Goal: Task Accomplishment & Management: Use online tool/utility

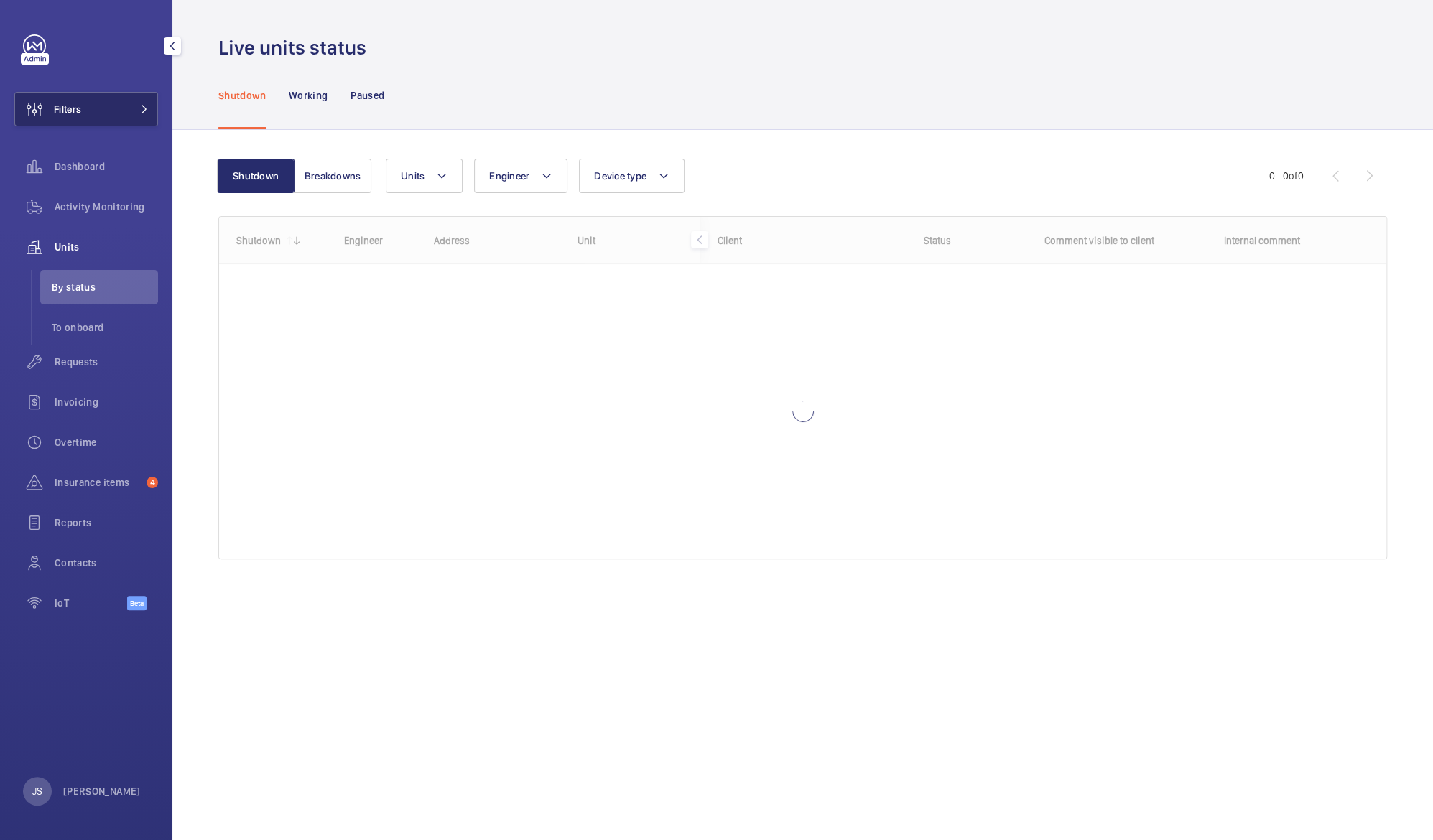
click at [72, 116] on span "Filters" at bounding box center [48, 109] width 66 height 34
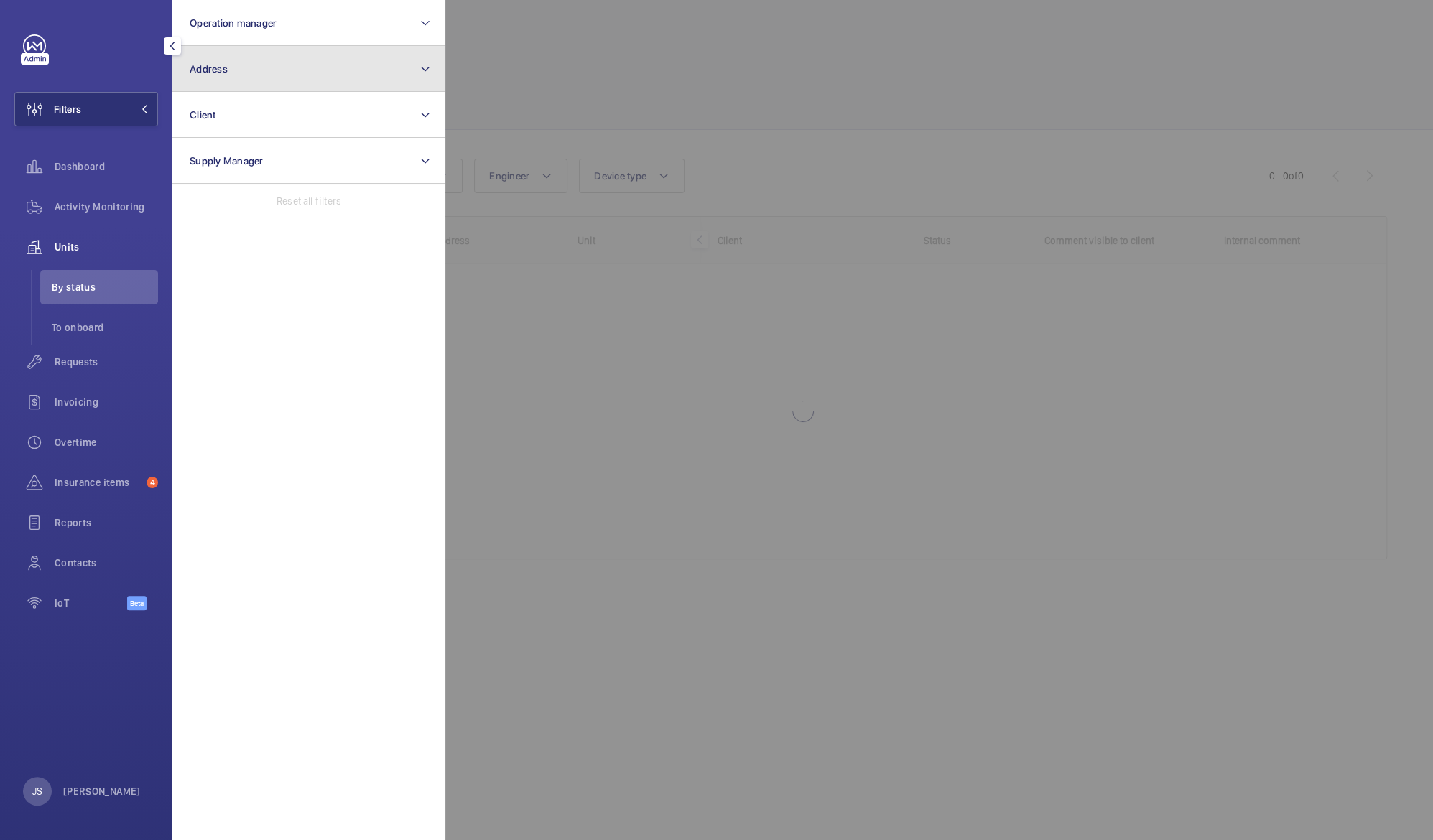
click at [232, 73] on button "Address" at bounding box center [308, 69] width 273 height 46
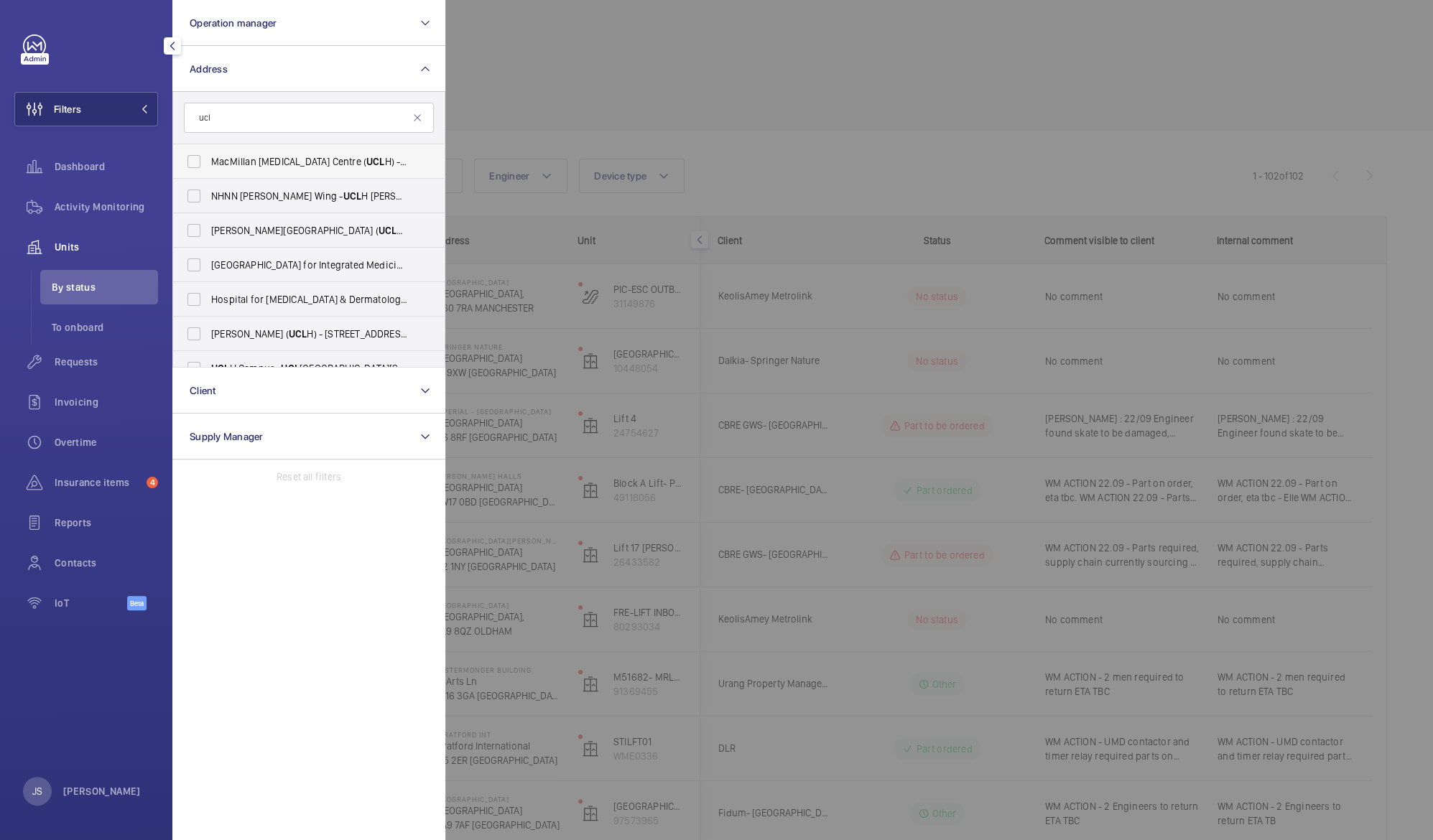
type input "ucl"
click at [237, 161] on span "[GEOGRAPHIC_DATA][MEDICAL_DATA] ( UCL H) - [PERSON_NAME][GEOGRAPHIC_DATA]" at bounding box center [309, 162] width 198 height 14
click at [209, 161] on input "[GEOGRAPHIC_DATA][MEDICAL_DATA] ( UCL H) - [PERSON_NAME][GEOGRAPHIC_DATA]" at bounding box center [194, 162] width 29 height 29
checkbox input "true"
click at [236, 196] on span "NHNN [PERSON_NAME] Wing - [GEOGRAPHIC_DATA][PERSON_NAME], [STREET_ADDRESS]" at bounding box center [309, 196] width 198 height 14
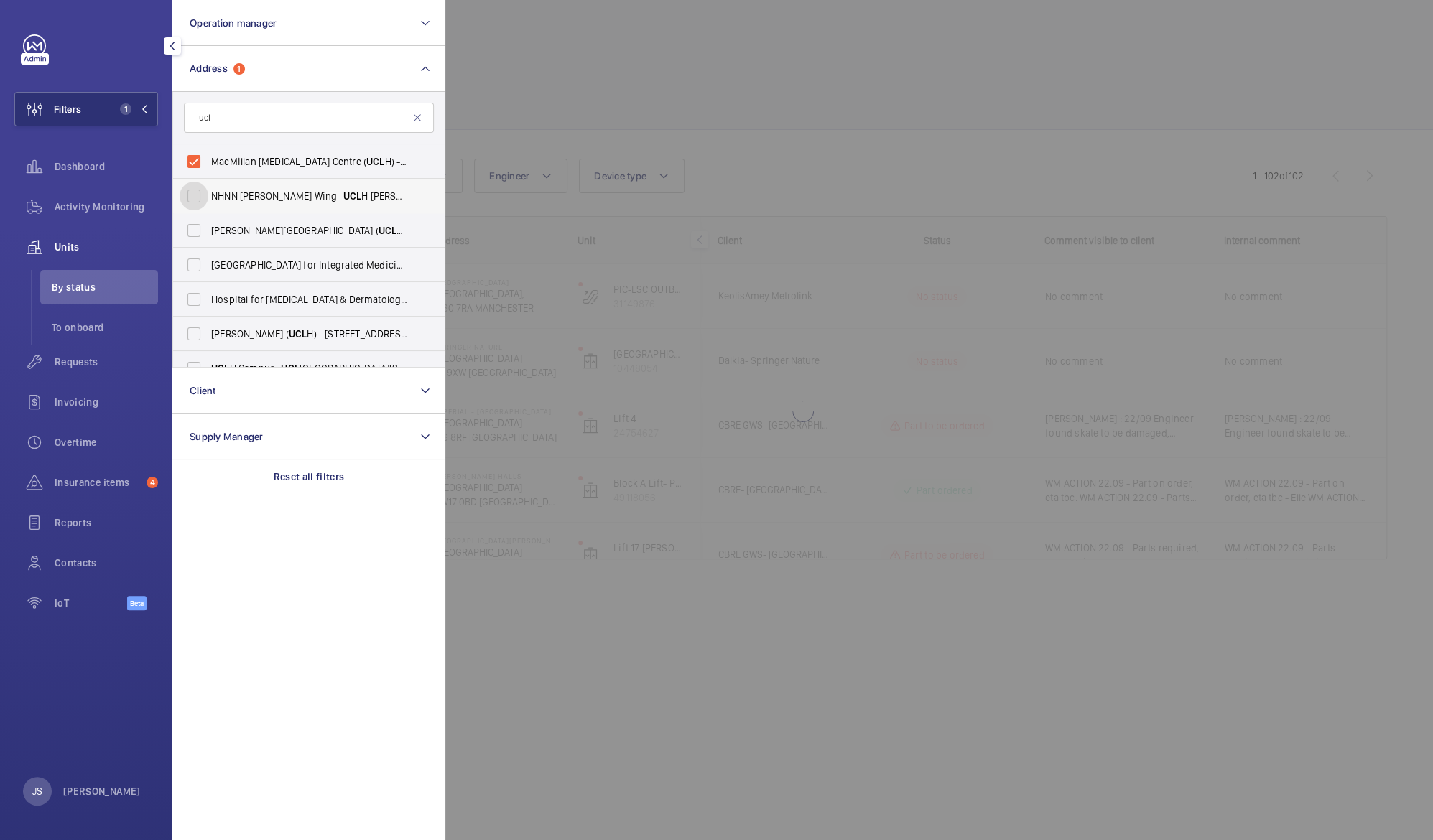
click at [209, 196] on input "NHNN [PERSON_NAME] Wing - [GEOGRAPHIC_DATA][PERSON_NAME], [STREET_ADDRESS]" at bounding box center [194, 196] width 29 height 29
checkbox input "true"
click at [236, 224] on span "[PERSON_NAME][GEOGRAPHIC_DATA] ( UCL H) - [STREET_ADDRESS][PERSON_NAME]" at bounding box center [309, 230] width 198 height 14
click at [209, 224] on input "[PERSON_NAME][GEOGRAPHIC_DATA] ( UCL H) - [STREET_ADDRESS][PERSON_NAME]" at bounding box center [194, 230] width 29 height 29
checkbox input "true"
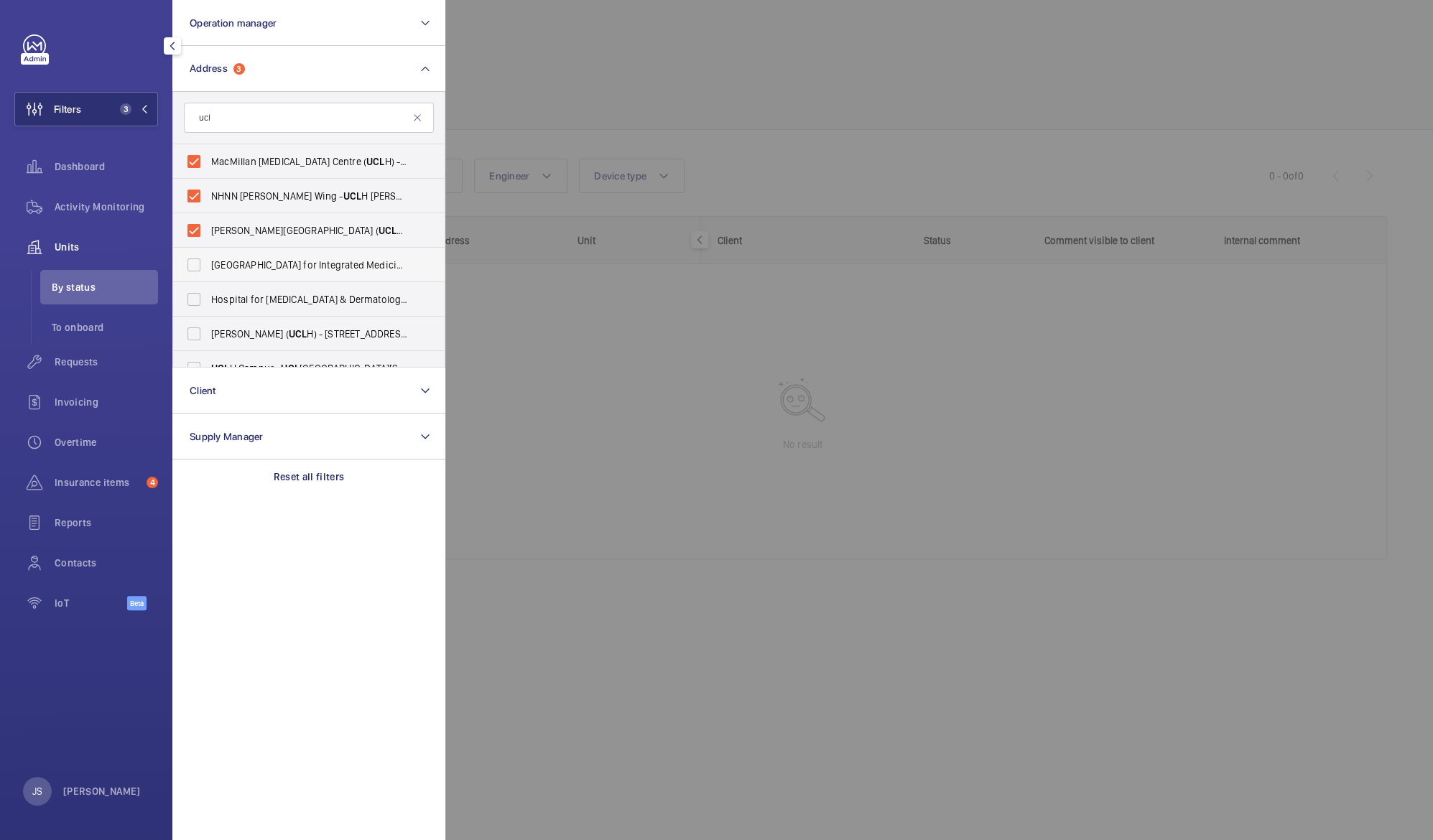
click at [247, 276] on label "[GEOGRAPHIC_DATA] for Integrated Medicine ( UCL H) - [STREET_ADDRESS]" at bounding box center [298, 265] width 250 height 34
click at [209, 276] on input "[GEOGRAPHIC_DATA] for Integrated Medicine ( UCL H) - [STREET_ADDRESS]" at bounding box center [194, 265] width 29 height 29
checkbox input "true"
click at [247, 298] on span "Hospital for [MEDICAL_DATA] & Dermatology ( UCL H) - [GEOGRAPHIC_DATA], [GEOGRA…" at bounding box center [309, 299] width 198 height 14
click at [209, 298] on input "Hospital for [MEDICAL_DATA] & Dermatology ( UCL H) - [GEOGRAPHIC_DATA], [GEOGRA…" at bounding box center [194, 299] width 29 height 29
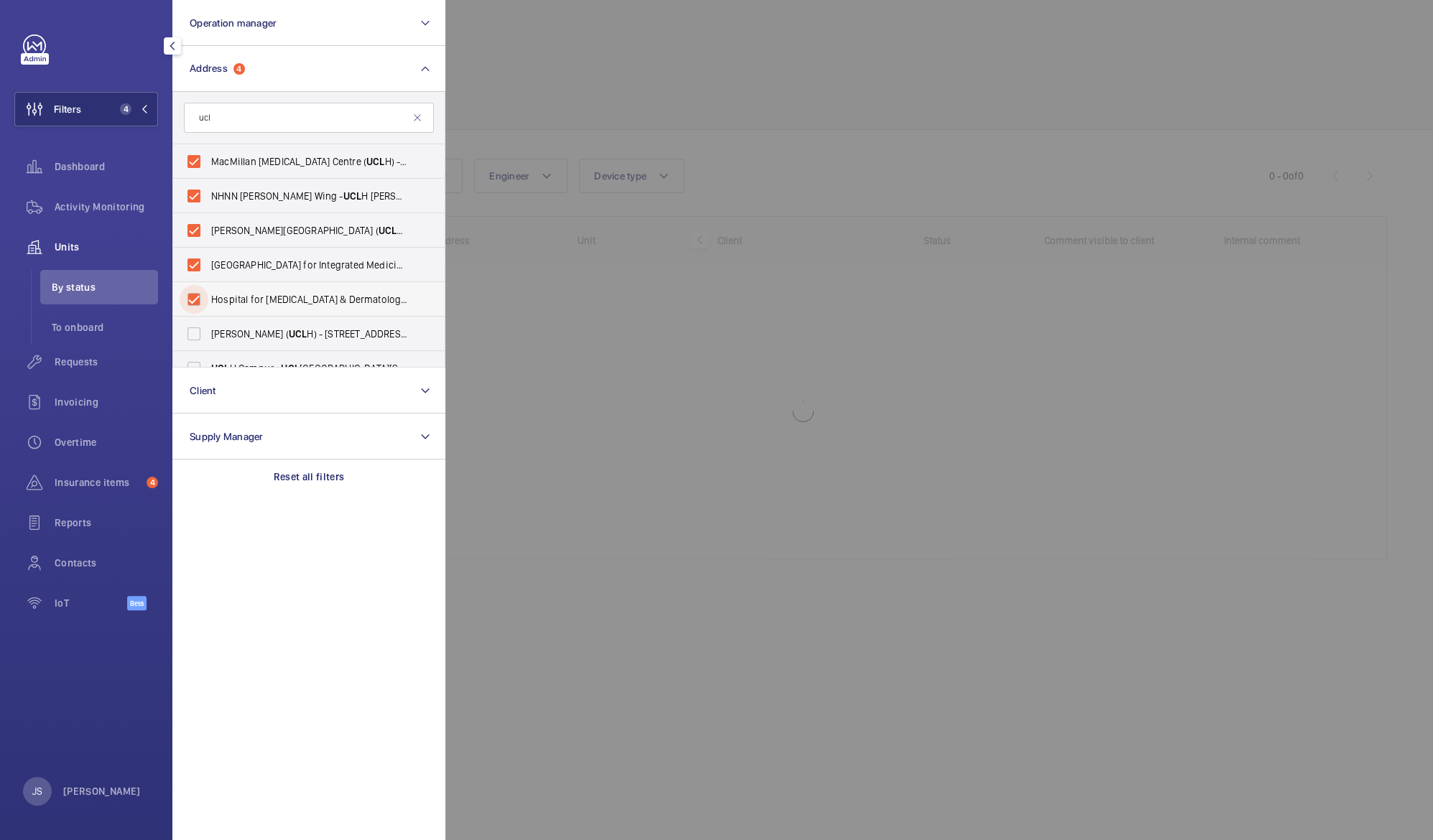
checkbox input "true"
click at [248, 334] on span "[PERSON_NAME][GEOGRAPHIC_DATA] ( UCL H) - [STREET_ADDRESS]" at bounding box center [309, 333] width 198 height 14
click at [209, 334] on input "[PERSON_NAME][GEOGRAPHIC_DATA] ( UCL H) - [STREET_ADDRESS]" at bounding box center [194, 333] width 29 height 29
checkbox input "true"
drag, startPoint x: 440, startPoint y: 254, endPoint x: 448, endPoint y: 315, distance: 61.5
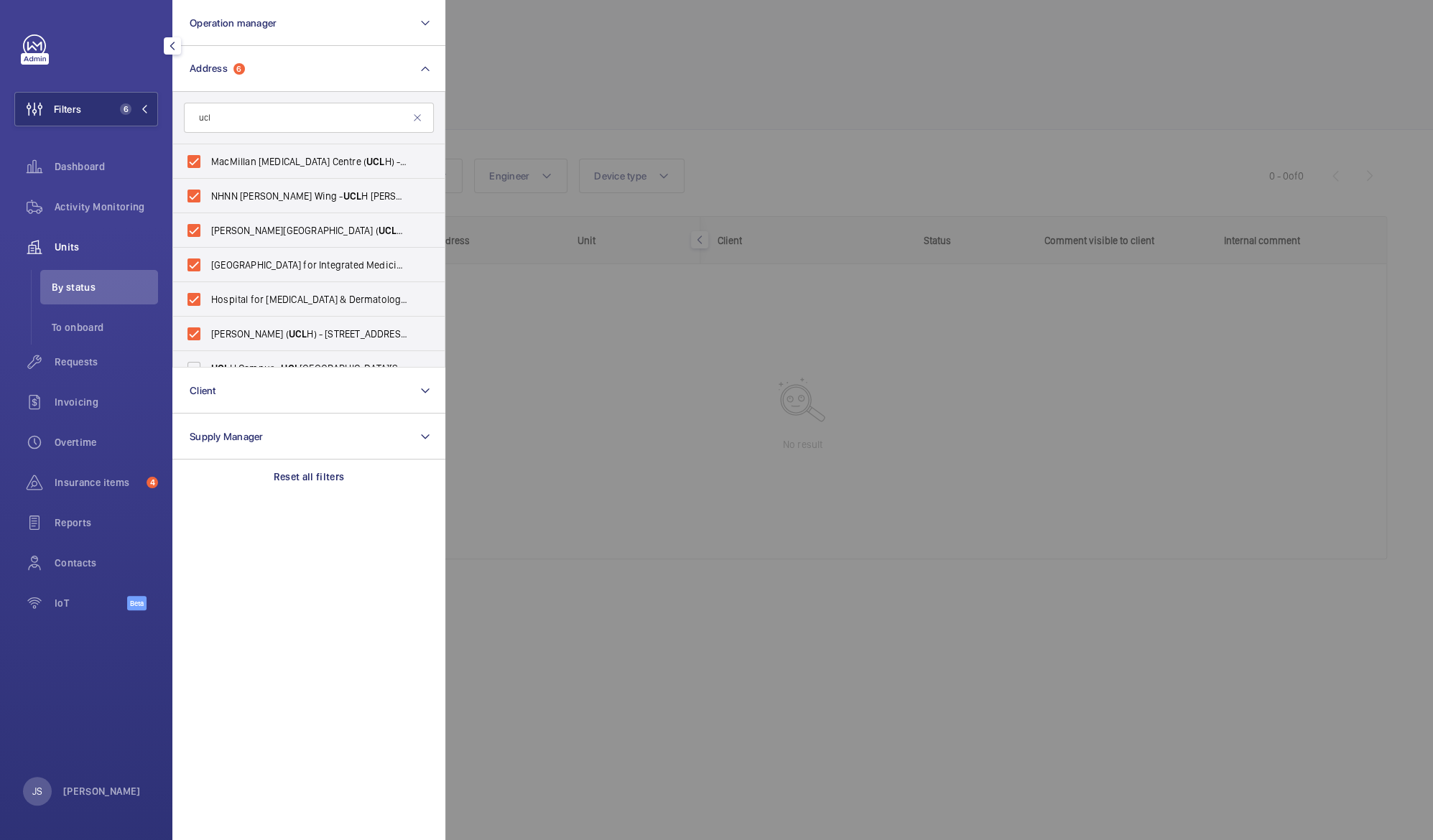
click at [14, 126] on wm-front-filter-list-menu "Operation manager Address 6 [GEOGRAPHIC_DATA][MEDICAL_DATA] ( [GEOGRAPHIC_DATA]…" at bounding box center [14, 126] width 0 height 0
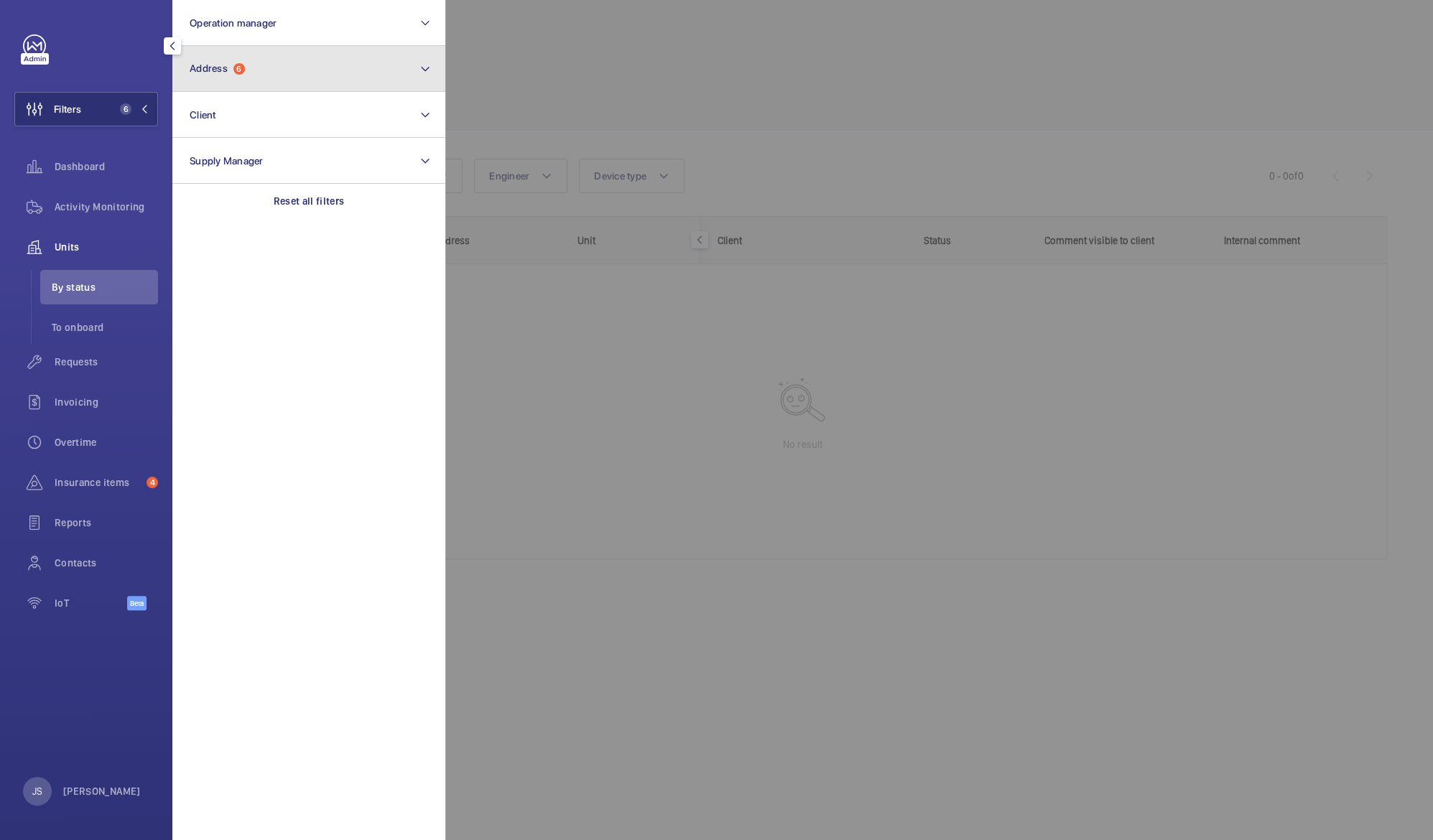
click at [300, 73] on button "Address 6" at bounding box center [308, 69] width 273 height 46
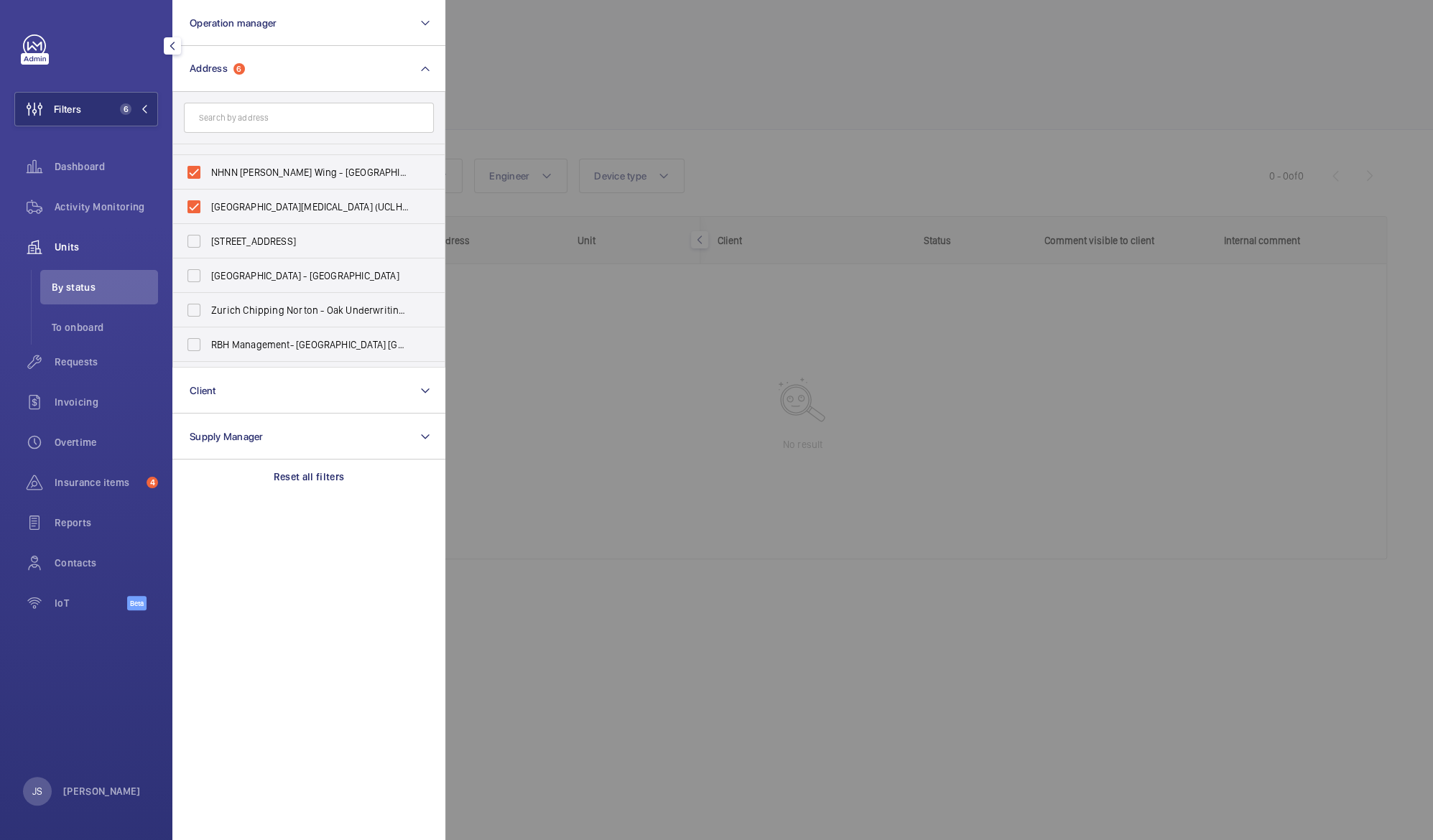
scroll to position [131, 0]
click at [340, 237] on span "[STREET_ADDRESS]" at bounding box center [309, 237] width 198 height 14
click at [209, 237] on input "[STREET_ADDRESS]" at bounding box center [194, 237] width 29 height 29
checkbox input "true"
click at [340, 263] on label "[GEOGRAPHIC_DATA] - [GEOGRAPHIC_DATA]" at bounding box center [298, 272] width 250 height 34
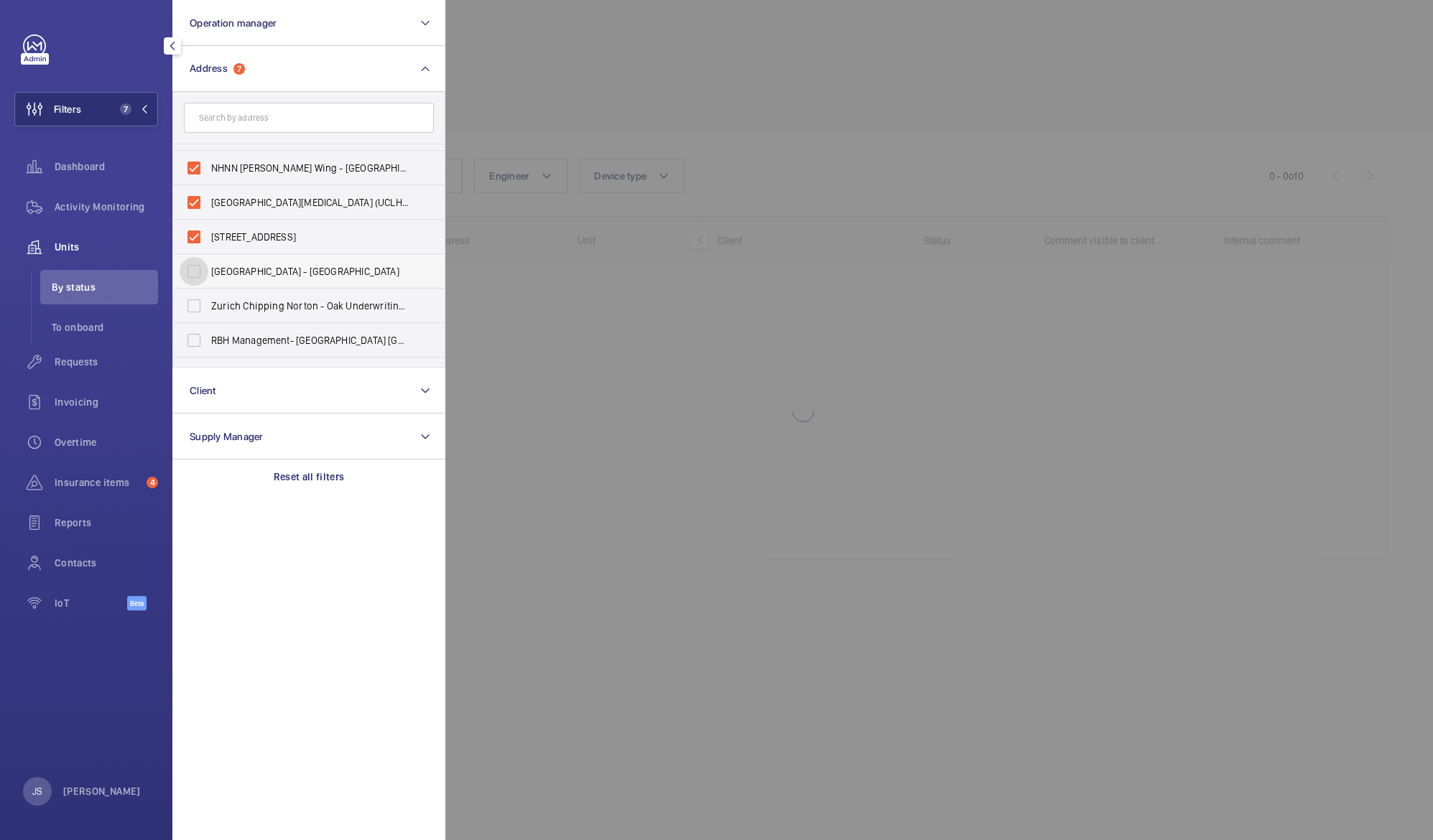
click at [209, 263] on input "[GEOGRAPHIC_DATA] - [GEOGRAPHIC_DATA]" at bounding box center [194, 271] width 29 height 29
checkbox input "true"
click at [320, 309] on span "Zurich Chipping Norton - Oak Underwriting Plc, CHIPPING NORTON OX7 5DF" at bounding box center [309, 306] width 198 height 14
click at [209, 309] on input "Zurich Chipping Norton - Oak Underwriting Plc, CHIPPING NORTON OX7 5DF" at bounding box center [194, 305] width 29 height 29
checkbox input "true"
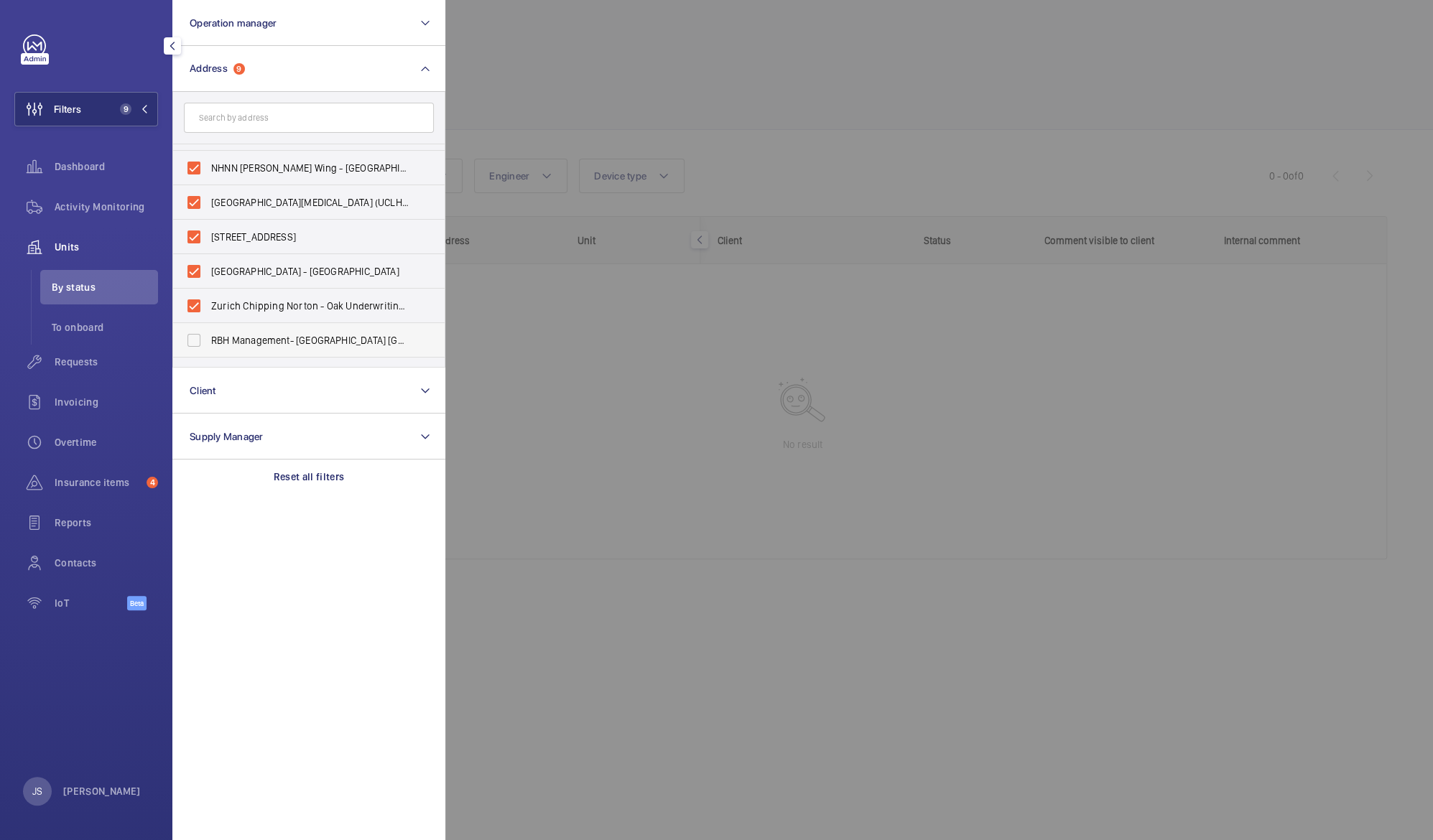
click at [318, 338] on span "RBH Management- [GEOGRAPHIC_DATA] [GEOGRAPHIC_DATA] - [STREET_ADDRESS]" at bounding box center [309, 340] width 198 height 14
click at [209, 338] on input "RBH Management- [GEOGRAPHIC_DATA] [GEOGRAPHIC_DATA] - [STREET_ADDRESS]" at bounding box center [194, 340] width 29 height 29
checkbox input "true"
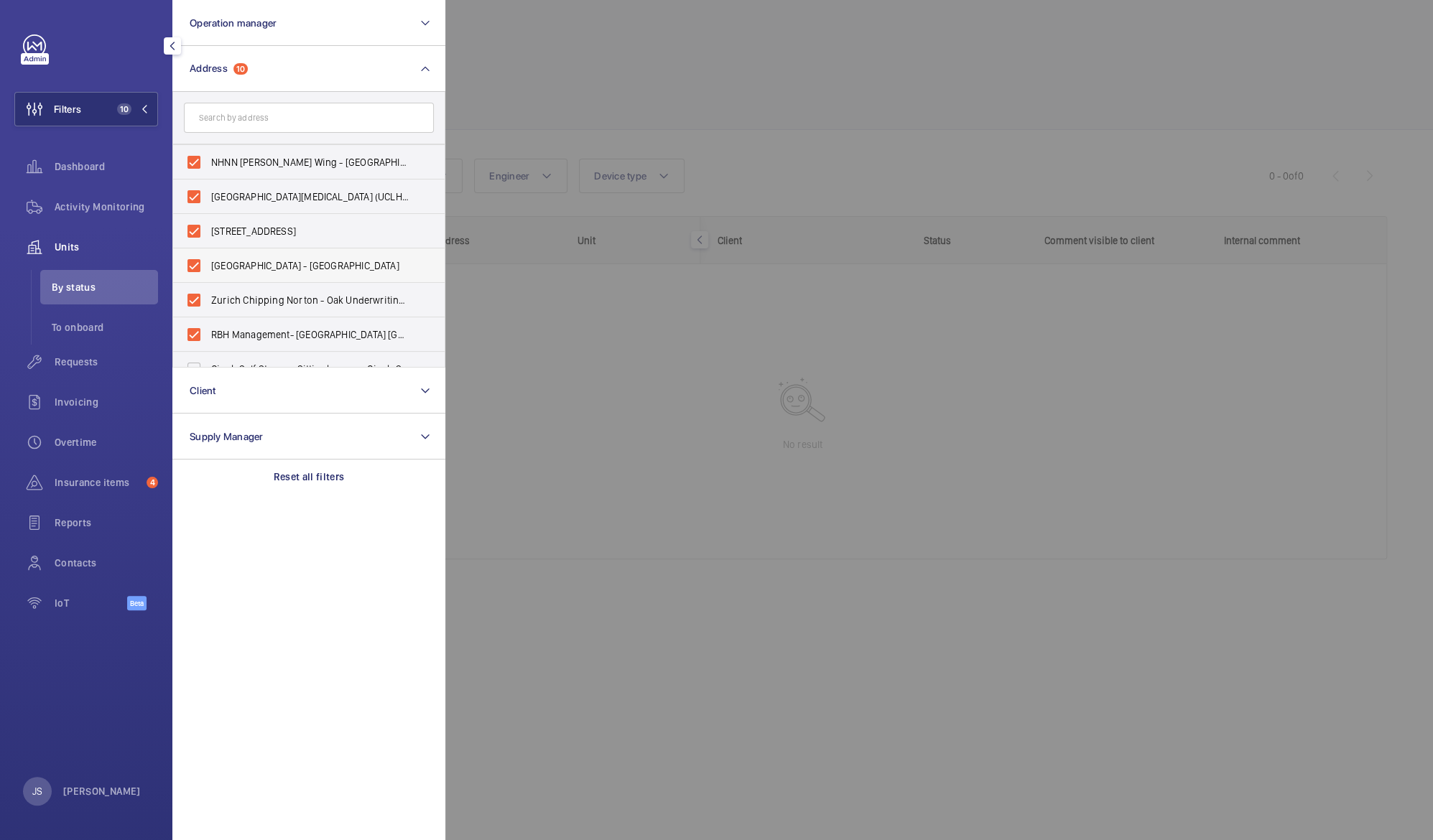
click at [298, 265] on span "[GEOGRAPHIC_DATA] - [GEOGRAPHIC_DATA]" at bounding box center [309, 265] width 198 height 14
click at [209, 265] on input "[GEOGRAPHIC_DATA] - [GEOGRAPHIC_DATA]" at bounding box center [194, 265] width 29 height 29
checkbox input "false"
click at [293, 297] on span "Zurich Chipping Norton - Oak Underwriting Plc, CHIPPING NORTON OX7 5DF" at bounding box center [309, 300] width 198 height 14
click at [209, 297] on input "Zurich Chipping Norton - Oak Underwriting Plc, CHIPPING NORTON OX7 5DF" at bounding box center [194, 300] width 29 height 29
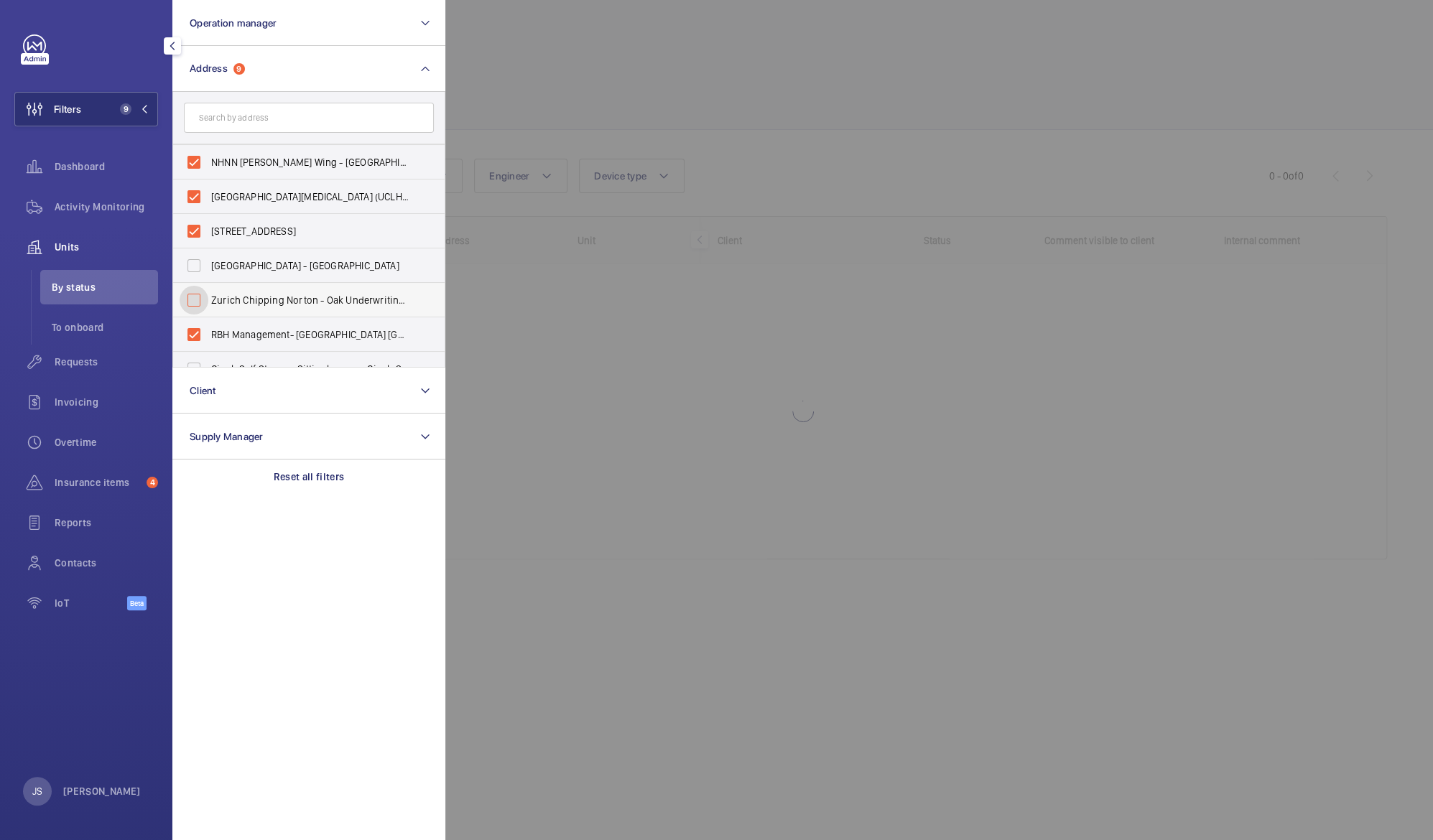
checkbox input "false"
click at [296, 333] on span "RBH Management- [GEOGRAPHIC_DATA] [GEOGRAPHIC_DATA] - [STREET_ADDRESS]" at bounding box center [309, 334] width 198 height 14
click at [209, 333] on input "RBH Management- [GEOGRAPHIC_DATA] [GEOGRAPHIC_DATA] - [STREET_ADDRESS]" at bounding box center [194, 334] width 29 height 29
checkbox input "false"
click at [327, 121] on input "text" at bounding box center [308, 118] width 250 height 30
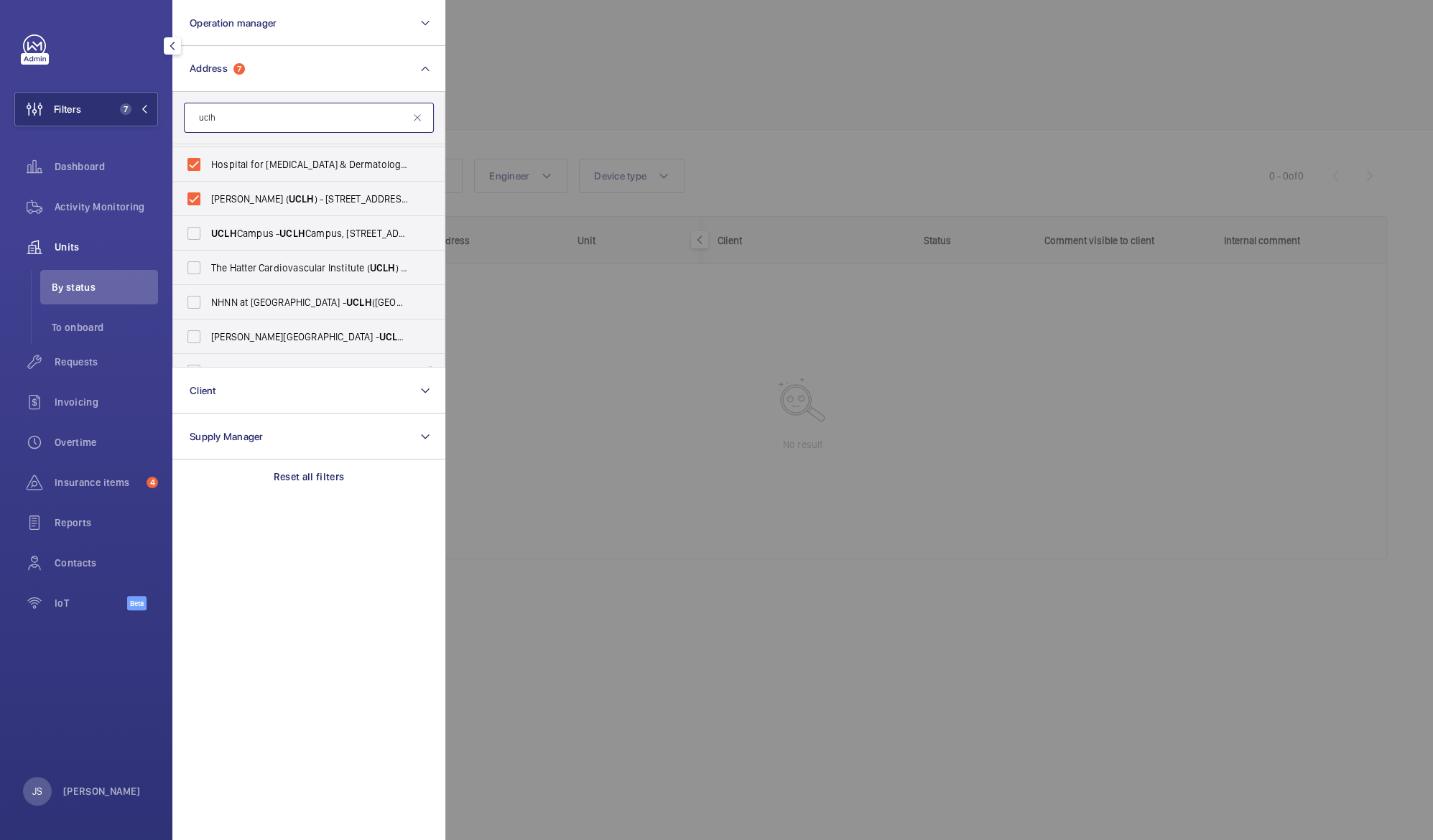
scroll to position [141, 0]
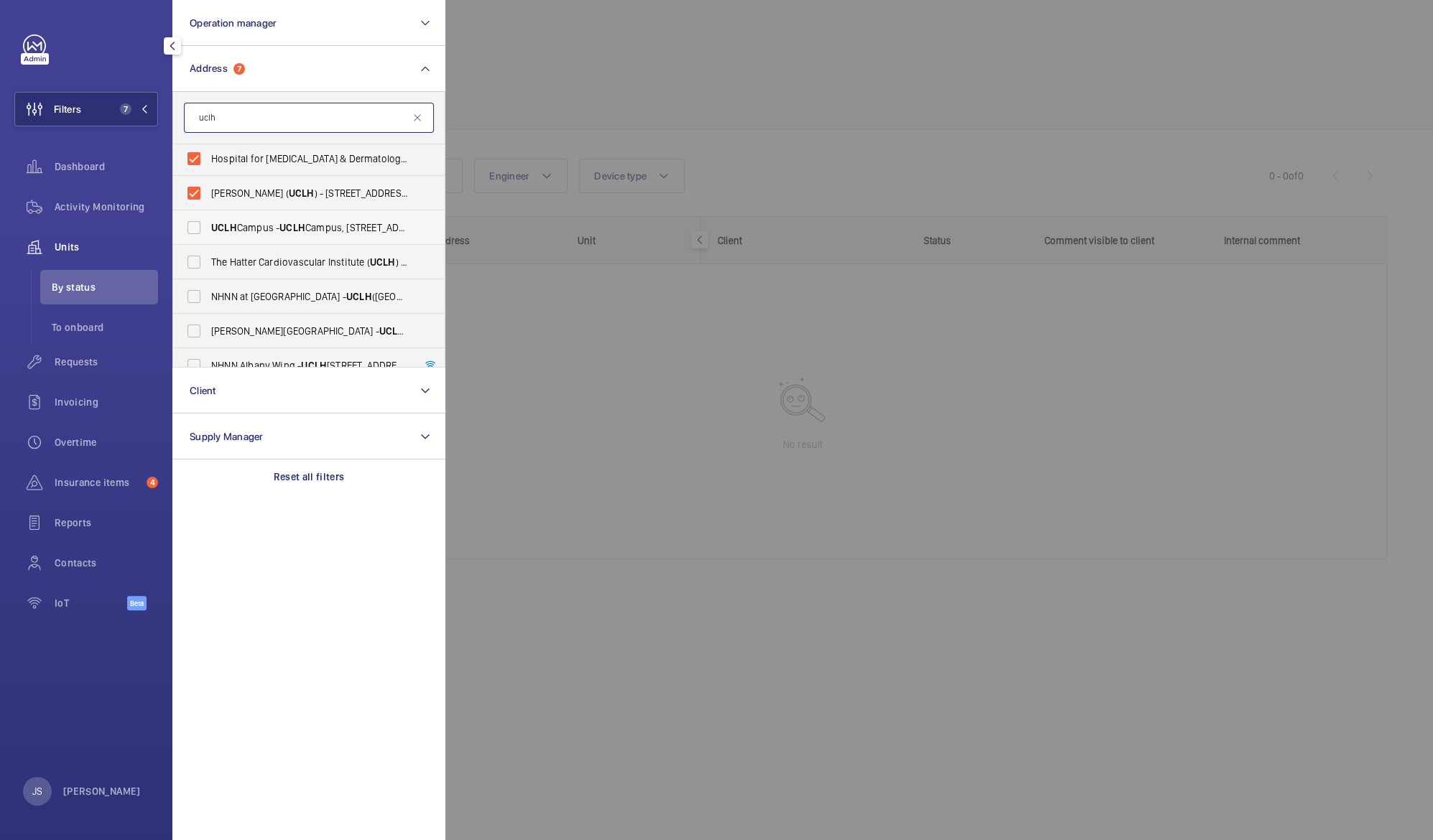
type input "uclh"
click at [359, 225] on span "[GEOGRAPHIC_DATA] - [GEOGRAPHIC_DATA], [STREET_ADDRESS]" at bounding box center [309, 227] width 198 height 14
click at [209, 225] on input "[GEOGRAPHIC_DATA] - [GEOGRAPHIC_DATA], [STREET_ADDRESS]" at bounding box center [194, 227] width 29 height 29
checkbox input "true"
click at [352, 258] on span "The Hatter Cardiovascular Institute ( UCLH ) - [STREET_ADDRESS]" at bounding box center [309, 262] width 198 height 14
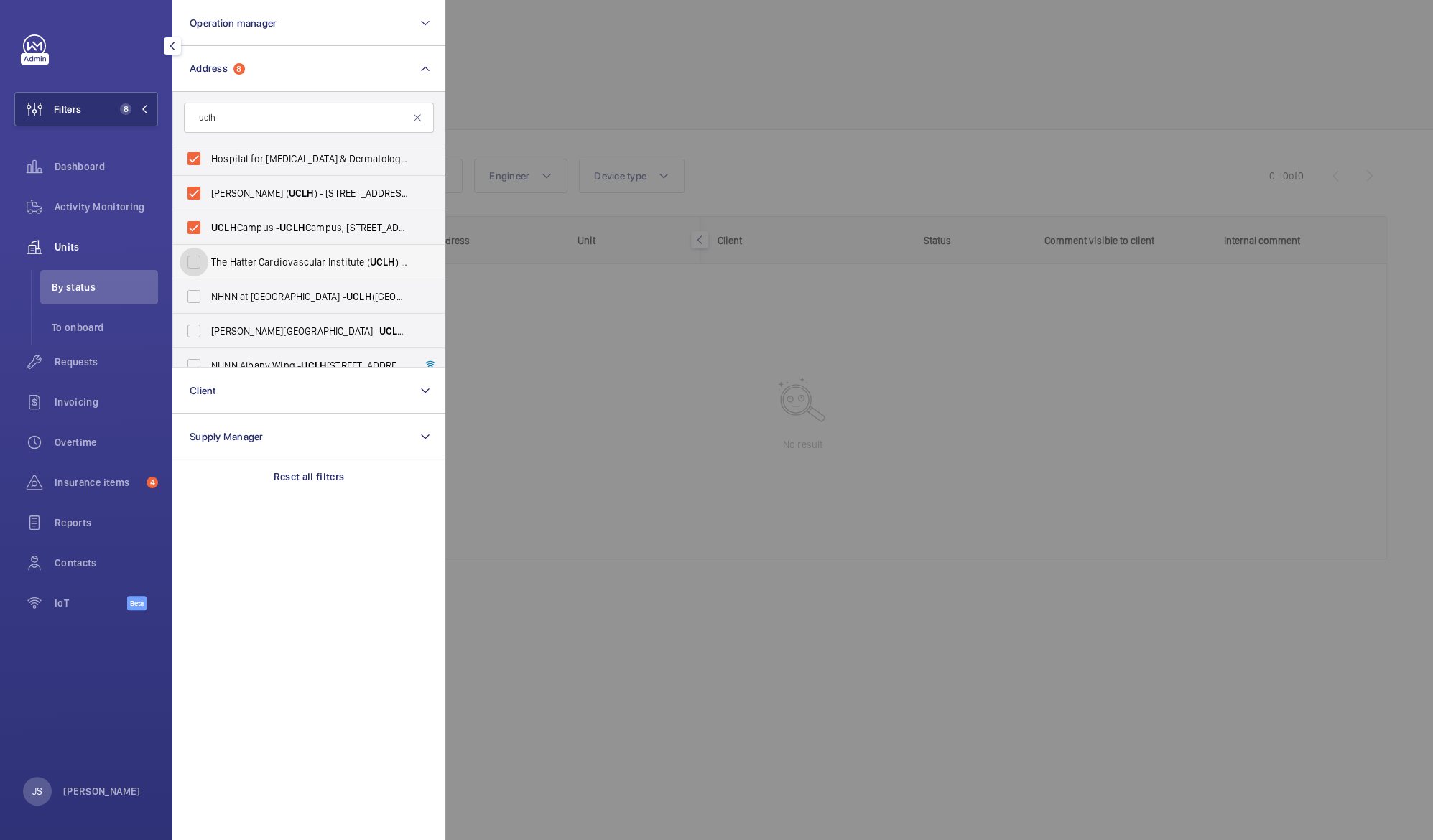
click at [209, 258] on input "The Hatter Cardiovascular Institute ( UCLH ) - [STREET_ADDRESS]" at bounding box center [194, 262] width 29 height 29
checkbox input "true"
click at [346, 290] on span "UCLH" at bounding box center [358, 296] width 26 height 12
click at [209, 290] on input "NHNN at [GEOGRAPHIC_DATA] ([GEOGRAPHIC_DATA]), [STREET_ADDRESS]" at bounding box center [194, 296] width 29 height 29
checkbox input "true"
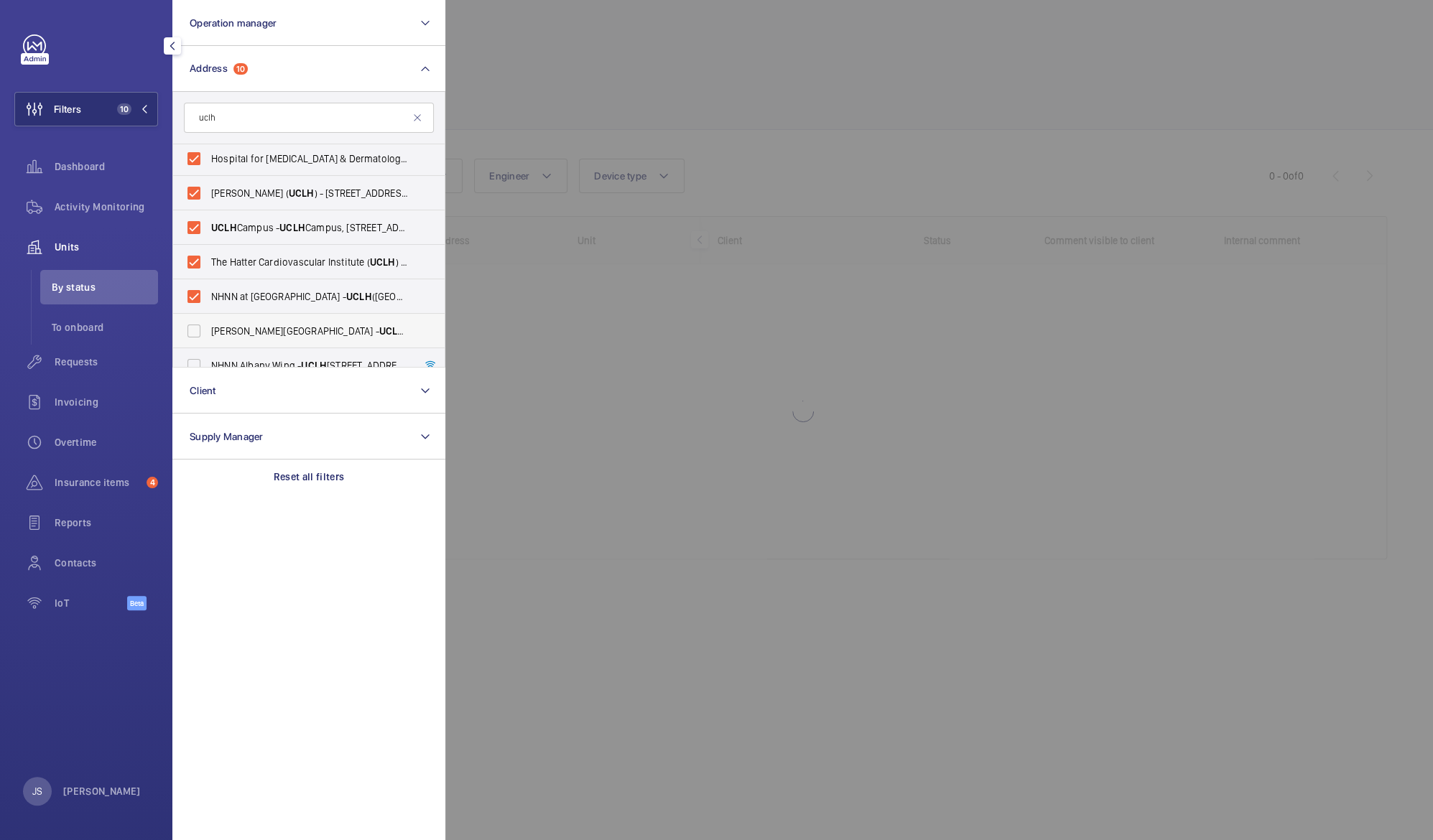
click at [380, 326] on span "UCLH" at bounding box center [392, 331] width 26 height 12
click at [209, 326] on input "[PERSON_NAME][GEOGRAPHIC_DATA][STREET_ADDRESS][PERSON_NAME]" at bounding box center [194, 331] width 29 height 29
checkbox input "true"
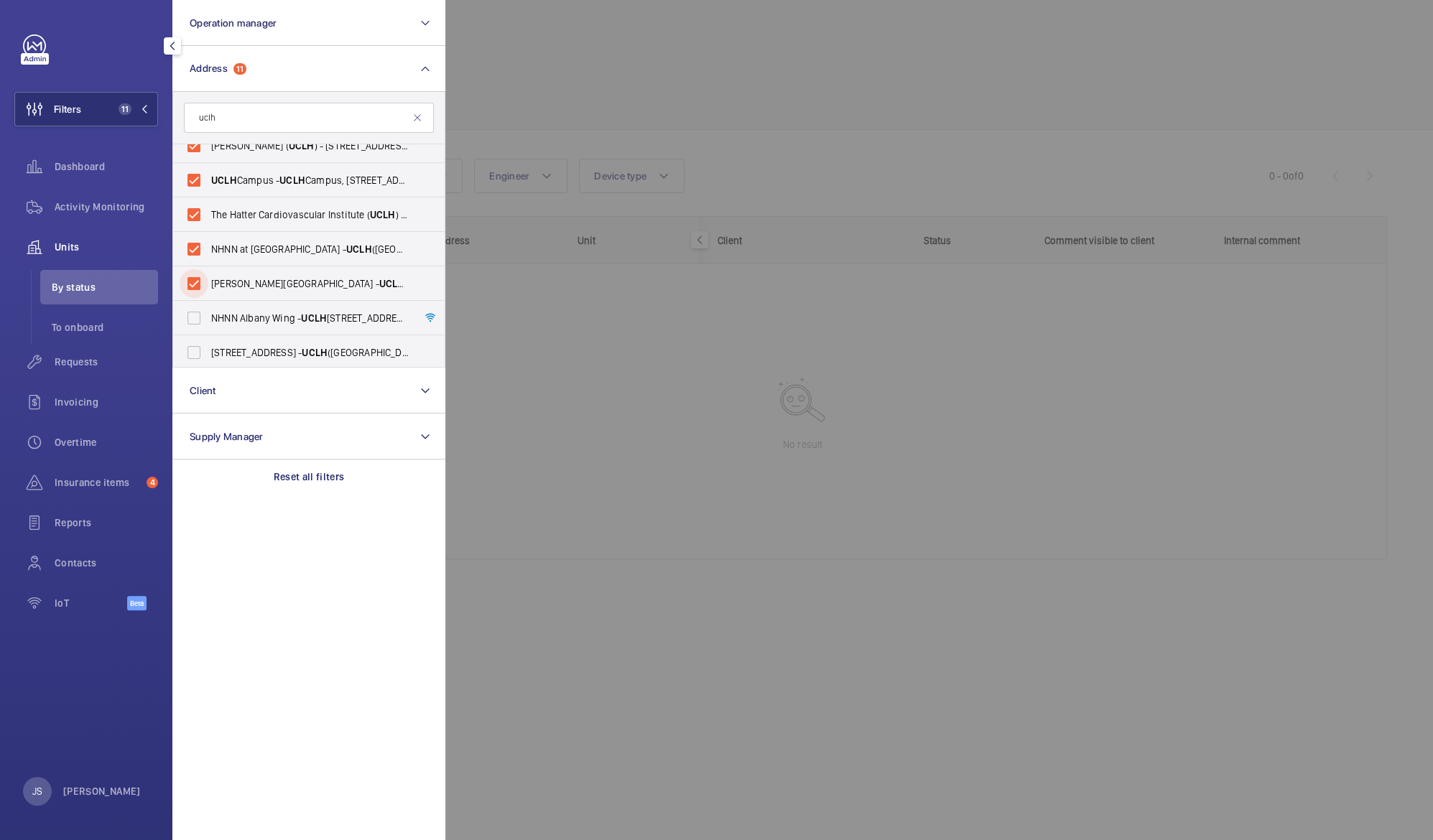
scroll to position [190, 0]
click at [374, 319] on span "NHNN Albany Wing - [GEOGRAPHIC_DATA] ([STREET_ADDRESS]" at bounding box center [309, 316] width 198 height 14
click at [209, 319] on input "NHNN Albany Wing - [GEOGRAPHIC_DATA] ([STREET_ADDRESS]" at bounding box center [194, 316] width 29 height 29
checkbox input "true"
click at [369, 348] on span "[STREET_ADDRESS] ([GEOGRAPHIC_DATA]) [STREET_ADDRESS]" at bounding box center [309, 351] width 198 height 14
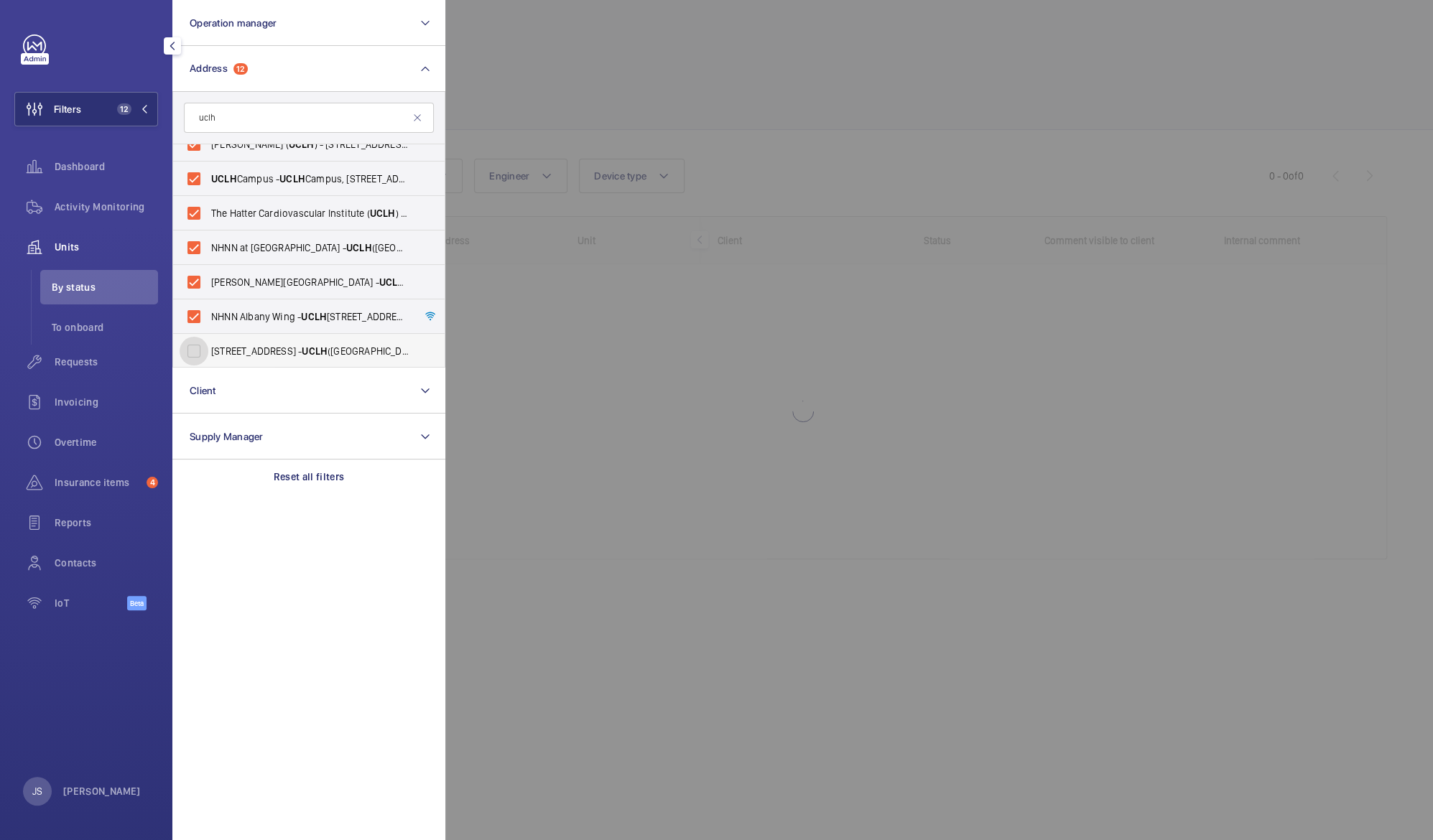
click at [209, 348] on input "[STREET_ADDRESS] ([GEOGRAPHIC_DATA]) [STREET_ADDRESS]" at bounding box center [194, 351] width 29 height 29
checkbox input "true"
click at [316, 345] on span "Brewery Road Pharmacy - [GEOGRAPHIC_DATA] ([GEOGRAPHIC_DATA]), [STREET_ADDRESS]" at bounding box center [309, 351] width 198 height 14
click at [209, 345] on input "Brewery Road Pharmacy - [GEOGRAPHIC_DATA] ([GEOGRAPHIC_DATA]), [STREET_ADDRESS]" at bounding box center [194, 350] width 29 height 29
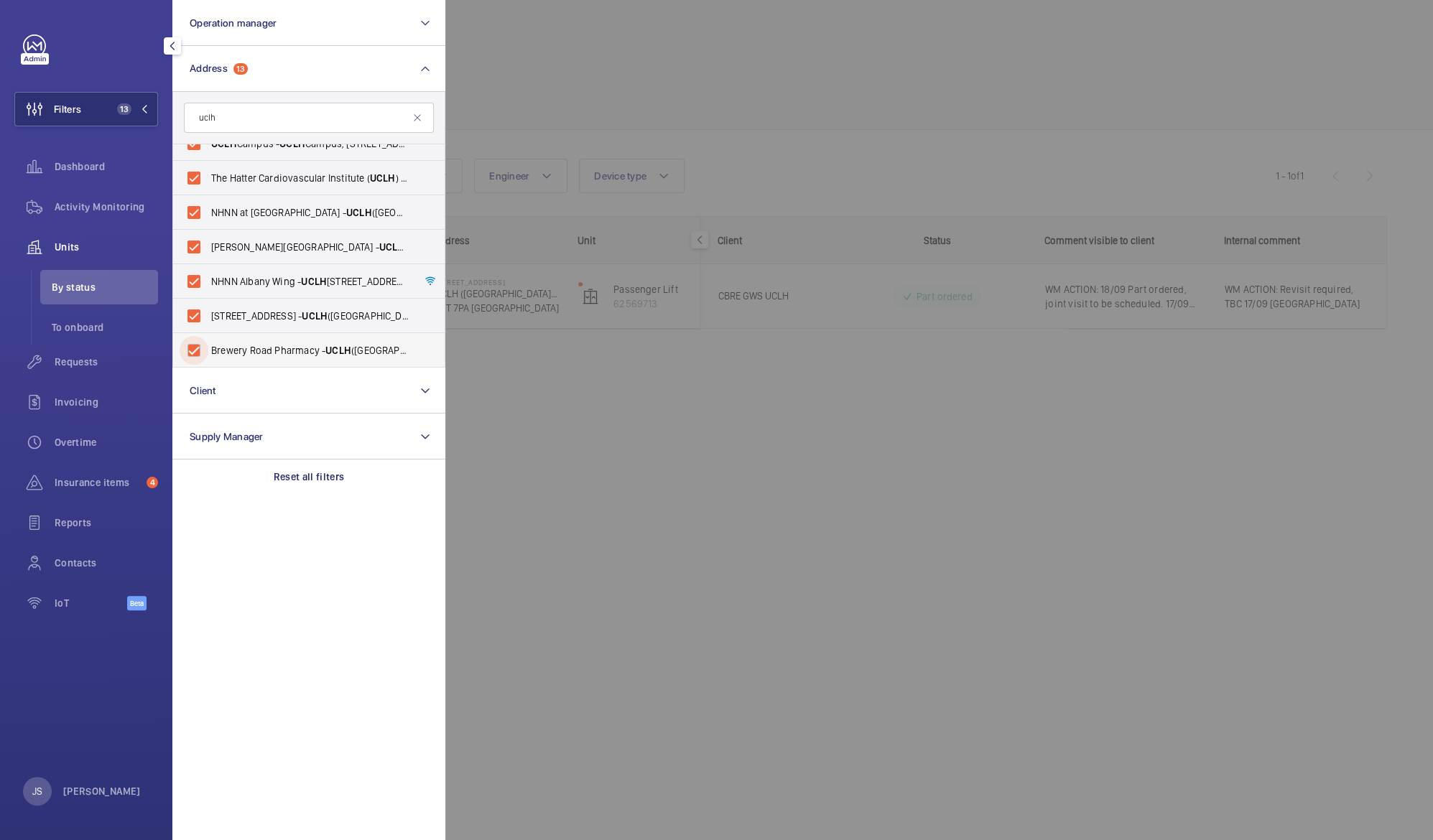
checkbox input "true"
click at [671, 52] on div at bounding box center [1161, 420] width 1433 height 840
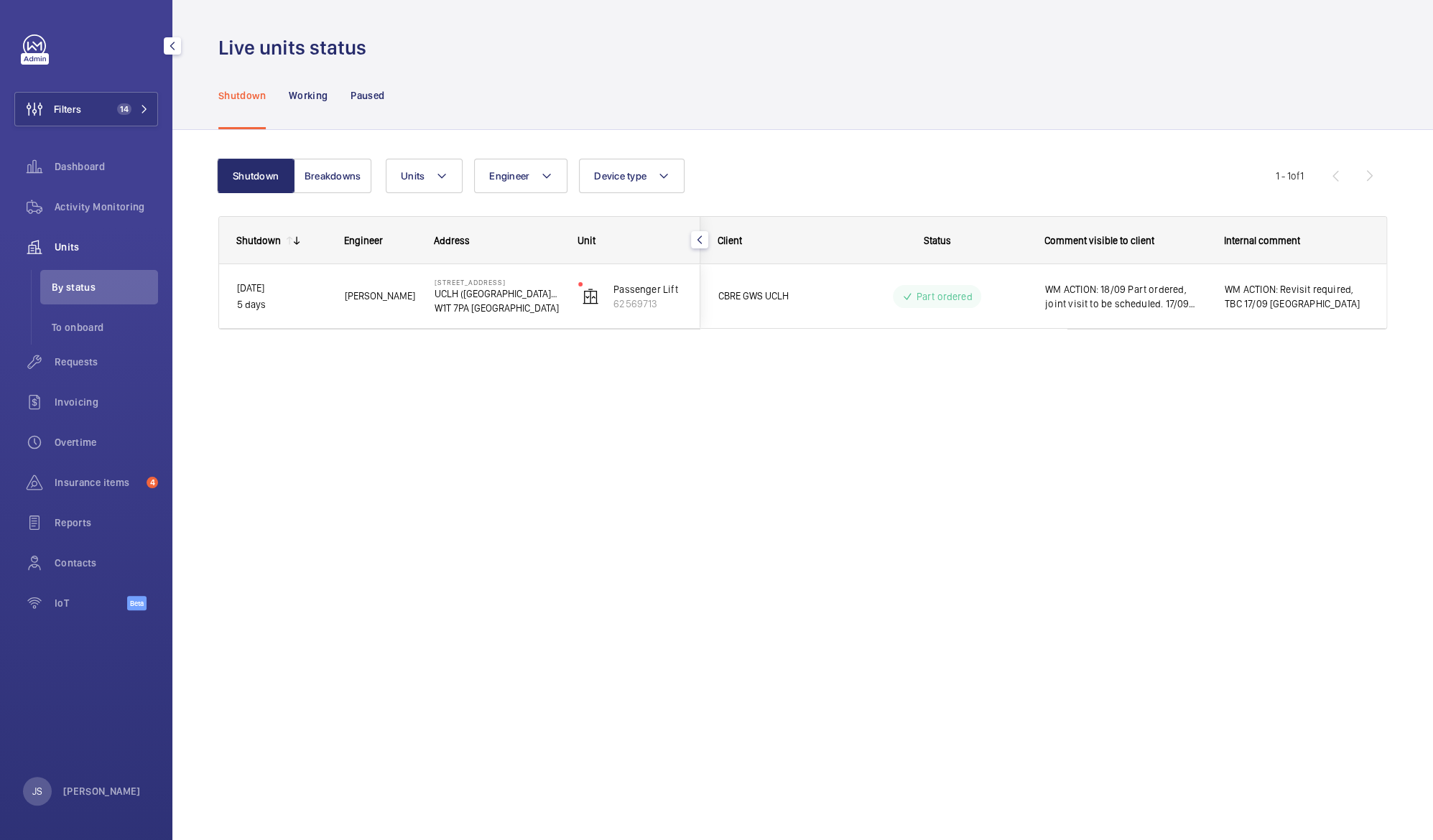
click at [65, 251] on span "Units" at bounding box center [106, 247] width 103 height 14
click at [75, 210] on span "Activity Monitoring" at bounding box center [106, 207] width 103 height 14
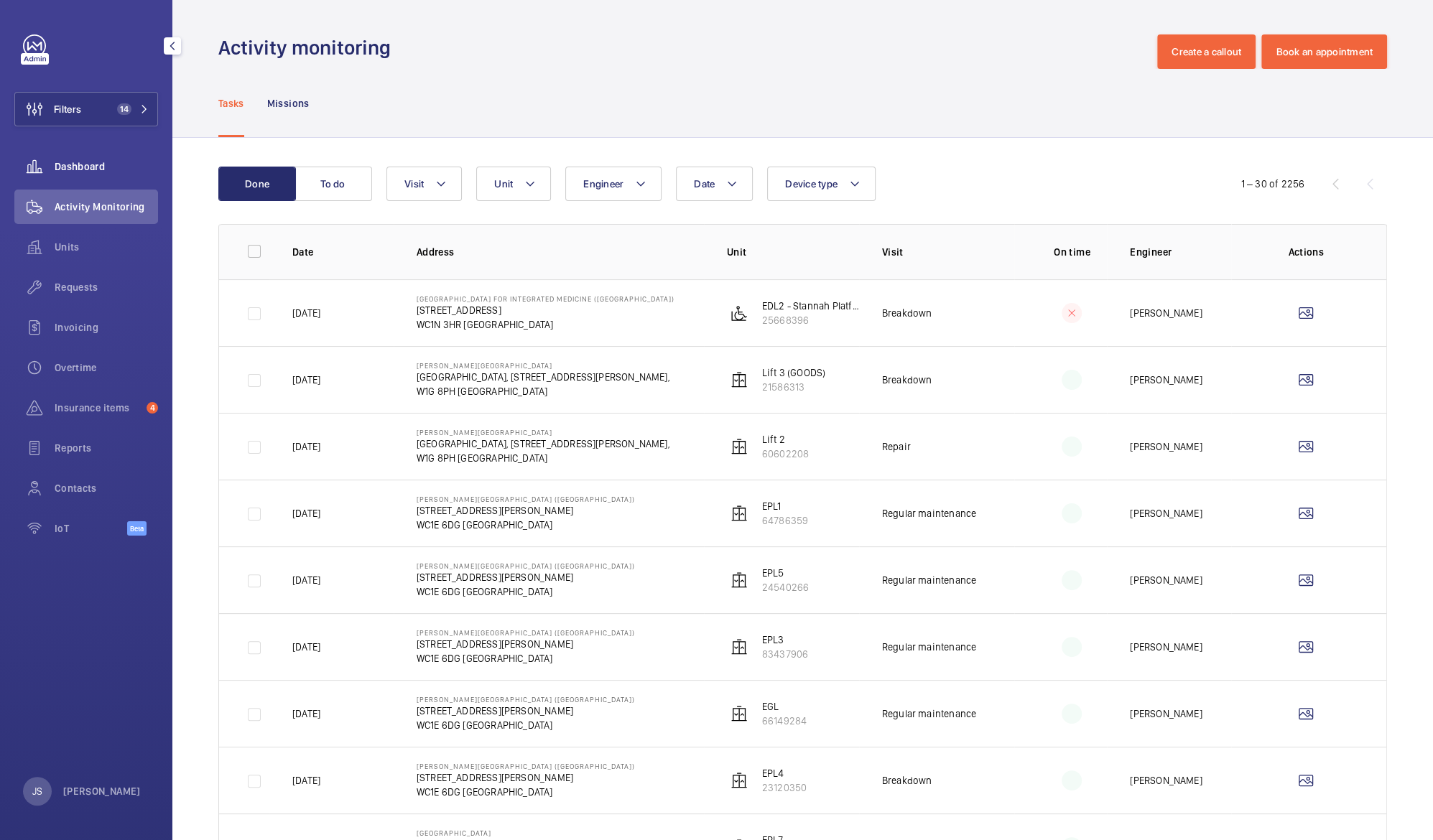
click at [94, 166] on span "Dashboard" at bounding box center [106, 166] width 103 height 14
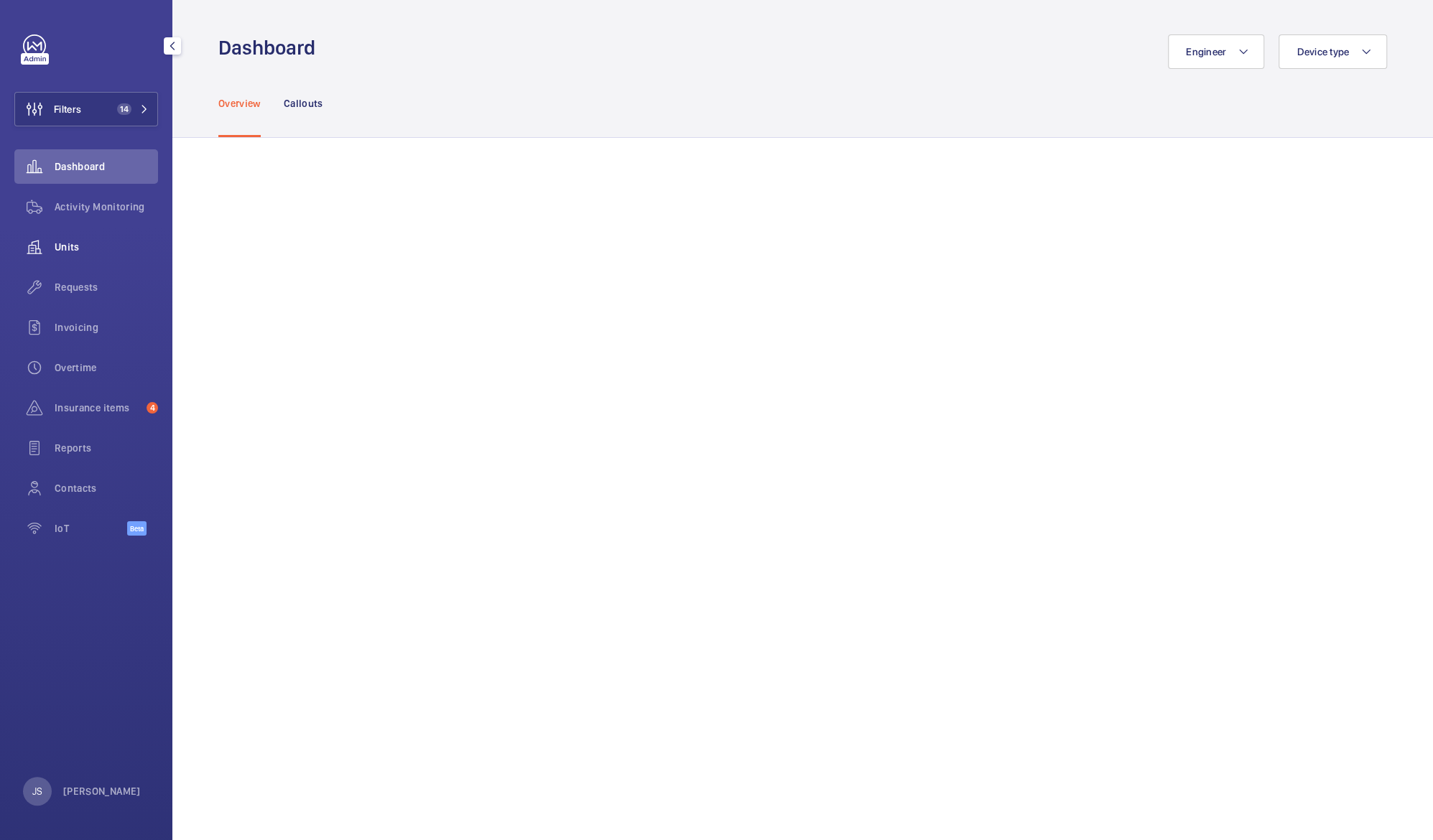
click at [63, 252] on span "Units" at bounding box center [106, 247] width 103 height 14
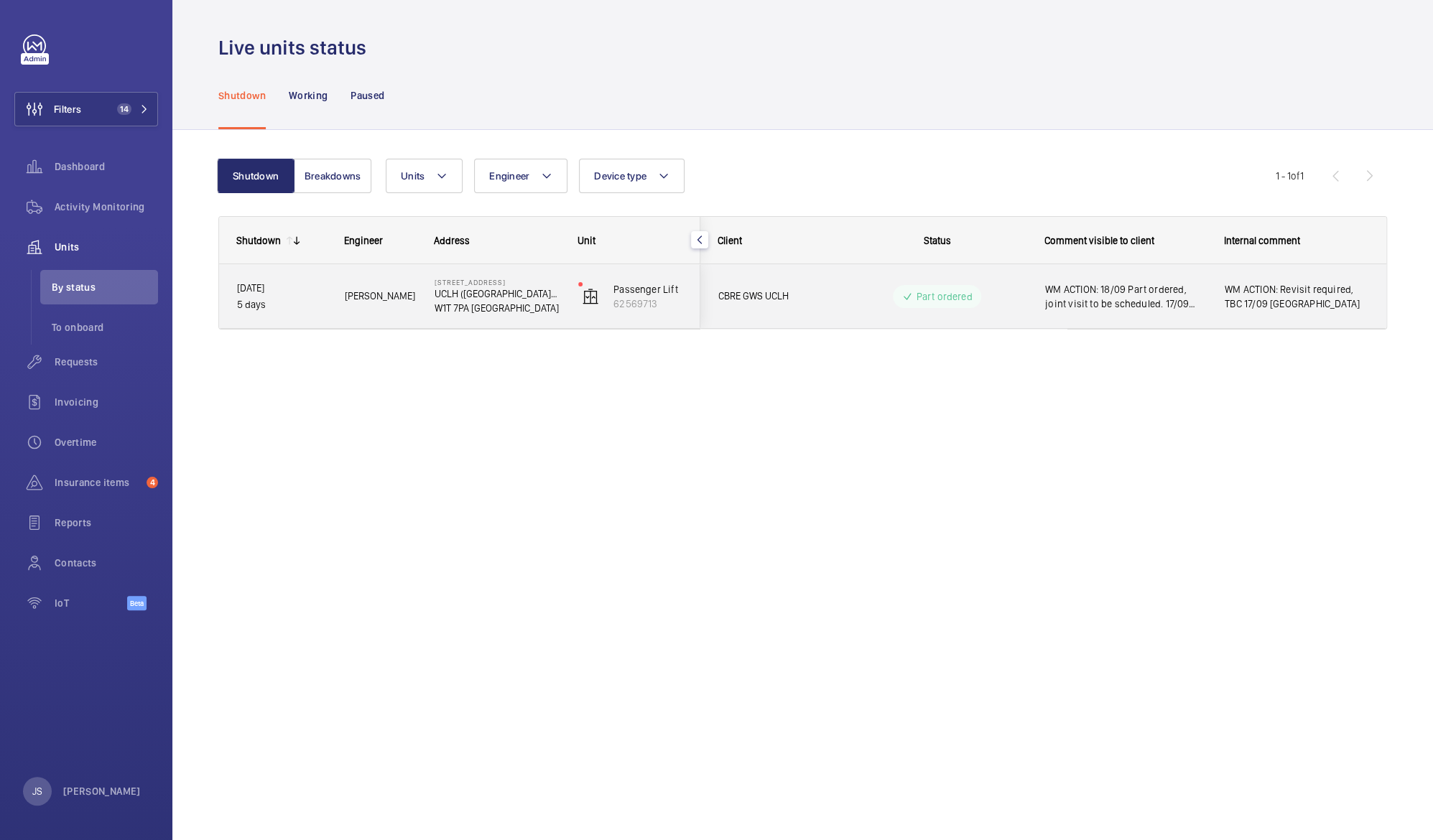
click at [1093, 299] on span "WM ACTION: 18/09 Part ordered, joint visit to be scheduled. 17/09 Replacement P…" at bounding box center [1125, 296] width 161 height 29
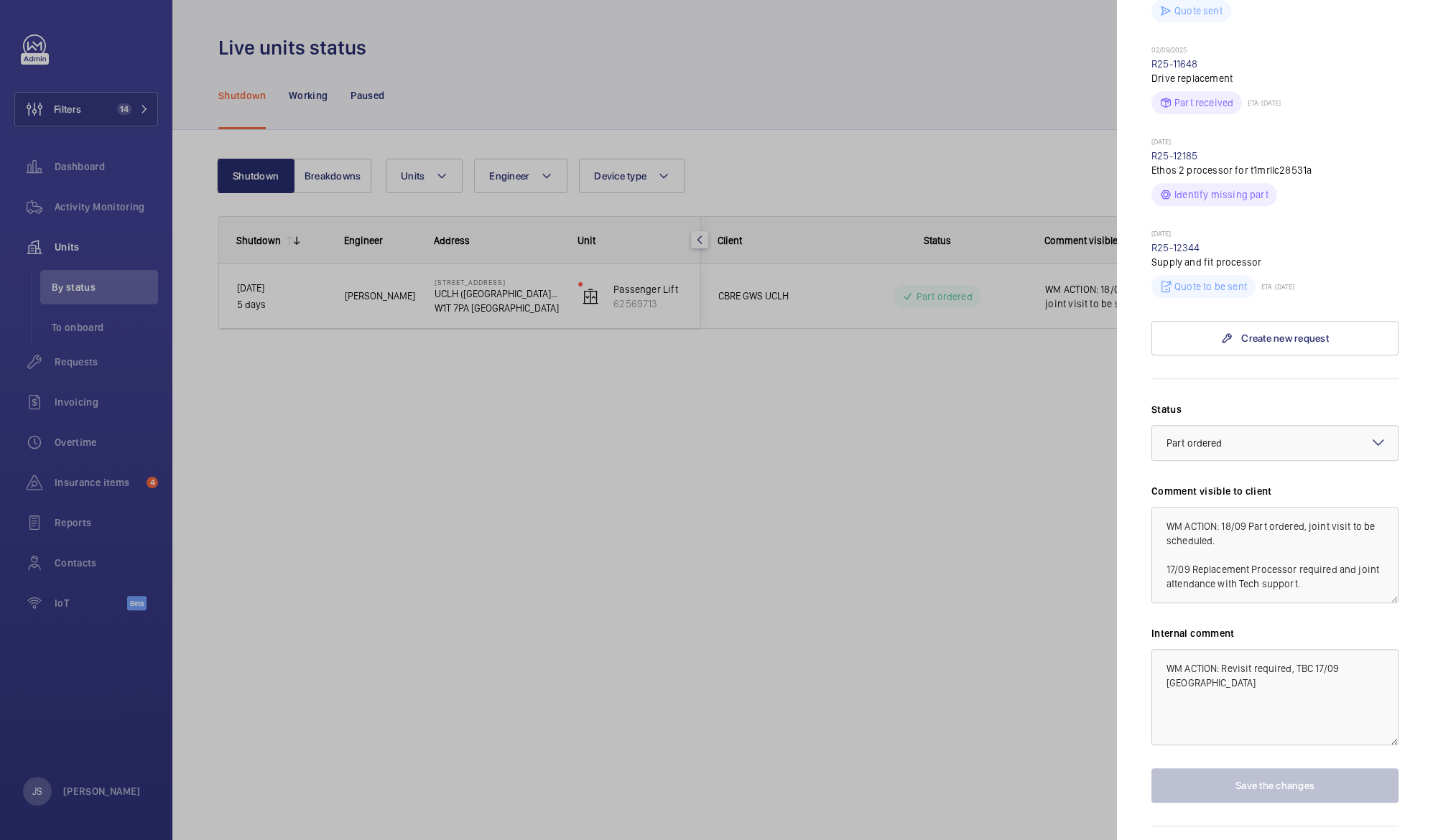
scroll to position [586, 0]
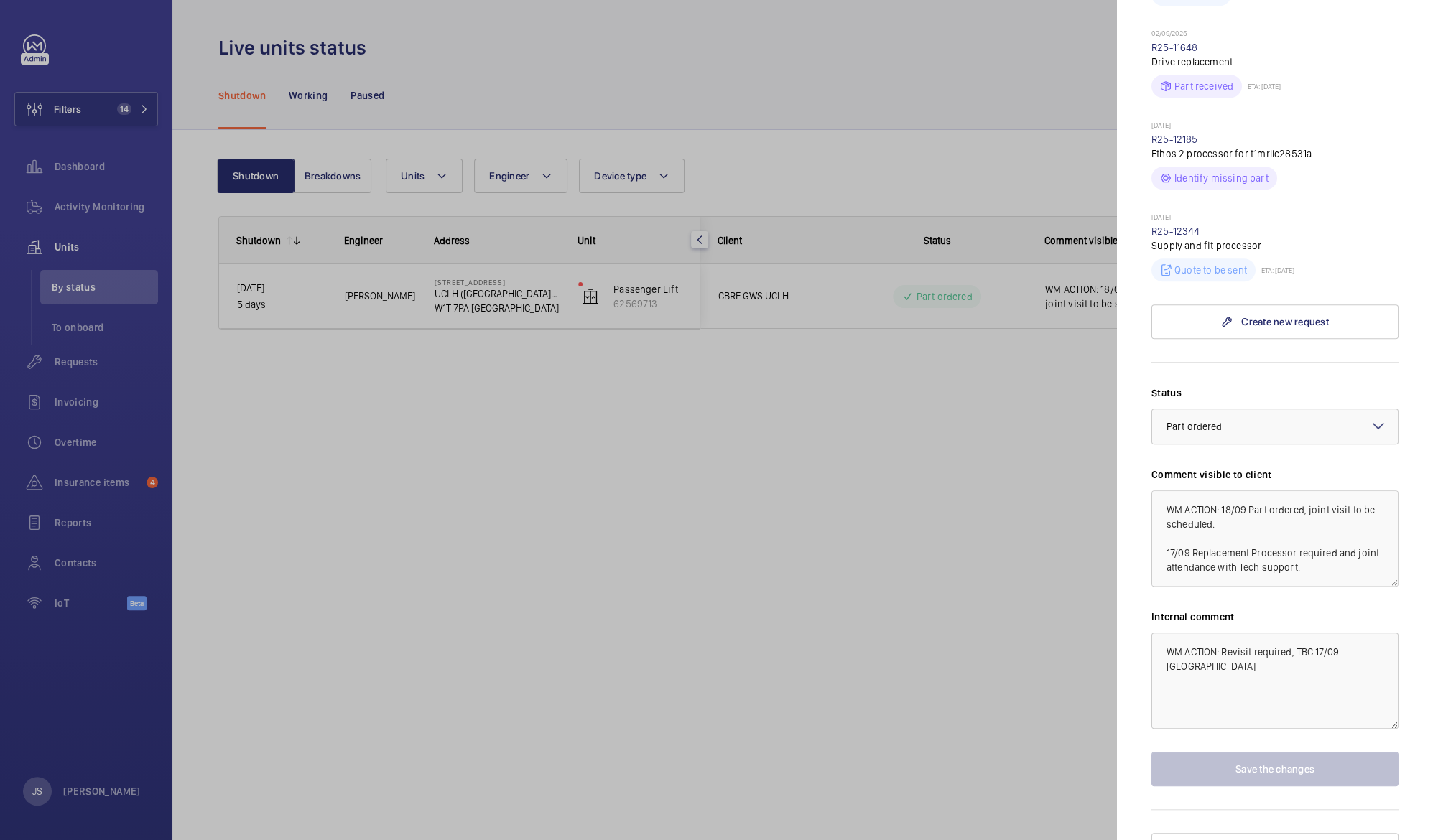
click at [894, 383] on div at bounding box center [716, 420] width 1433 height 840
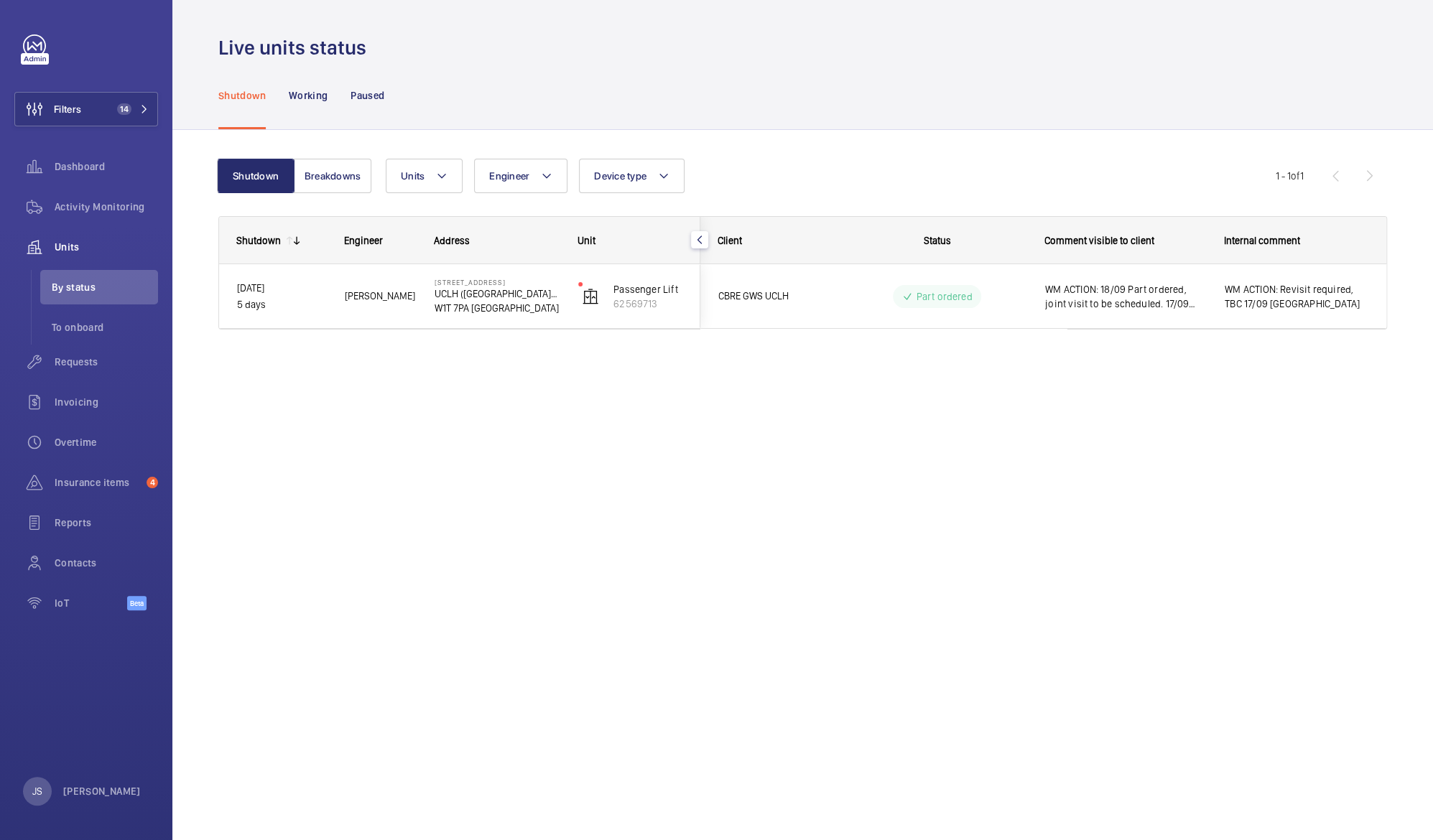
scroll to position [0, 0]
click at [79, 249] on span "Units" at bounding box center [106, 247] width 103 height 14
click at [319, 175] on button "Breakdowns" at bounding box center [332, 176] width 77 height 34
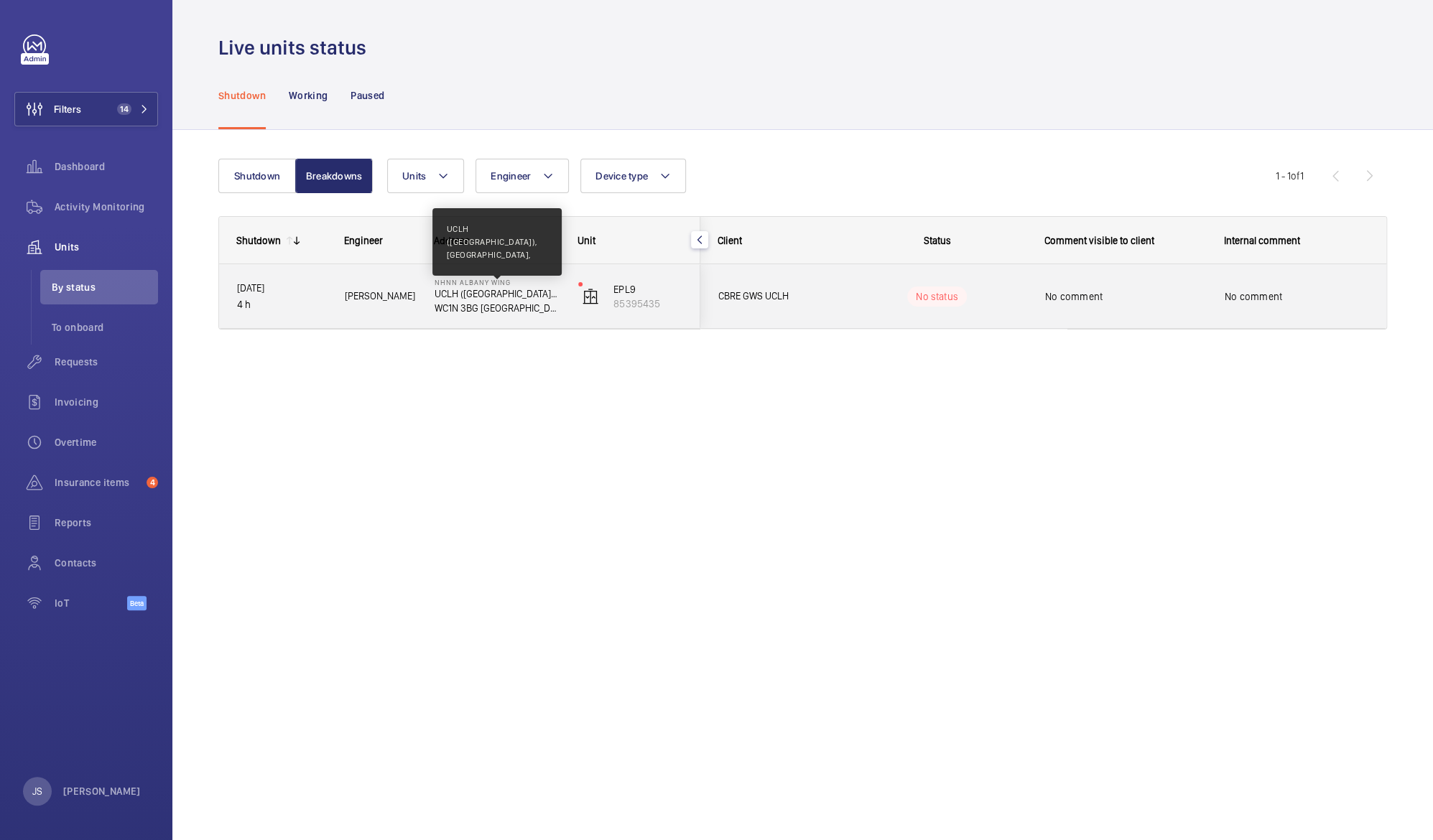
click at [488, 294] on p "UCLH ([GEOGRAPHIC_DATA]), [GEOGRAPHIC_DATA]," at bounding box center [497, 294] width 125 height 14
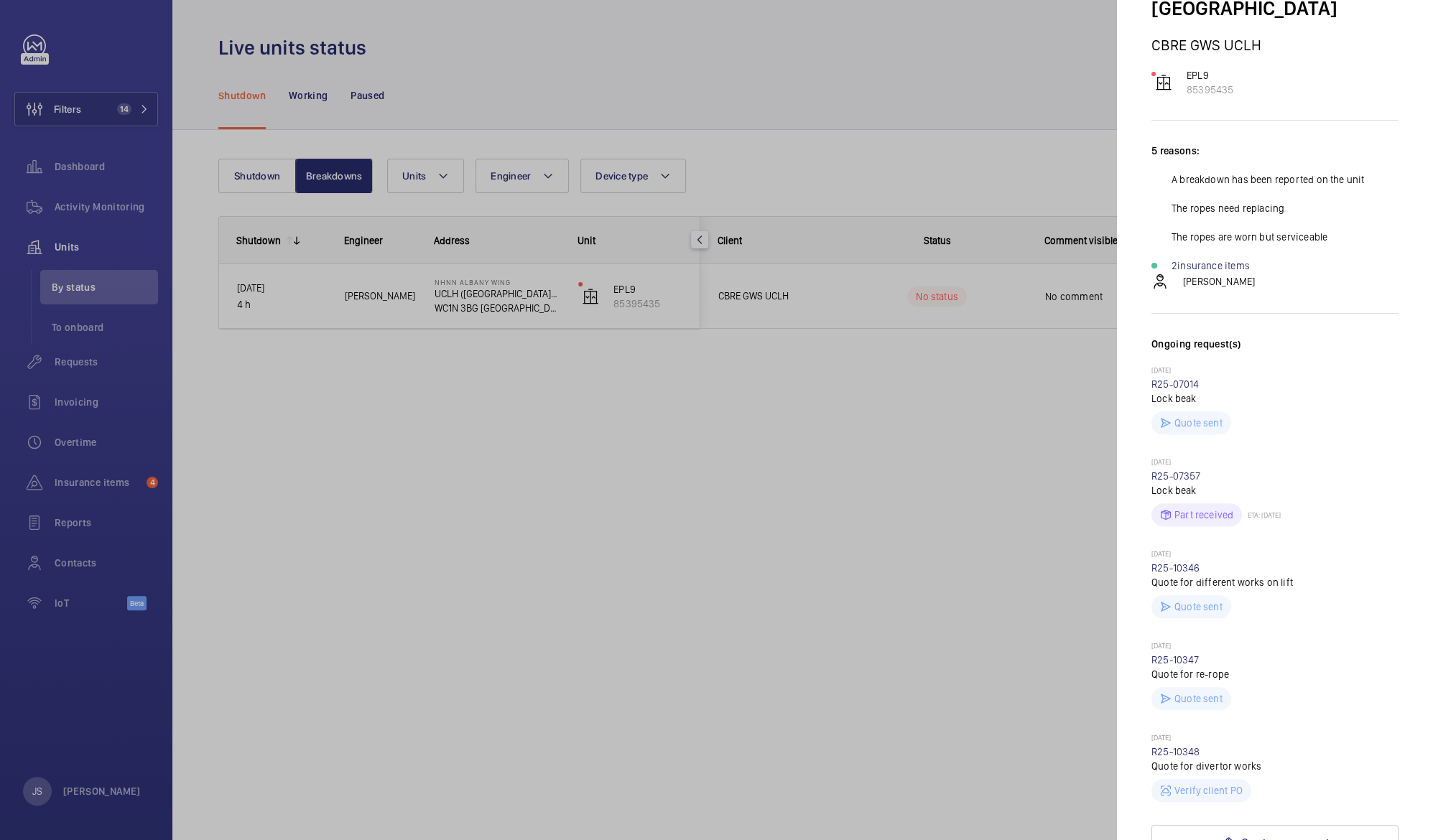
scroll to position [200, 0]
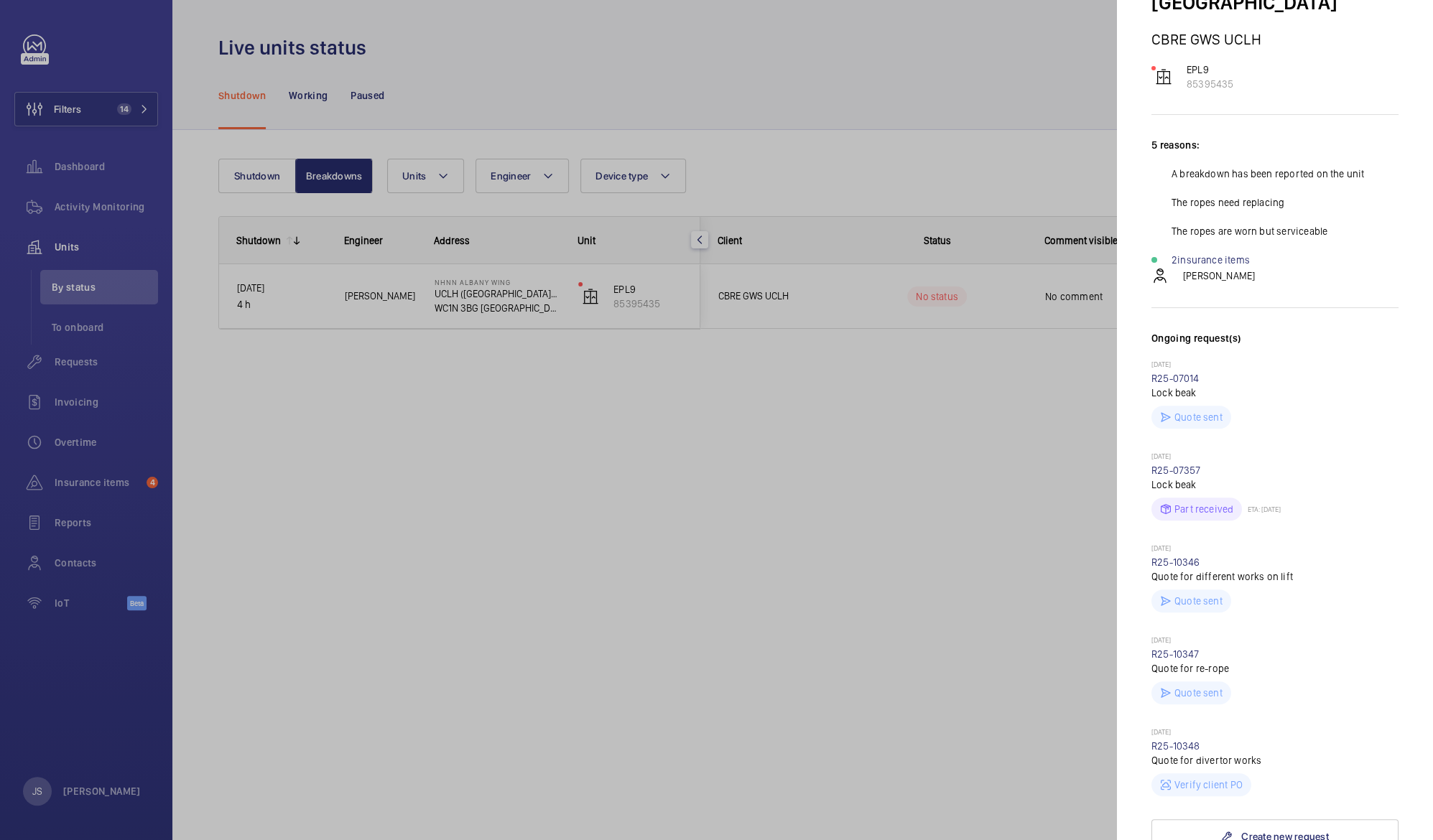
click at [468, 470] on div at bounding box center [716, 420] width 1433 height 840
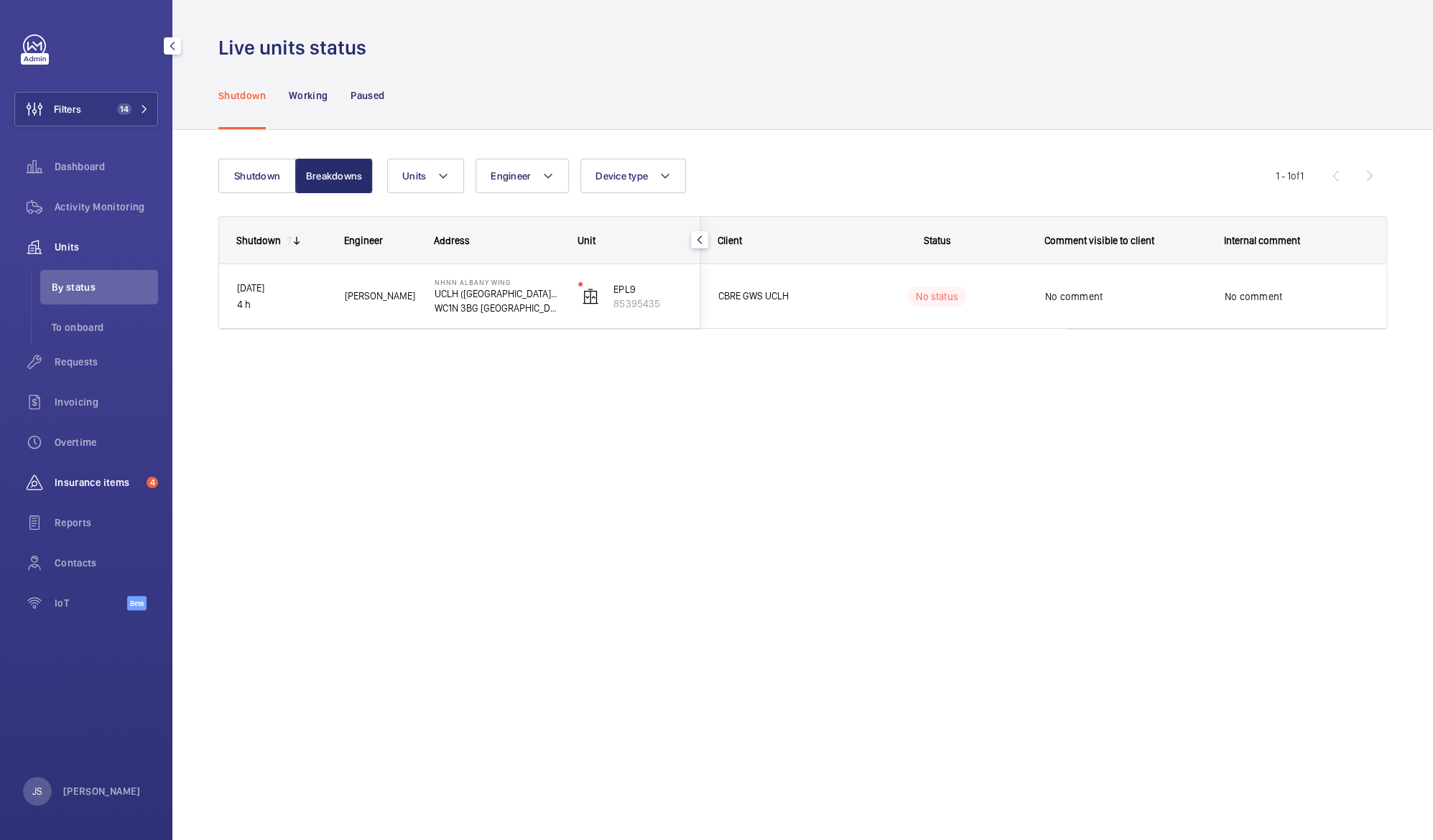
click at [80, 480] on span "Insurance items" at bounding box center [98, 482] width 86 height 14
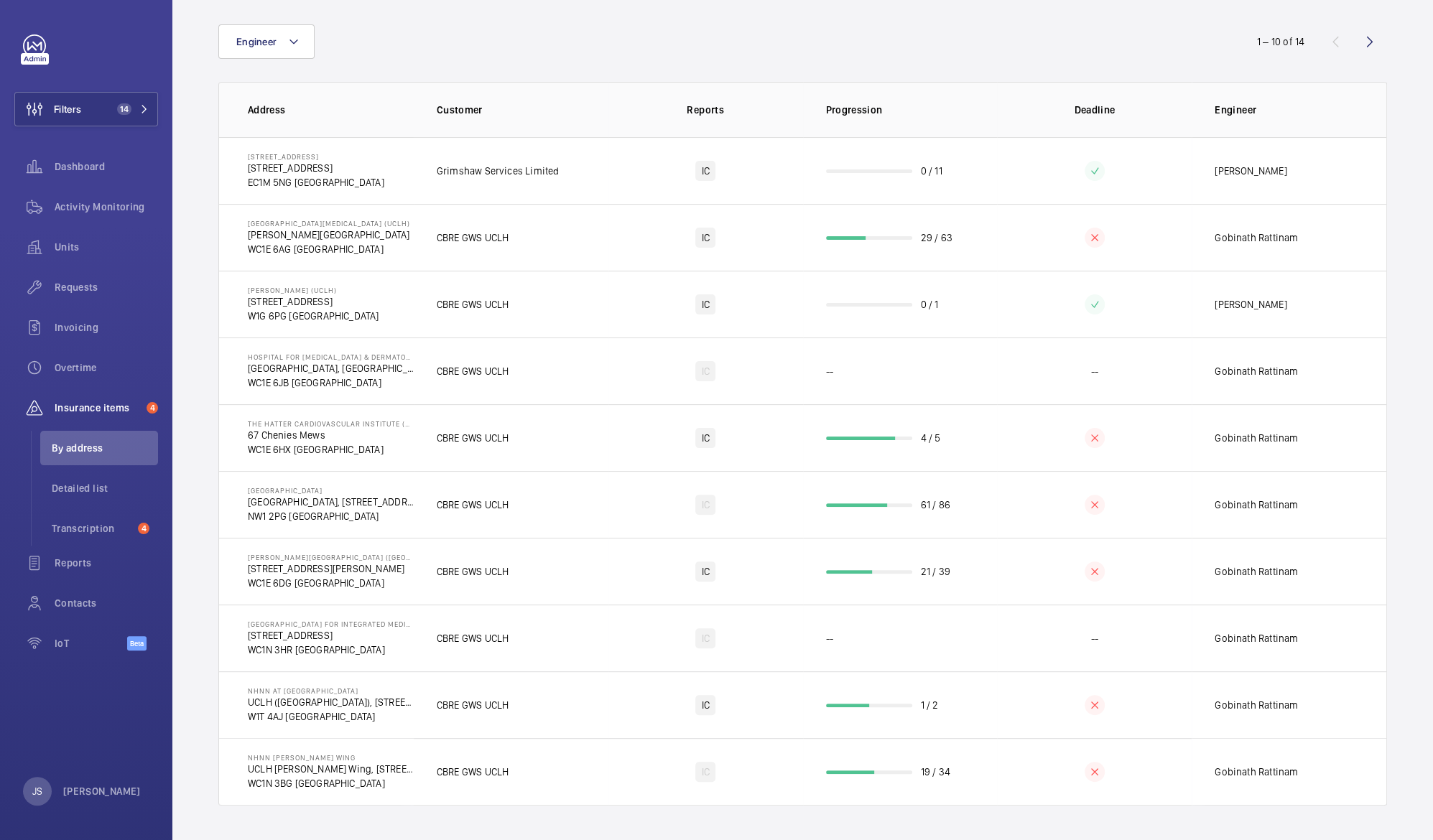
scroll to position [80, 0]
click at [64, 295] on div "Requests" at bounding box center [86, 287] width 144 height 34
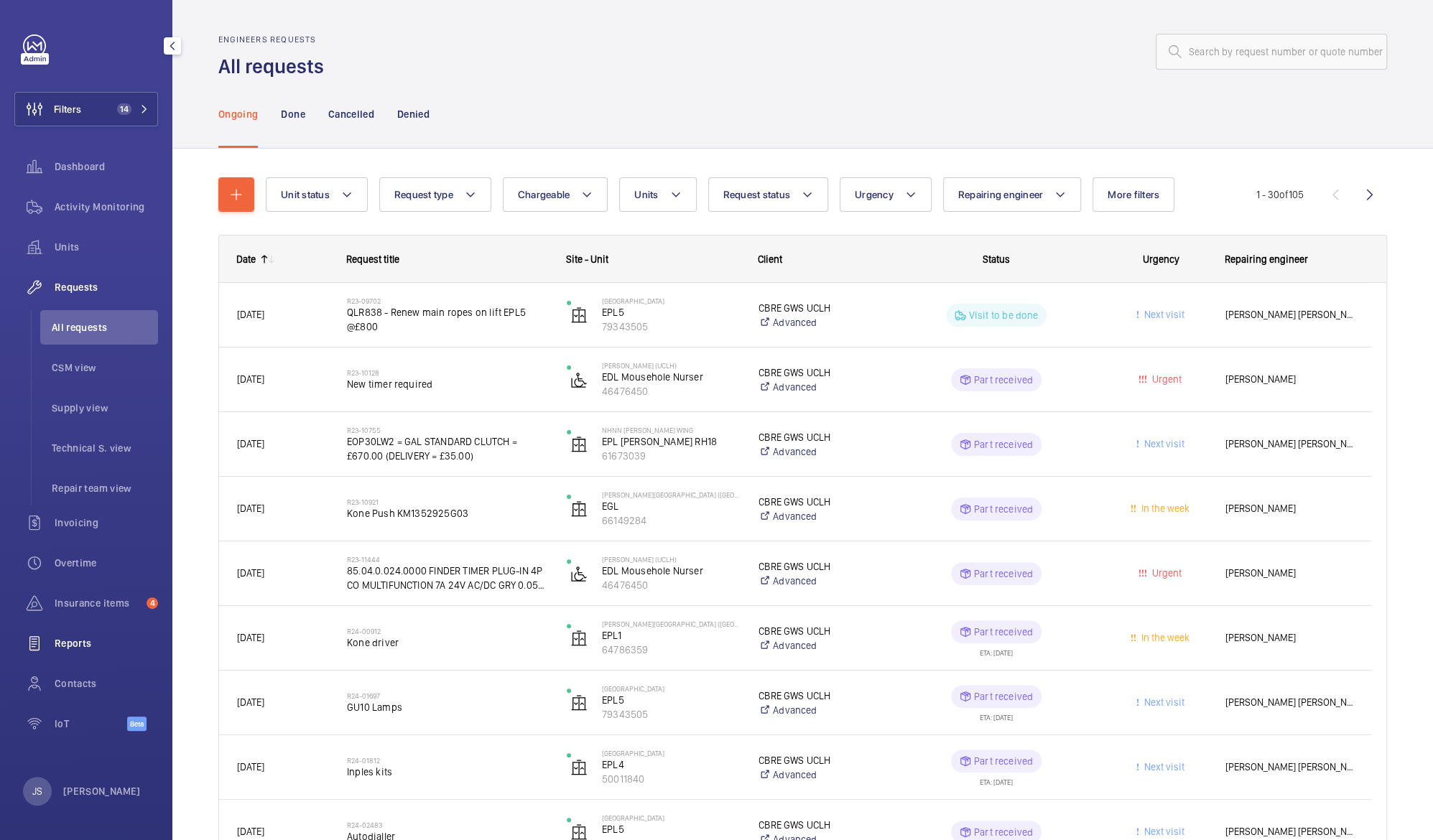
click at [85, 645] on span "Reports" at bounding box center [106, 643] width 103 height 14
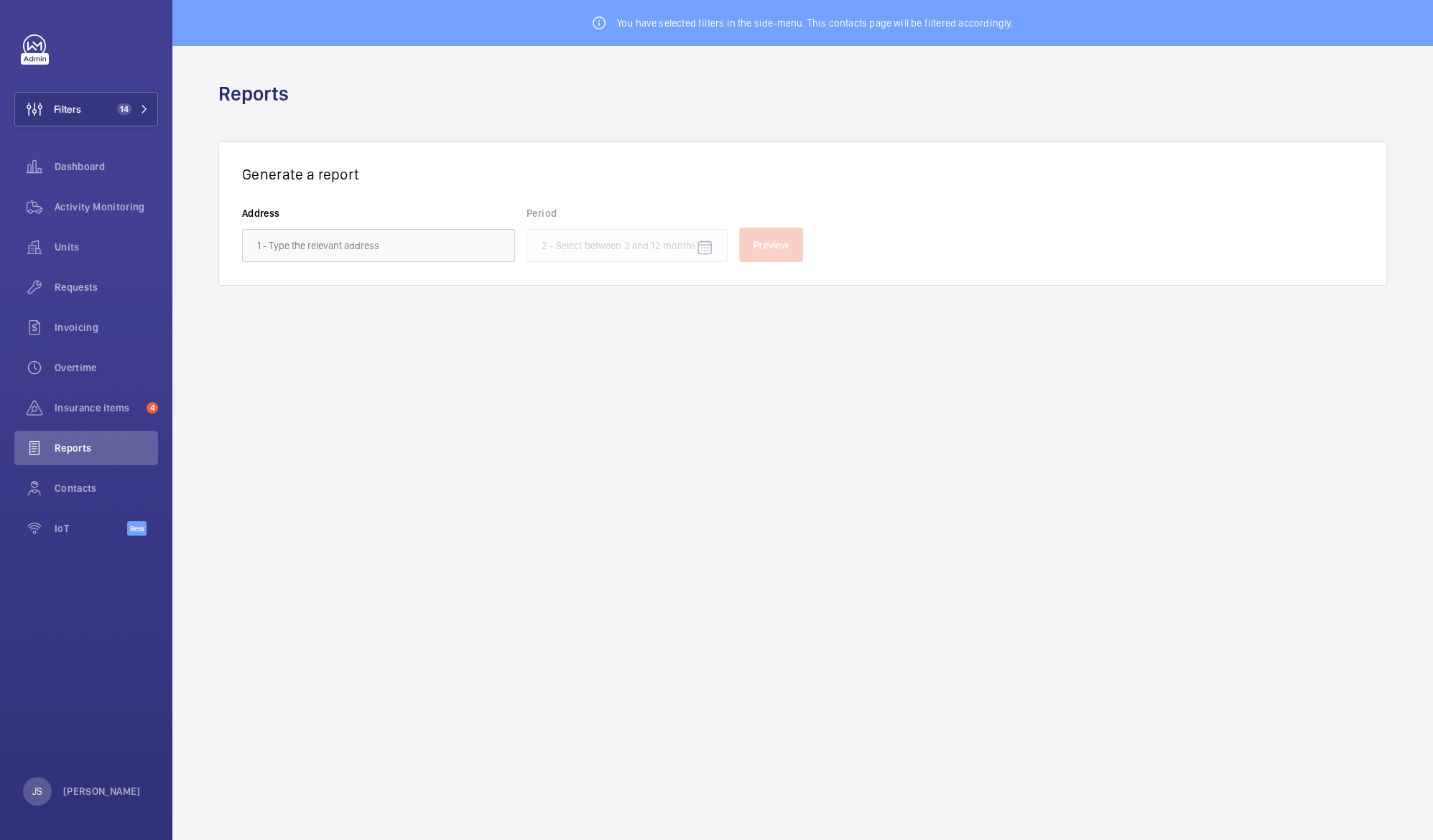
click at [701, 249] on mat-datepicker-toggle at bounding box center [704, 247] width 34 height 34
click at [461, 247] on input "text" at bounding box center [378, 245] width 273 height 33
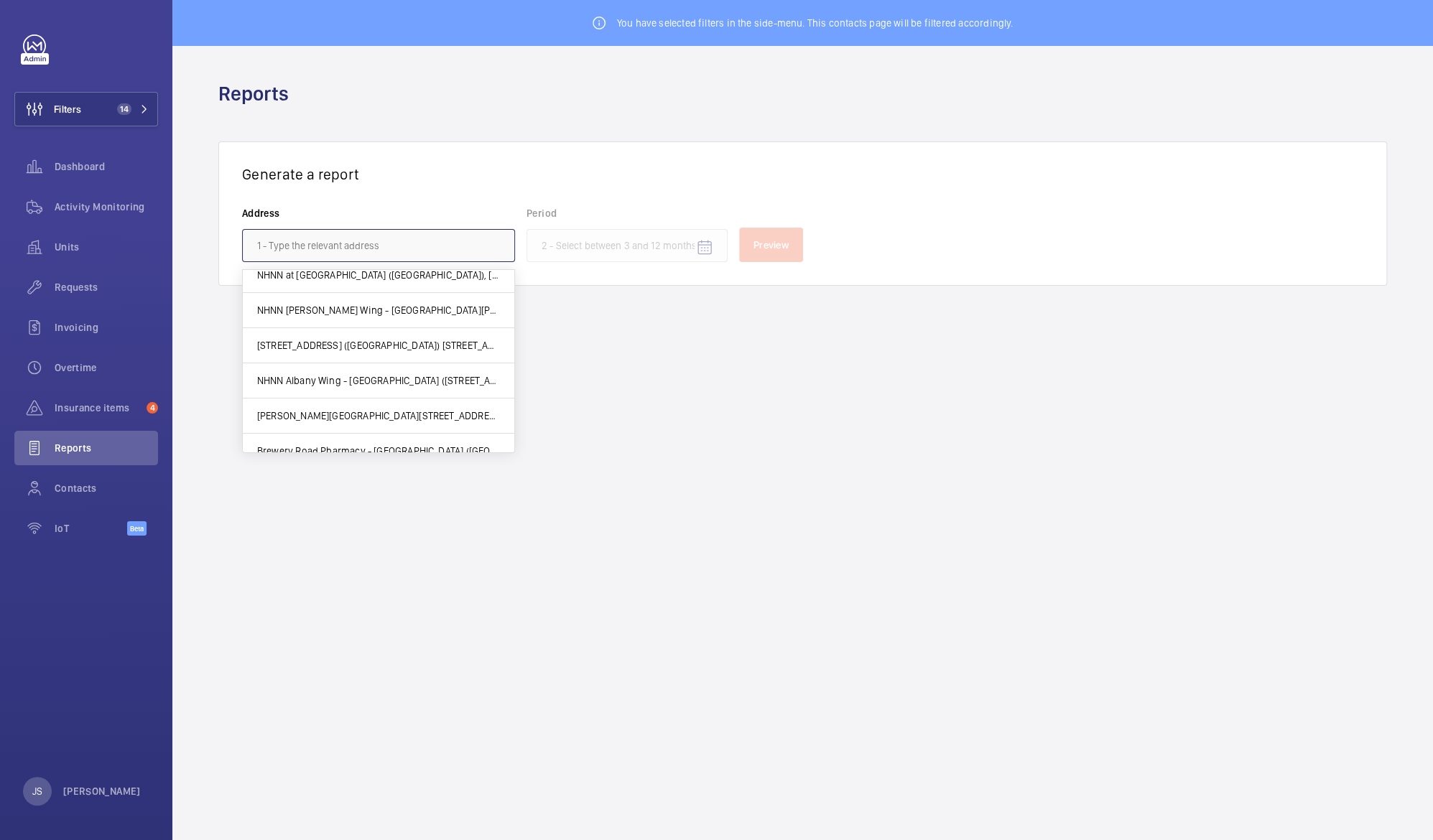
scroll to position [308, 0]
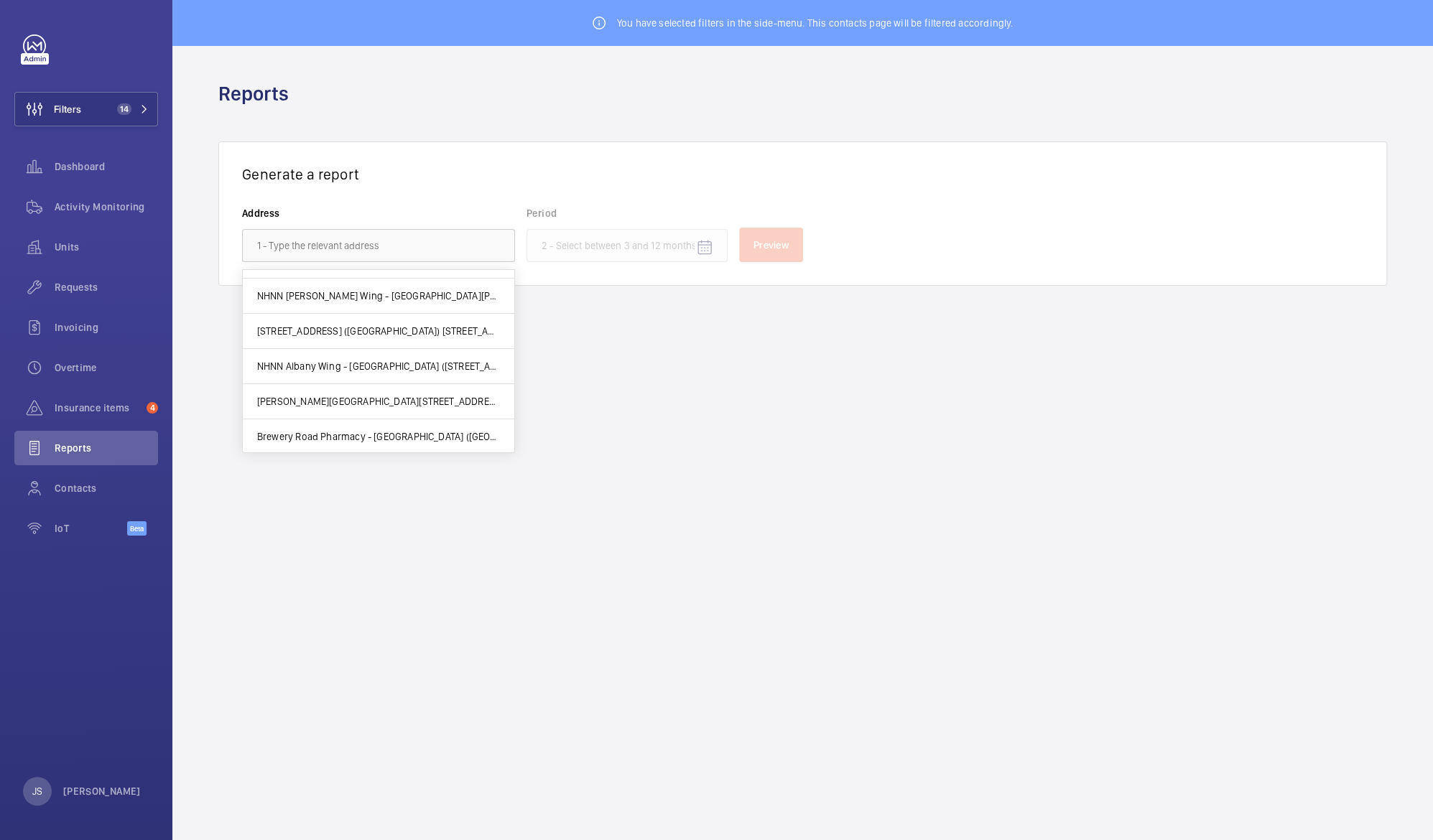
click at [519, 541] on wm-front-admin-reports "You have selected filters in the side-menu. This contacts page will be filtered…" at bounding box center [803, 420] width 1260 height 840
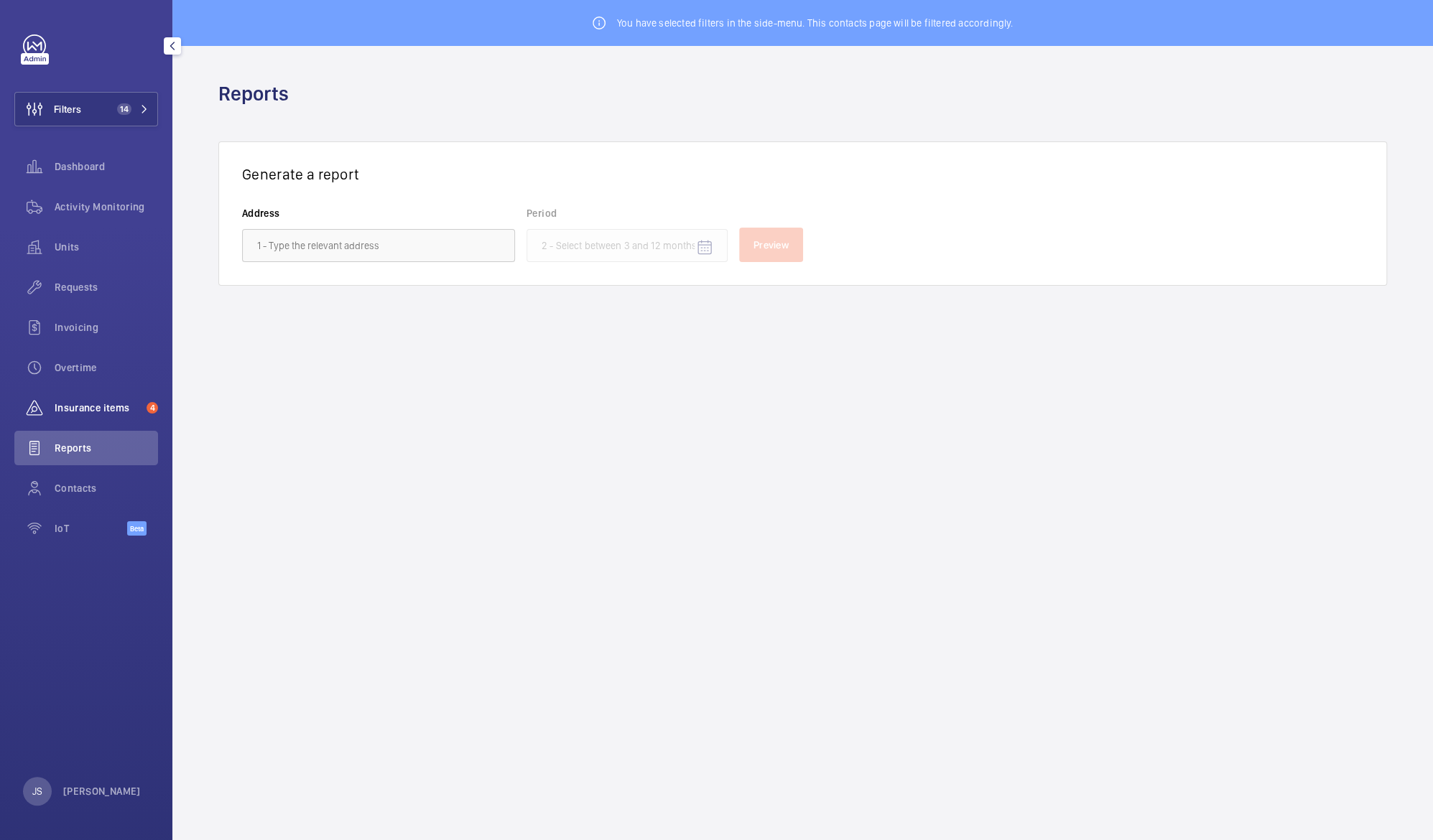
click at [74, 408] on span "Insurance items" at bounding box center [98, 408] width 86 height 14
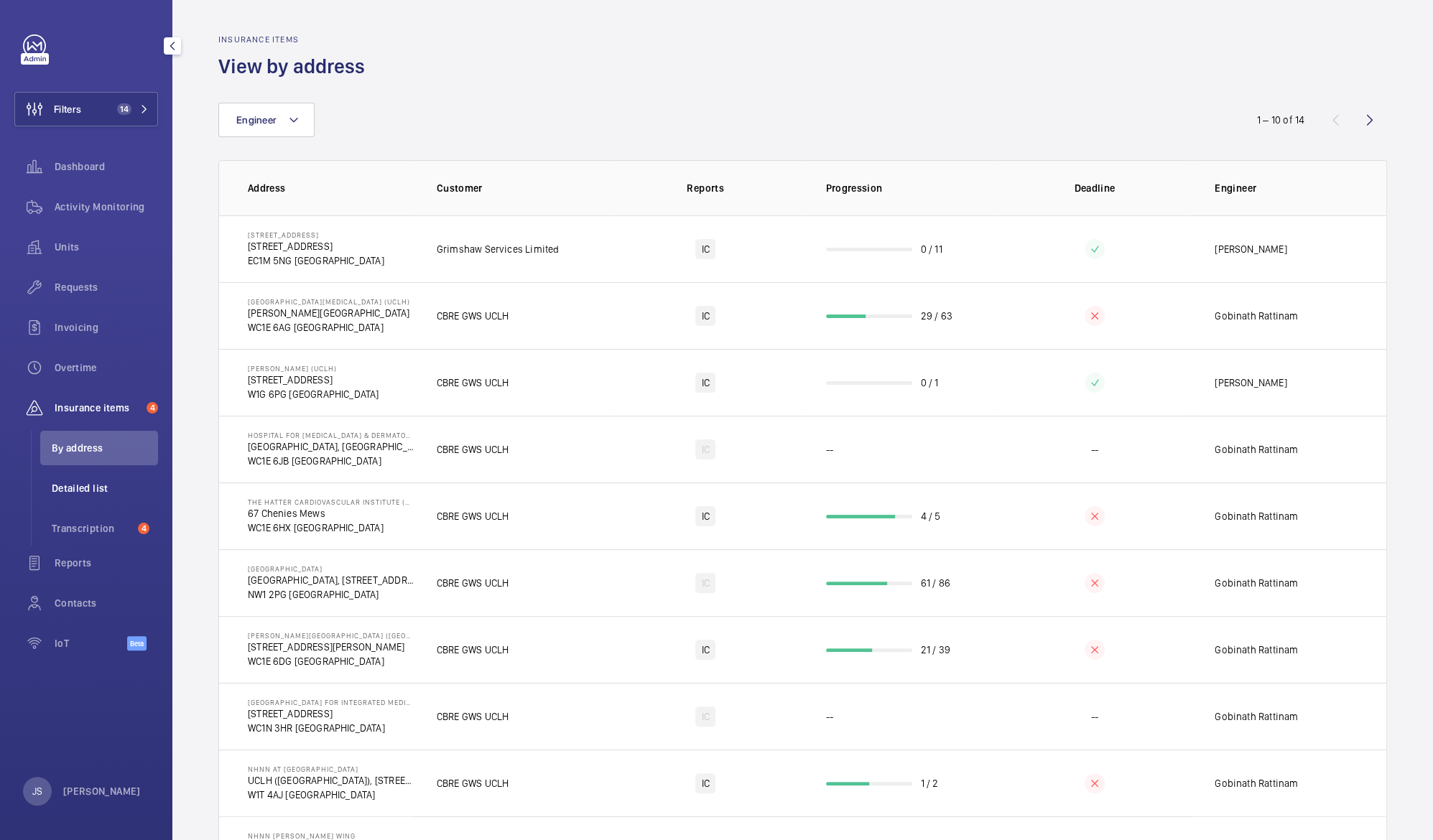
click at [86, 479] on li "Detailed list" at bounding box center [99, 488] width 118 height 34
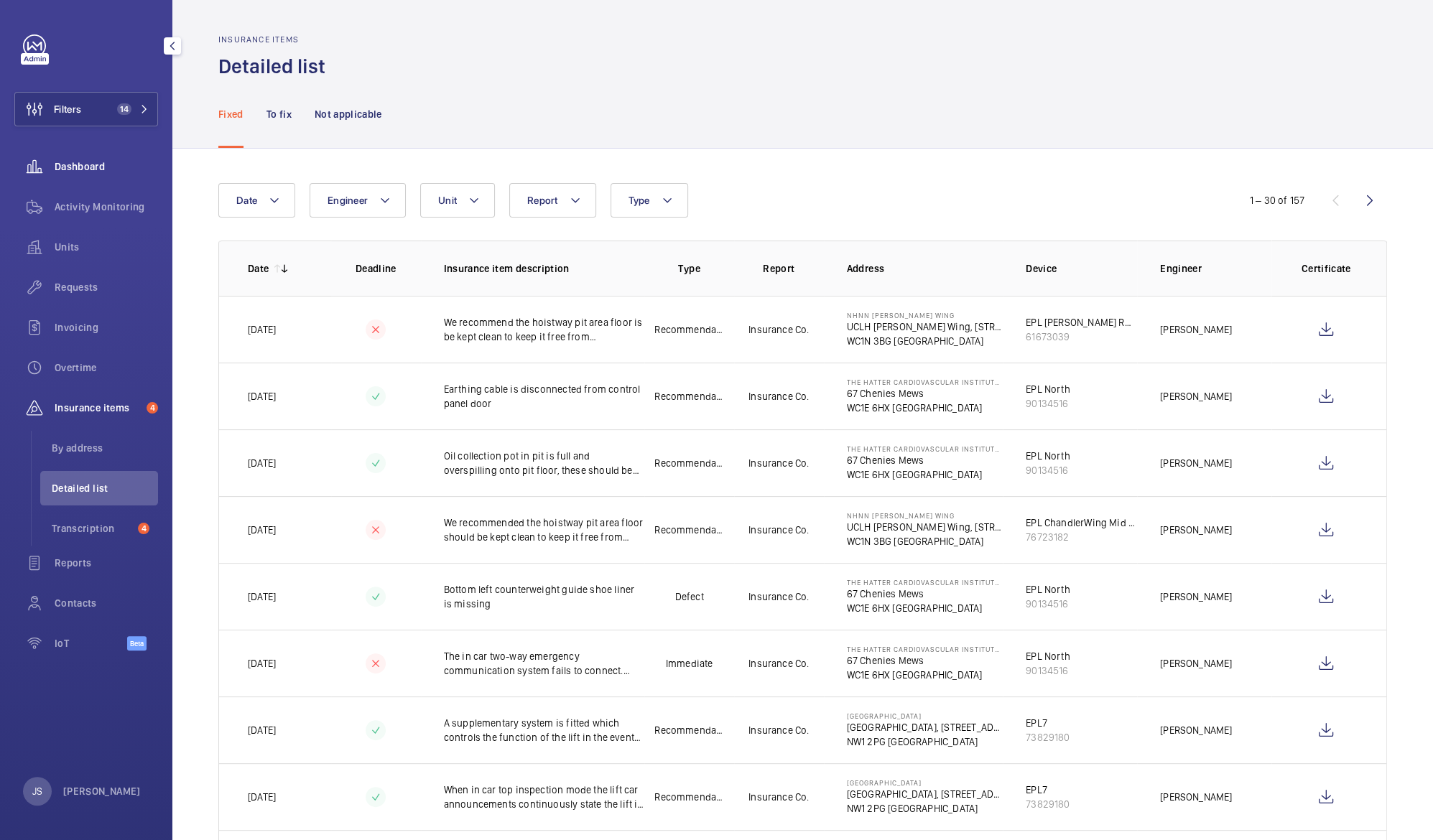
click at [86, 166] on span "Dashboard" at bounding box center [106, 166] width 103 height 14
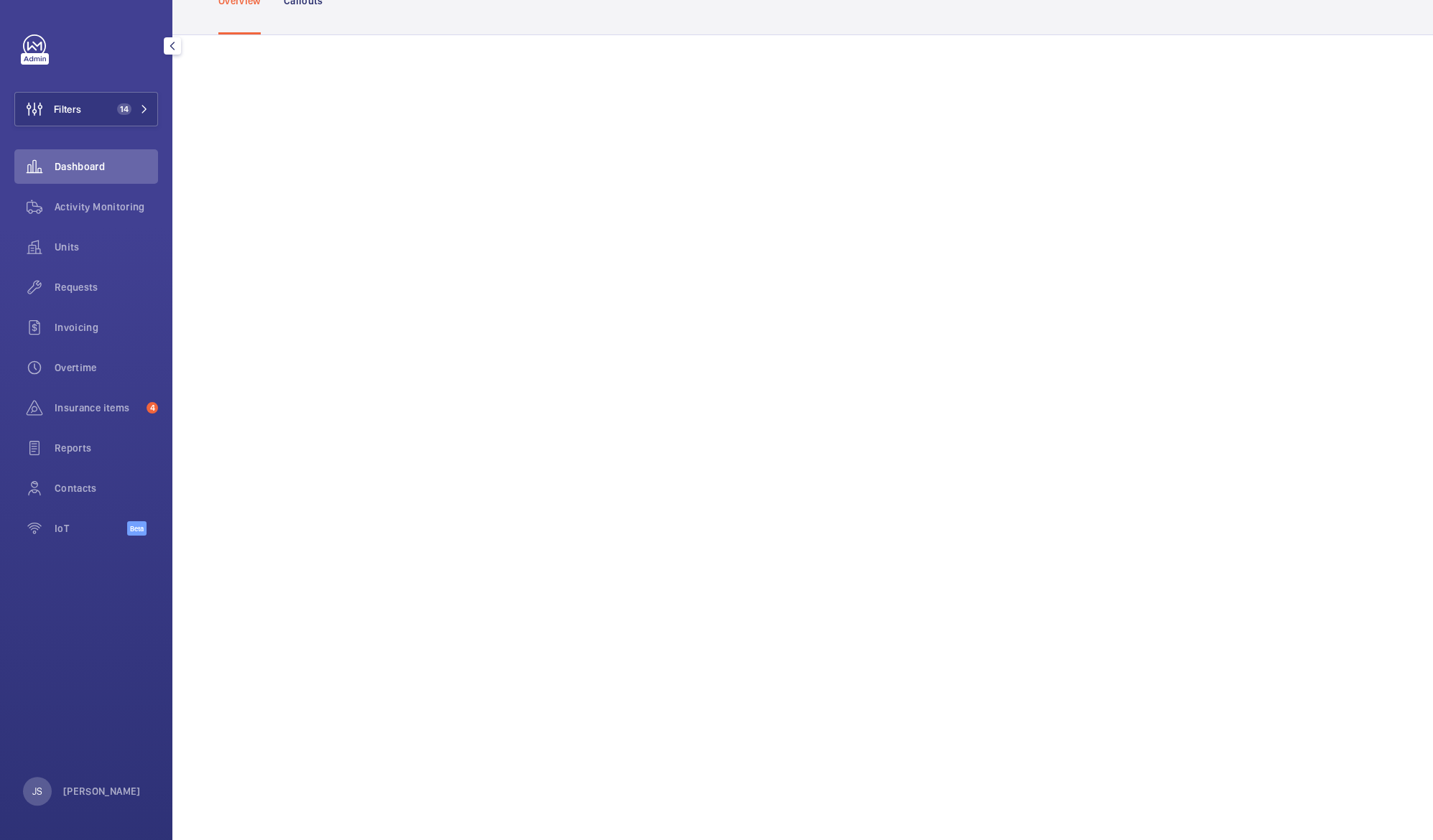
scroll to position [102, 0]
click at [75, 414] on span "Insurance items" at bounding box center [98, 408] width 86 height 14
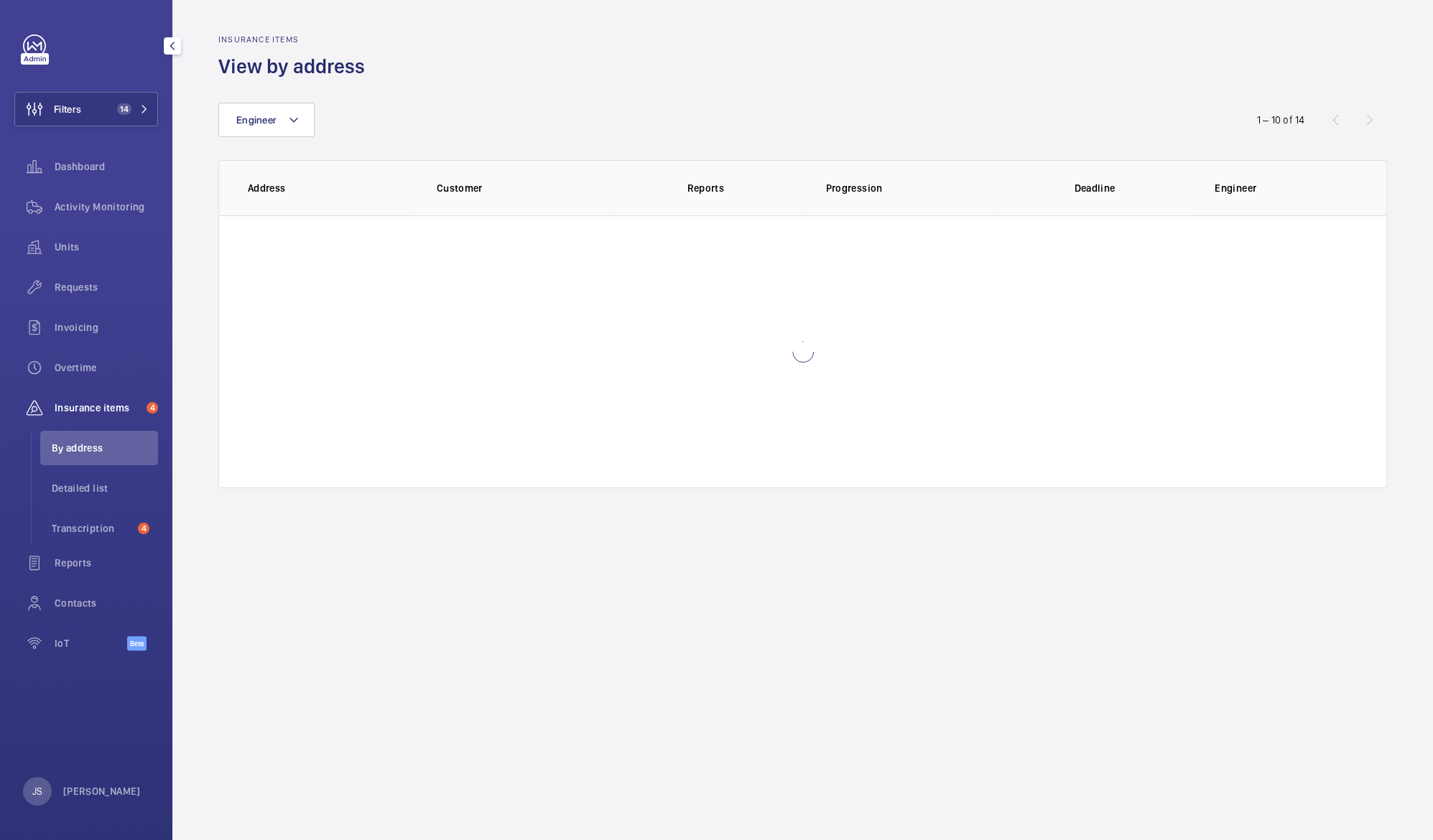
click at [79, 404] on span "Insurance items" at bounding box center [98, 408] width 86 height 14
click at [56, 108] on span "Filters" at bounding box center [67, 109] width 27 height 14
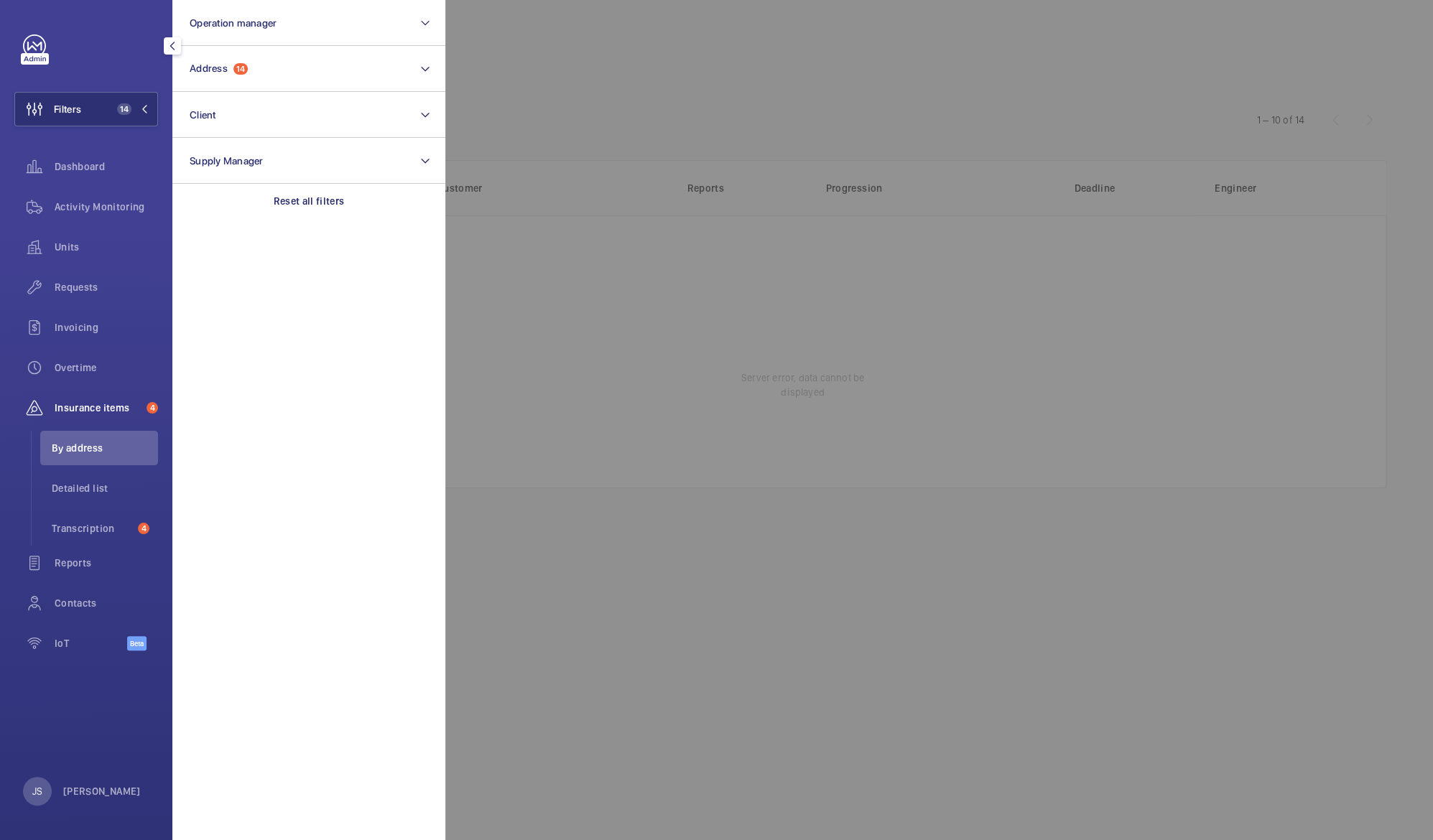
click at [537, 103] on div at bounding box center [1161, 420] width 1433 height 840
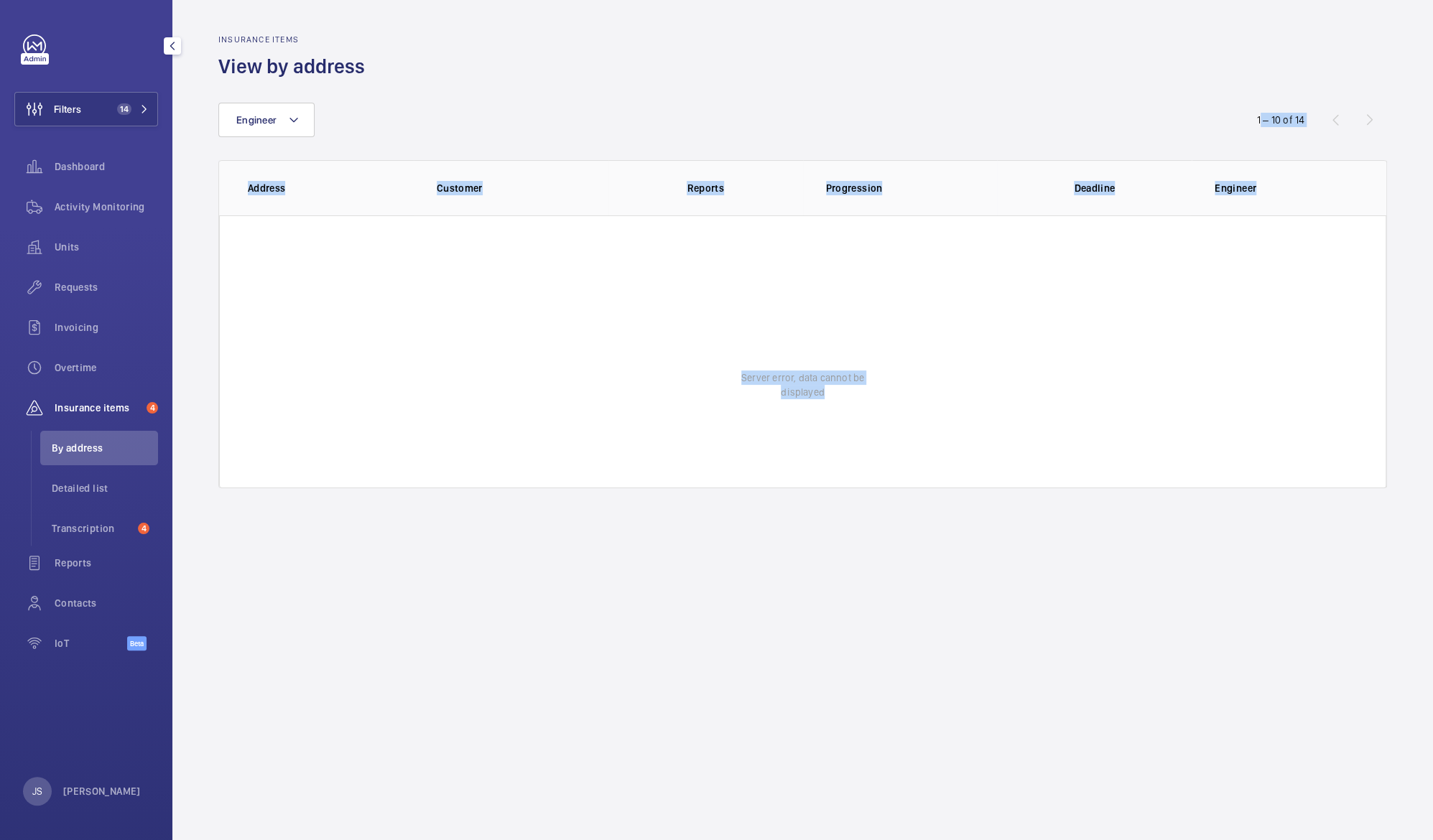
drag, startPoint x: 537, startPoint y: 103, endPoint x: 1037, endPoint y: 603, distance: 707.1
click at [1037, 603] on wm-front-admin-audit "Insurance items View by address Engineer 1 – 10 of 14 Address Customer Reports …" at bounding box center [803, 420] width 1260 height 840
click at [948, 741] on wm-front-admin-audit "Insurance items View by address Engineer 1 – 10 of 14 Address Customer Reports …" at bounding box center [803, 420] width 1260 height 840
drag, startPoint x: 948, startPoint y: 741, endPoint x: 905, endPoint y: 739, distance: 43.0
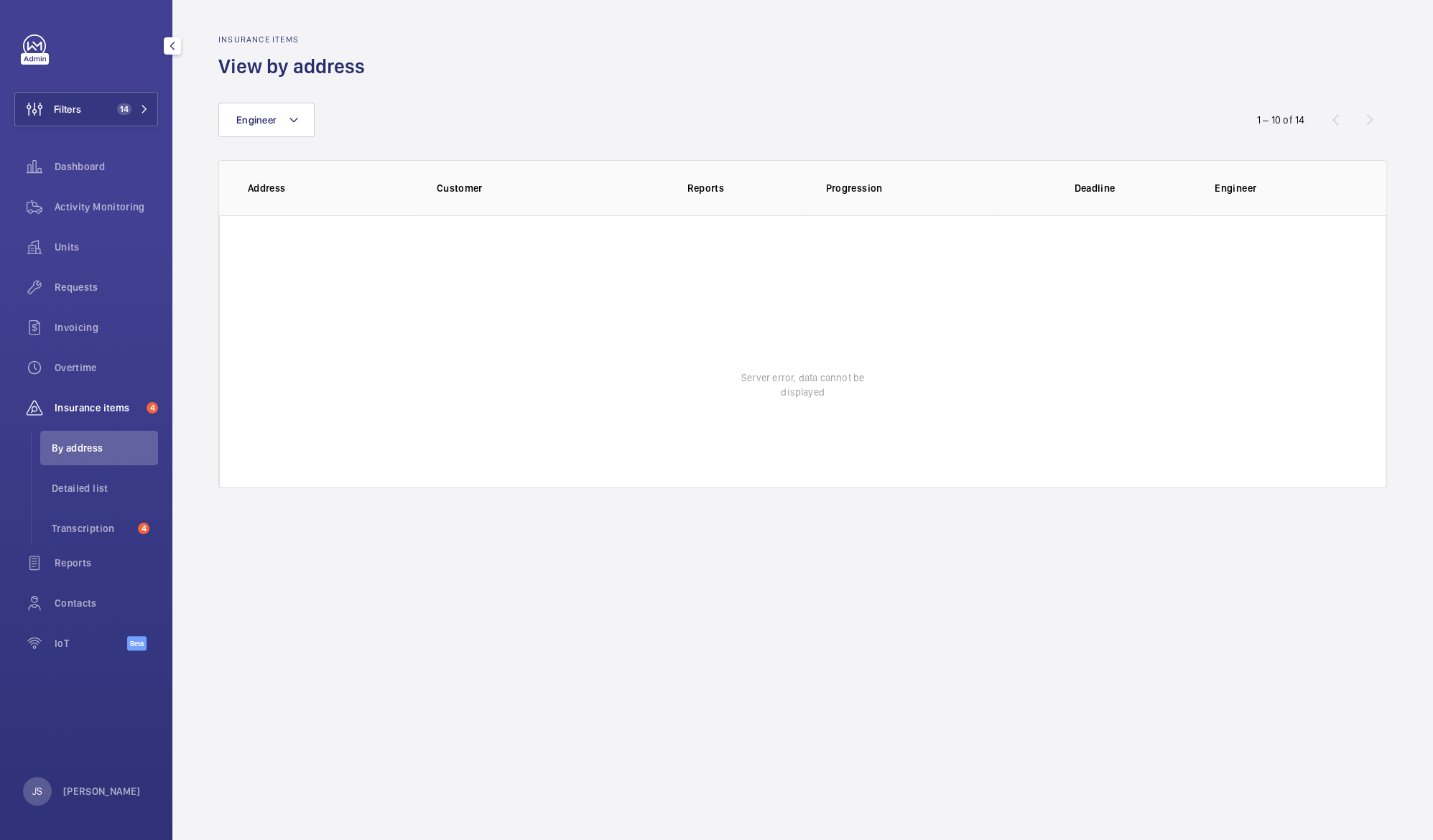
click at [905, 739] on wm-front-admin-audit "Insurance items View by address Engineer 1 – 10 of 14 Address Customer Reports …" at bounding box center [803, 420] width 1260 height 840
click at [48, 173] on wm-front-icon-button at bounding box center [34, 166] width 41 height 34
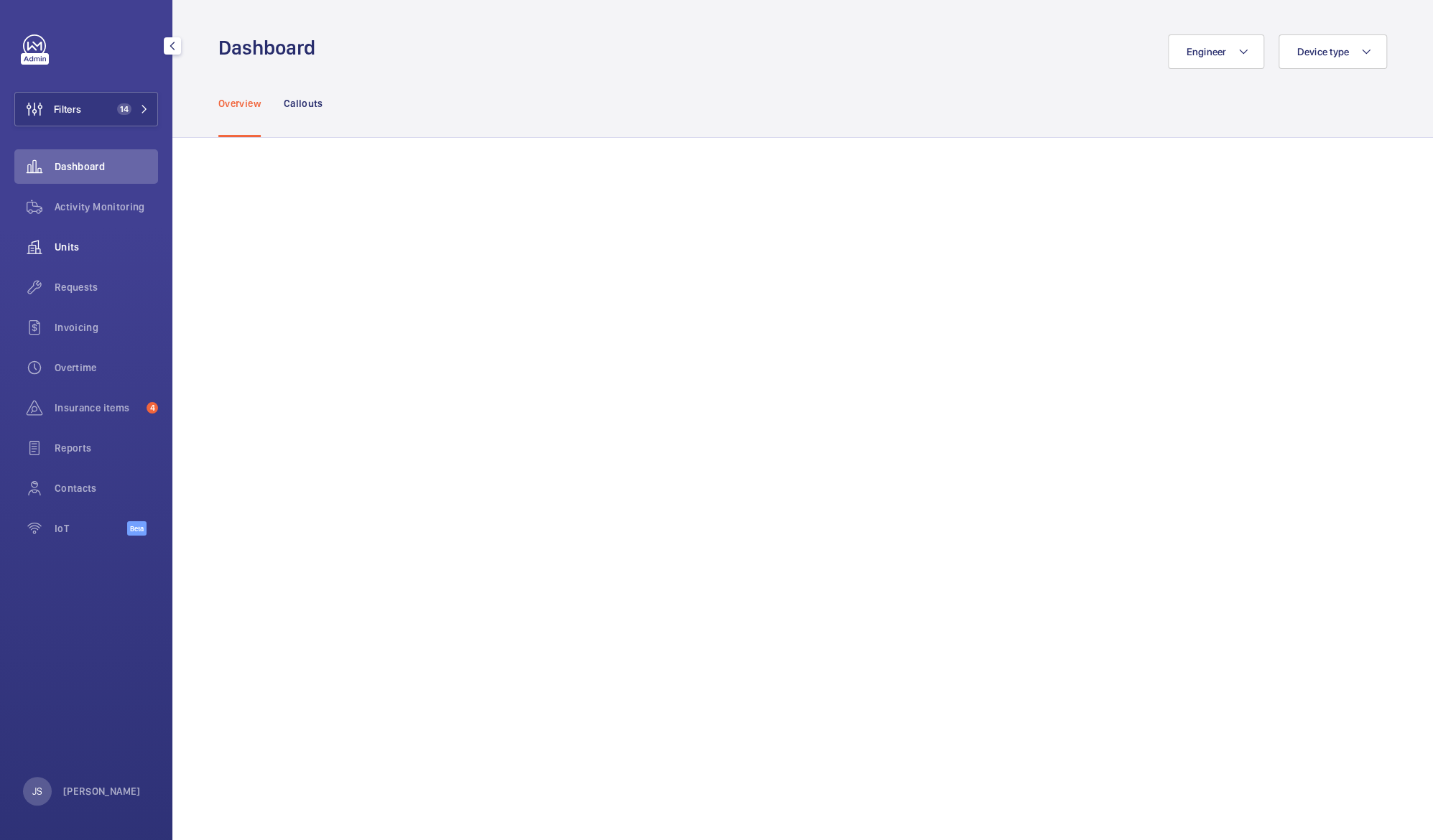
click at [51, 254] on wm-front-icon-button at bounding box center [34, 247] width 41 height 34
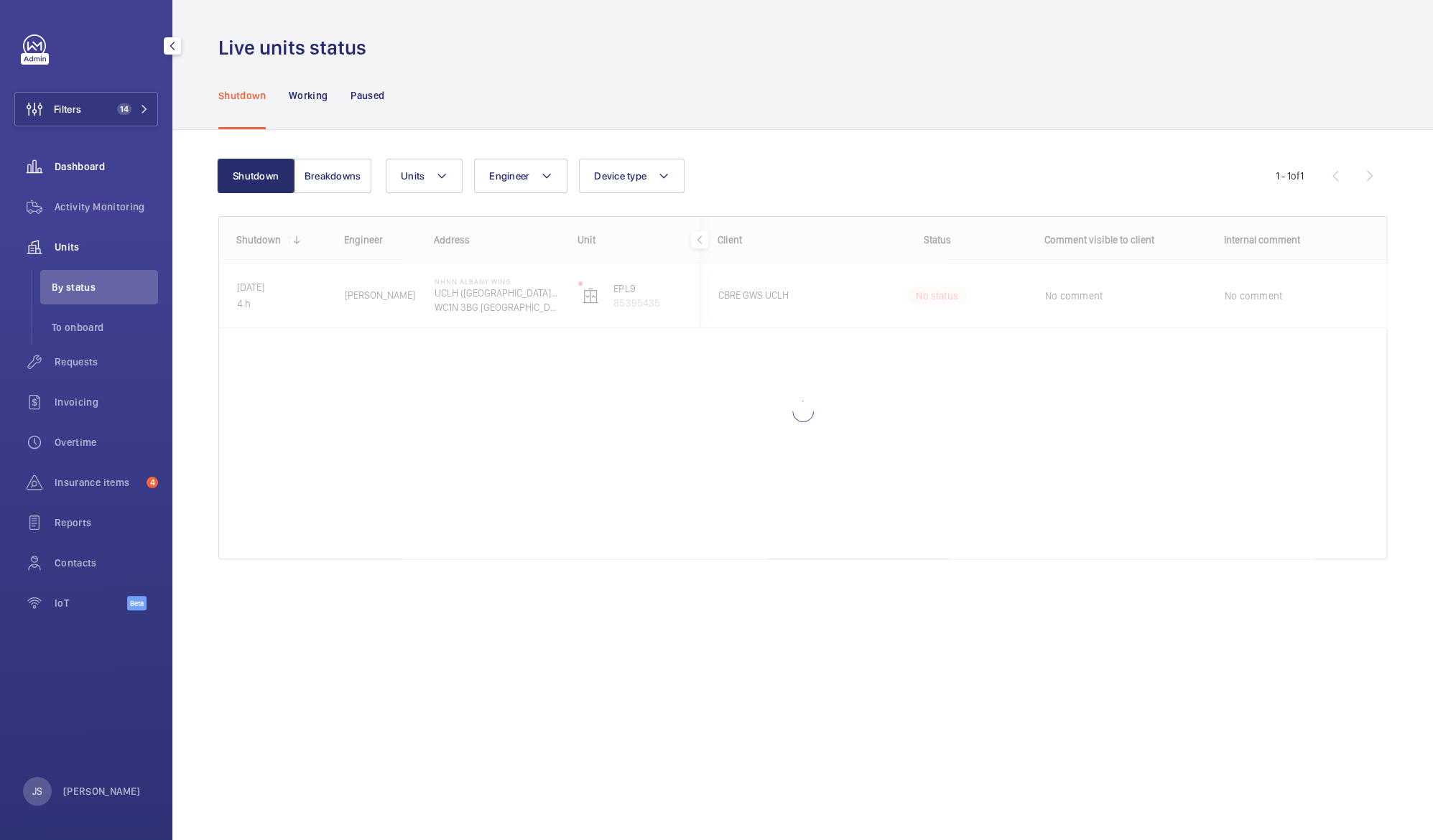
click at [73, 167] on span "Dashboard" at bounding box center [106, 166] width 103 height 14
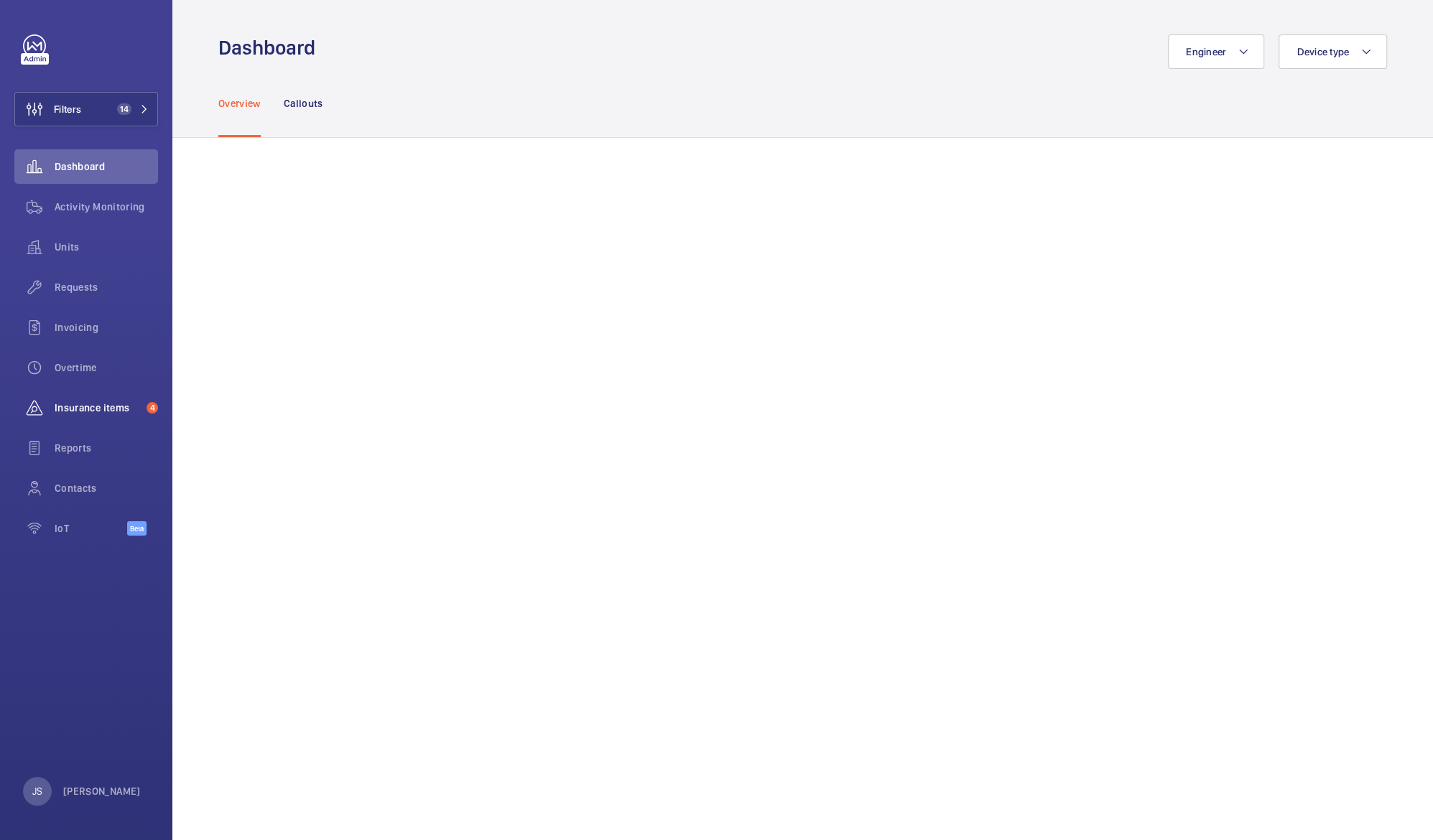
click at [69, 414] on span "Insurance items" at bounding box center [98, 408] width 86 height 14
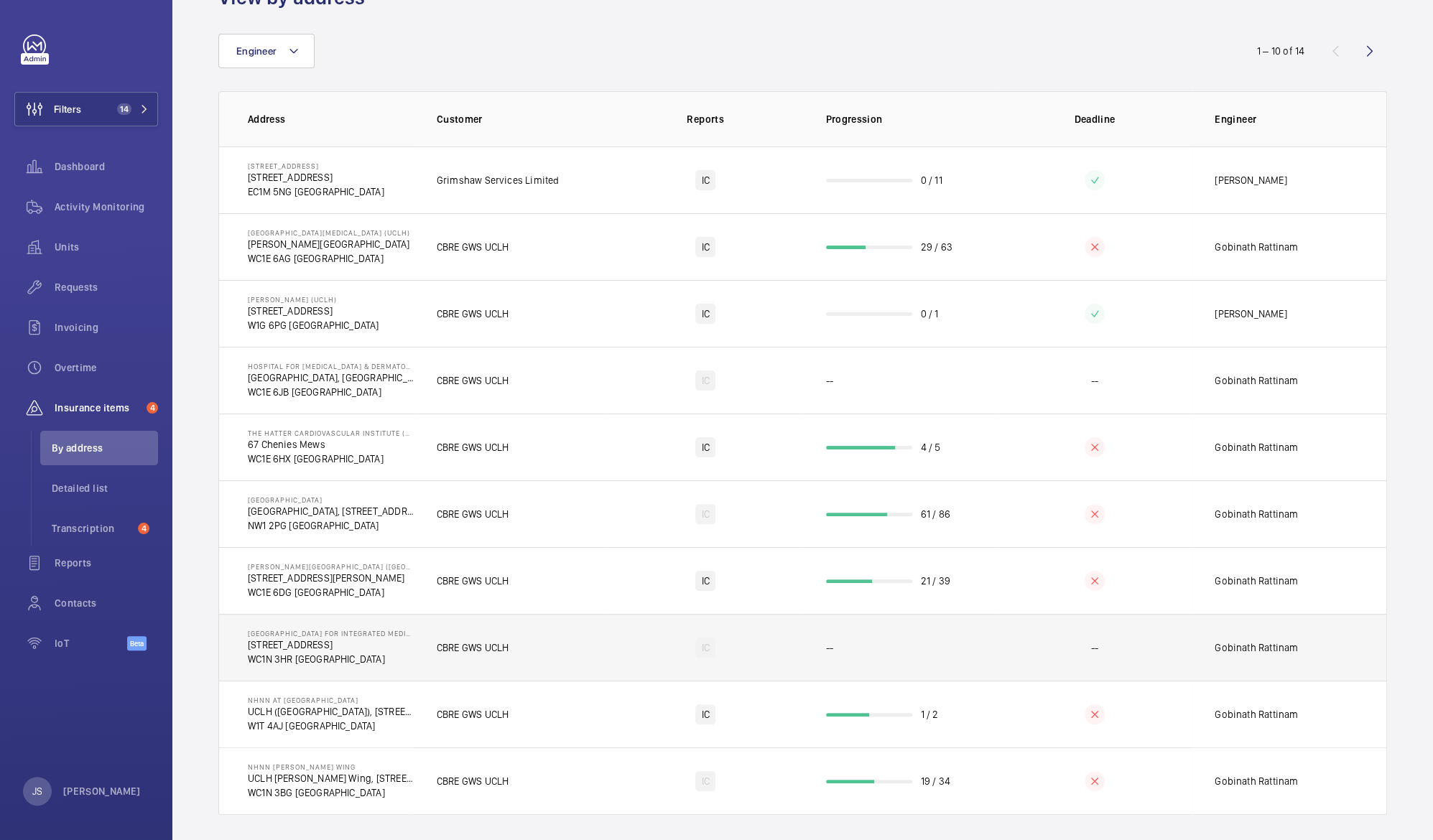
scroll to position [80, 0]
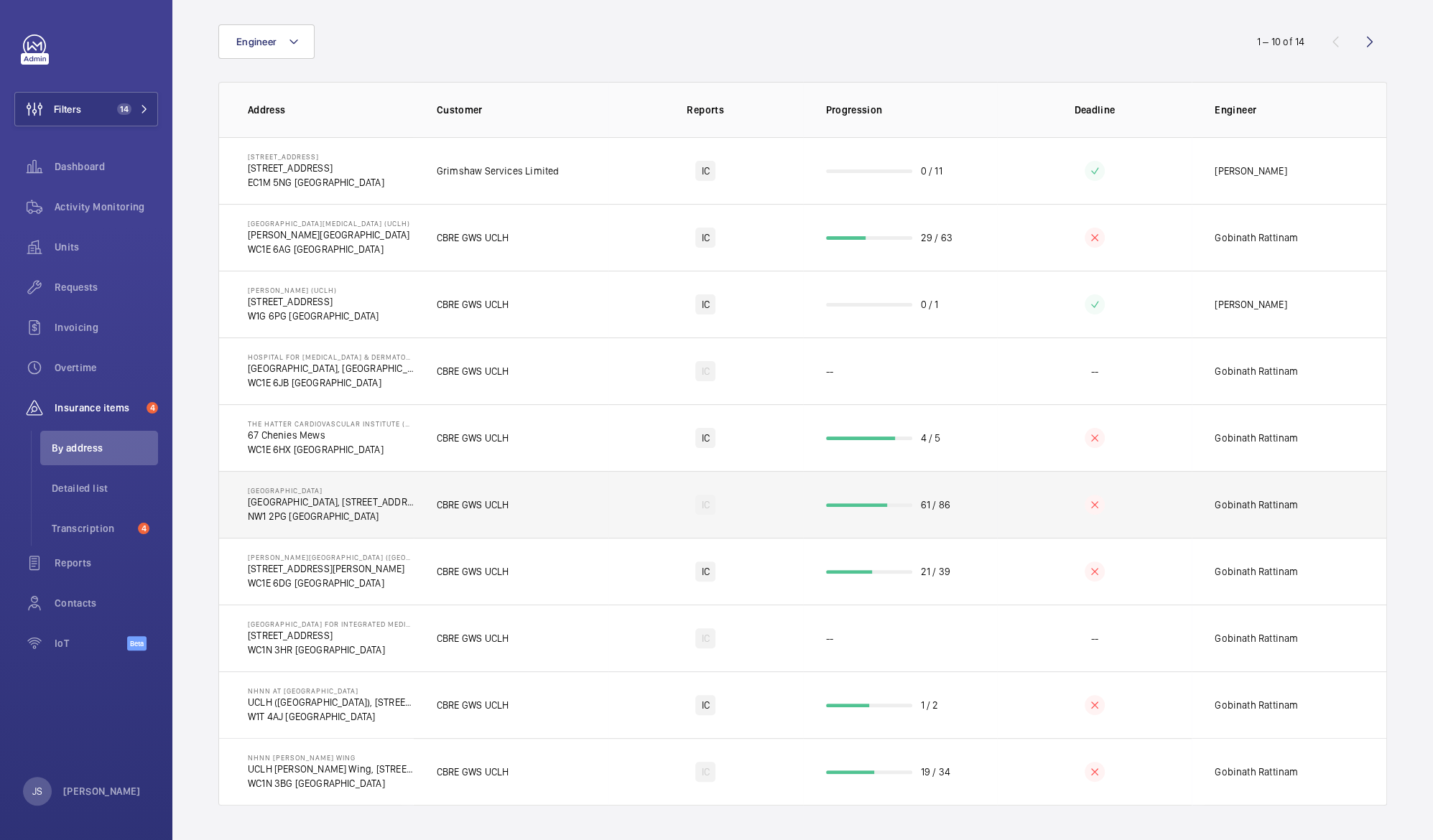
click at [287, 512] on p "NW1 2PG [GEOGRAPHIC_DATA]" at bounding box center [330, 516] width 166 height 14
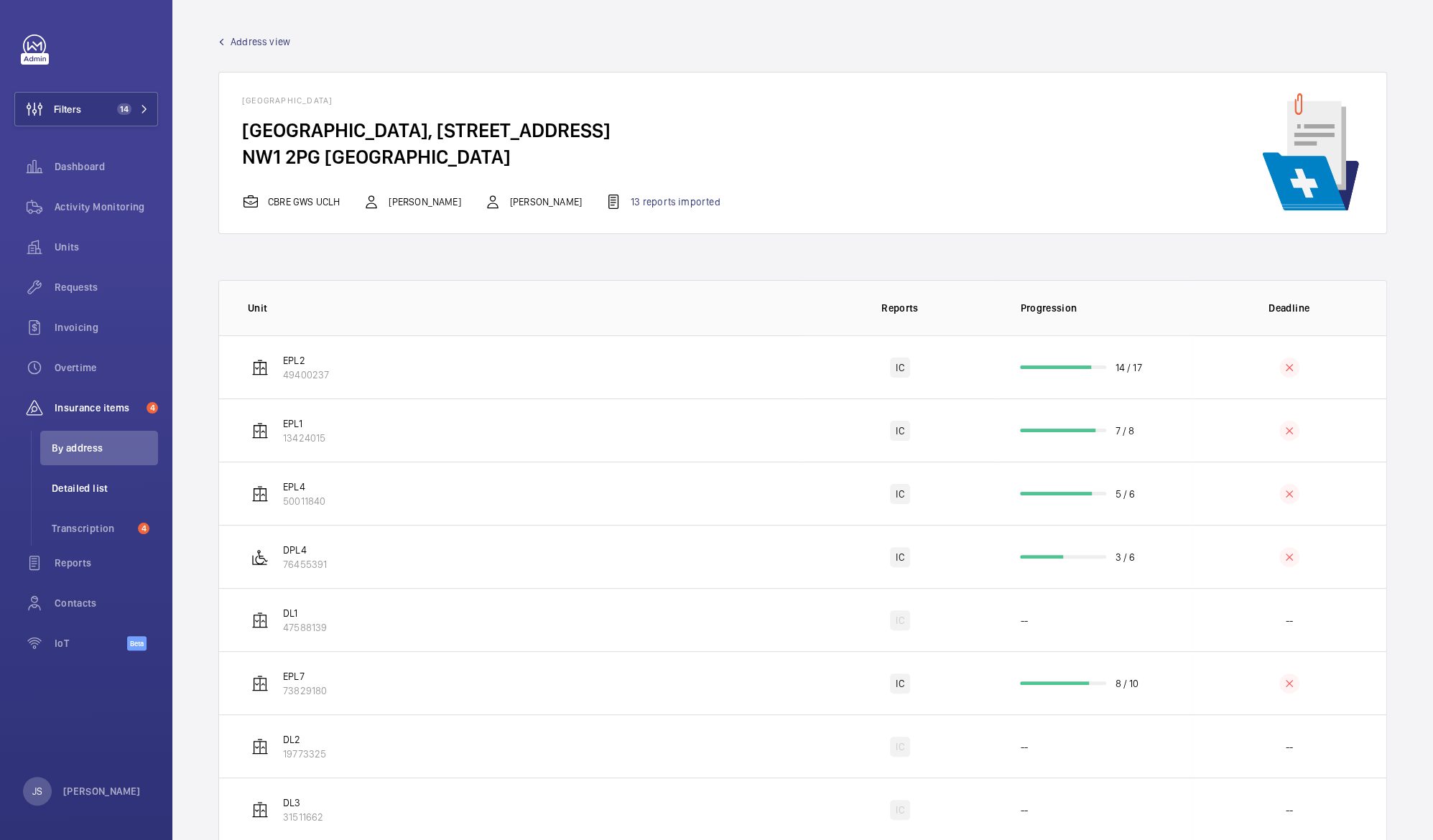
click at [77, 487] on span "Detailed list" at bounding box center [105, 488] width 106 height 14
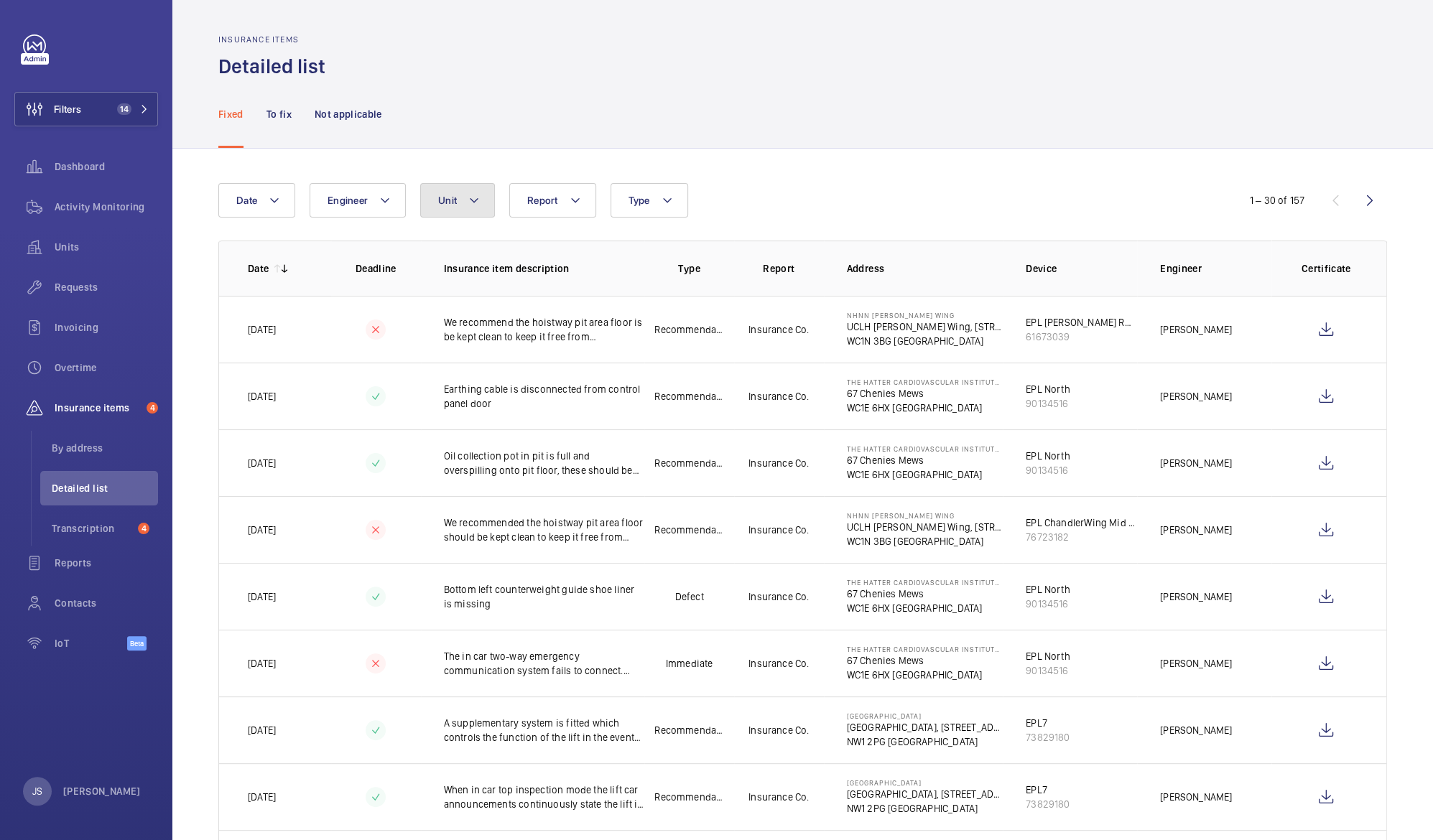
click at [459, 206] on button "Unit" at bounding box center [458, 201] width 75 height 34
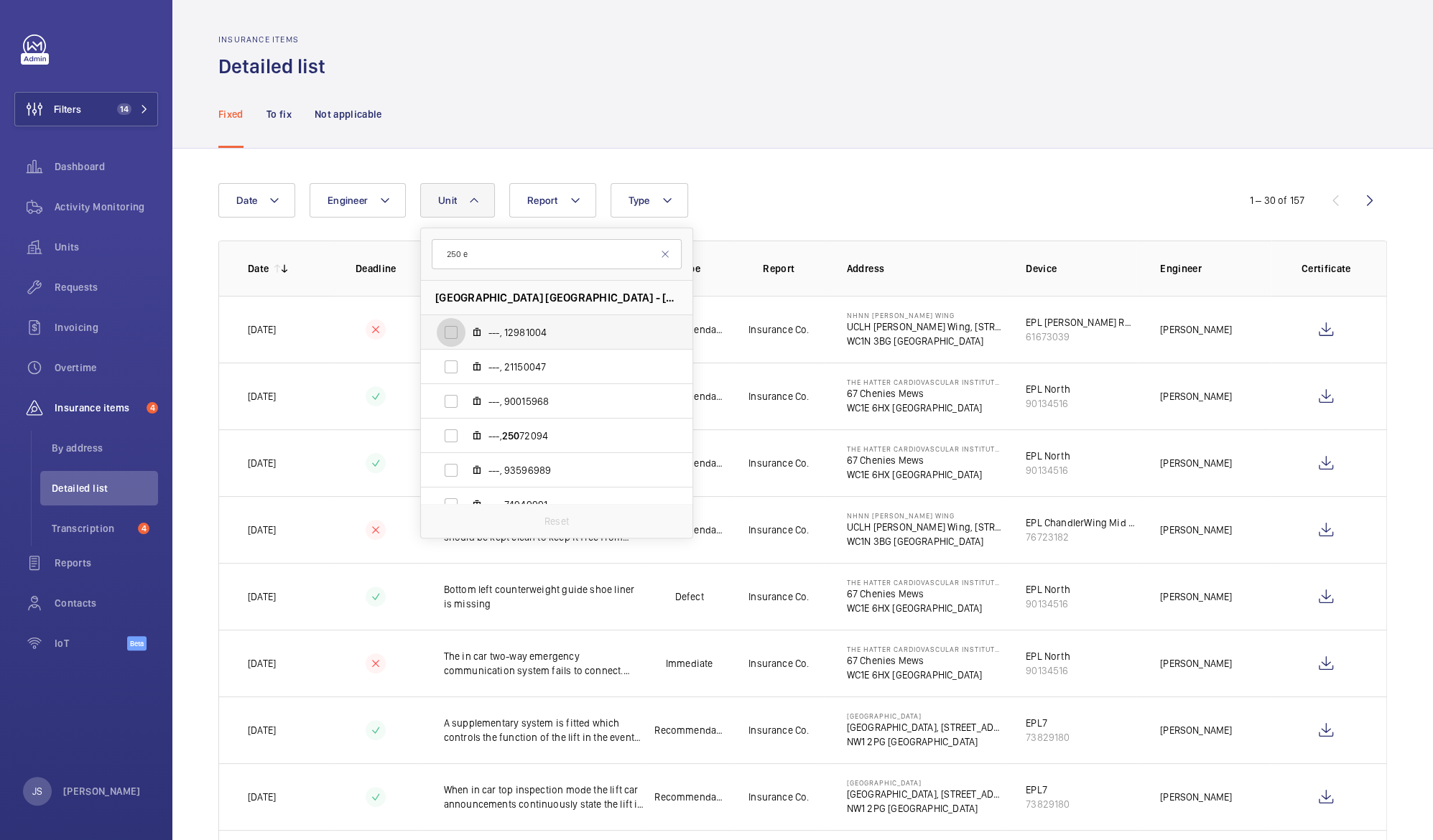
type input "250 e"
click at [454, 331] on input "---, 12981004" at bounding box center [451, 332] width 29 height 29
checkbox input "true"
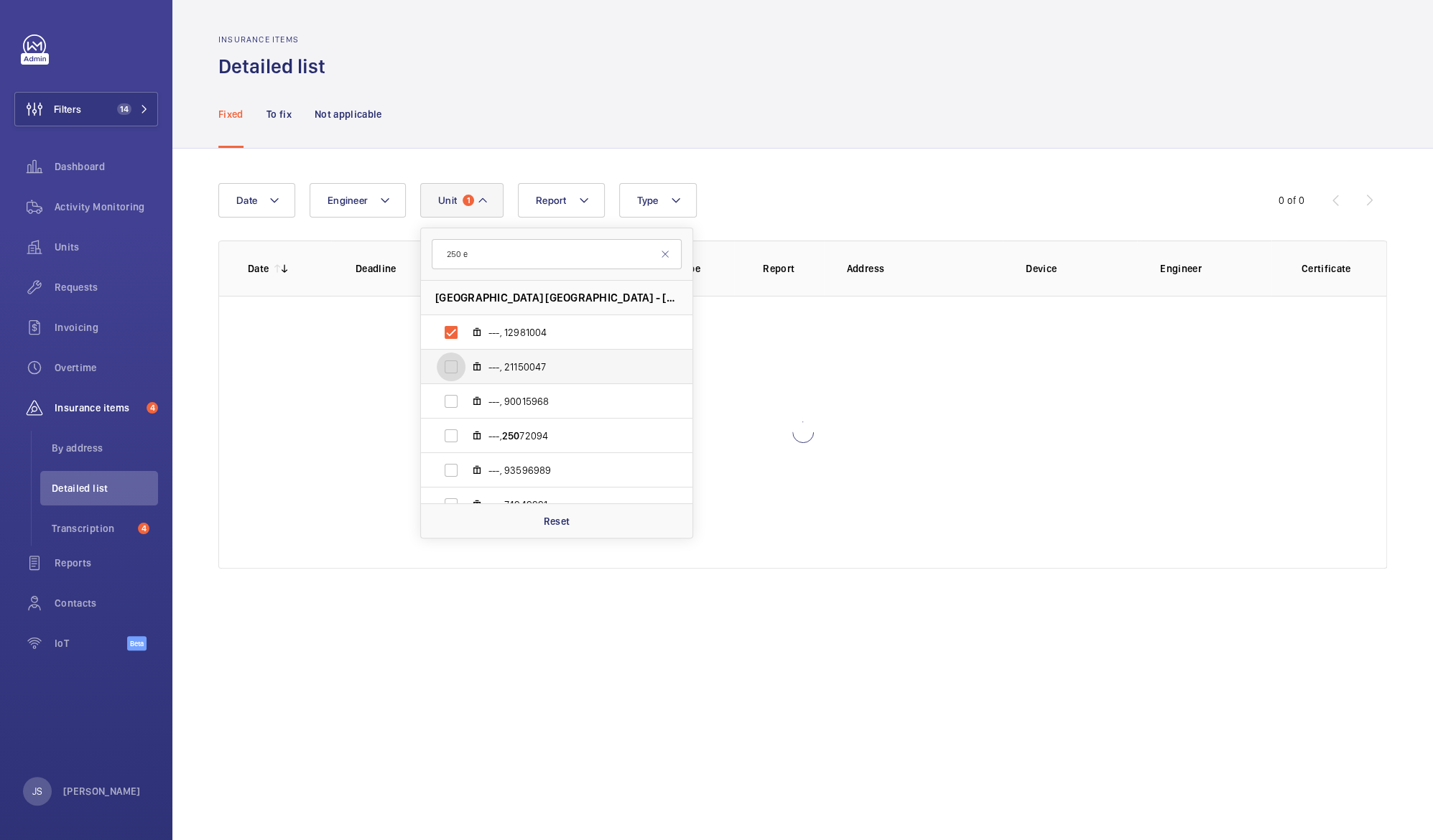
click at [453, 371] on input "---, 21150047" at bounding box center [451, 367] width 29 height 29
checkbox input "true"
click at [453, 400] on input "---, 90015968" at bounding box center [451, 401] width 29 height 29
checkbox input "true"
click at [454, 436] on input "---, 250 72094" at bounding box center [451, 436] width 29 height 29
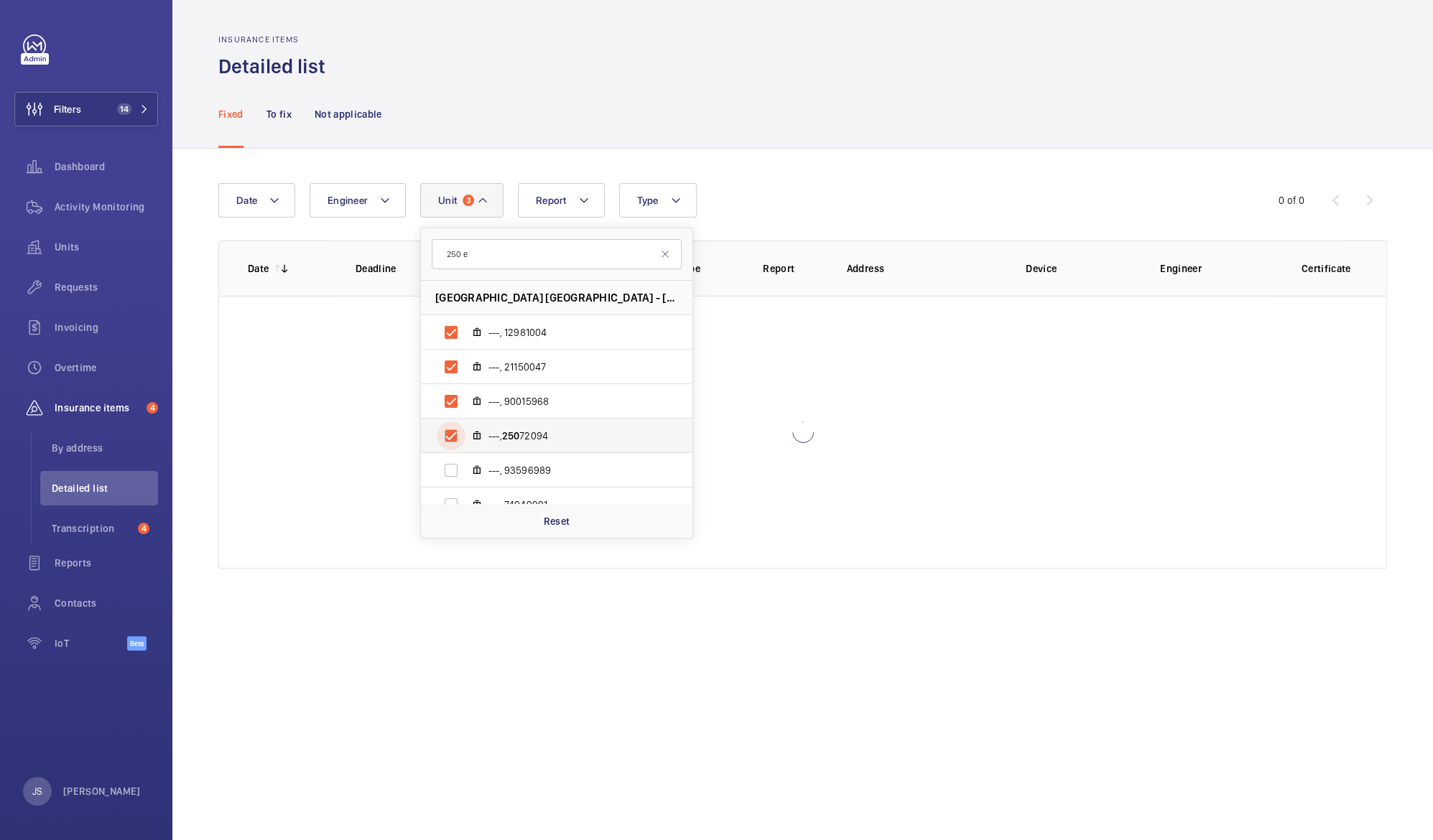
checkbox input "true"
click at [454, 473] on input "---, 93596989" at bounding box center [451, 470] width 29 height 29
checkbox input "true"
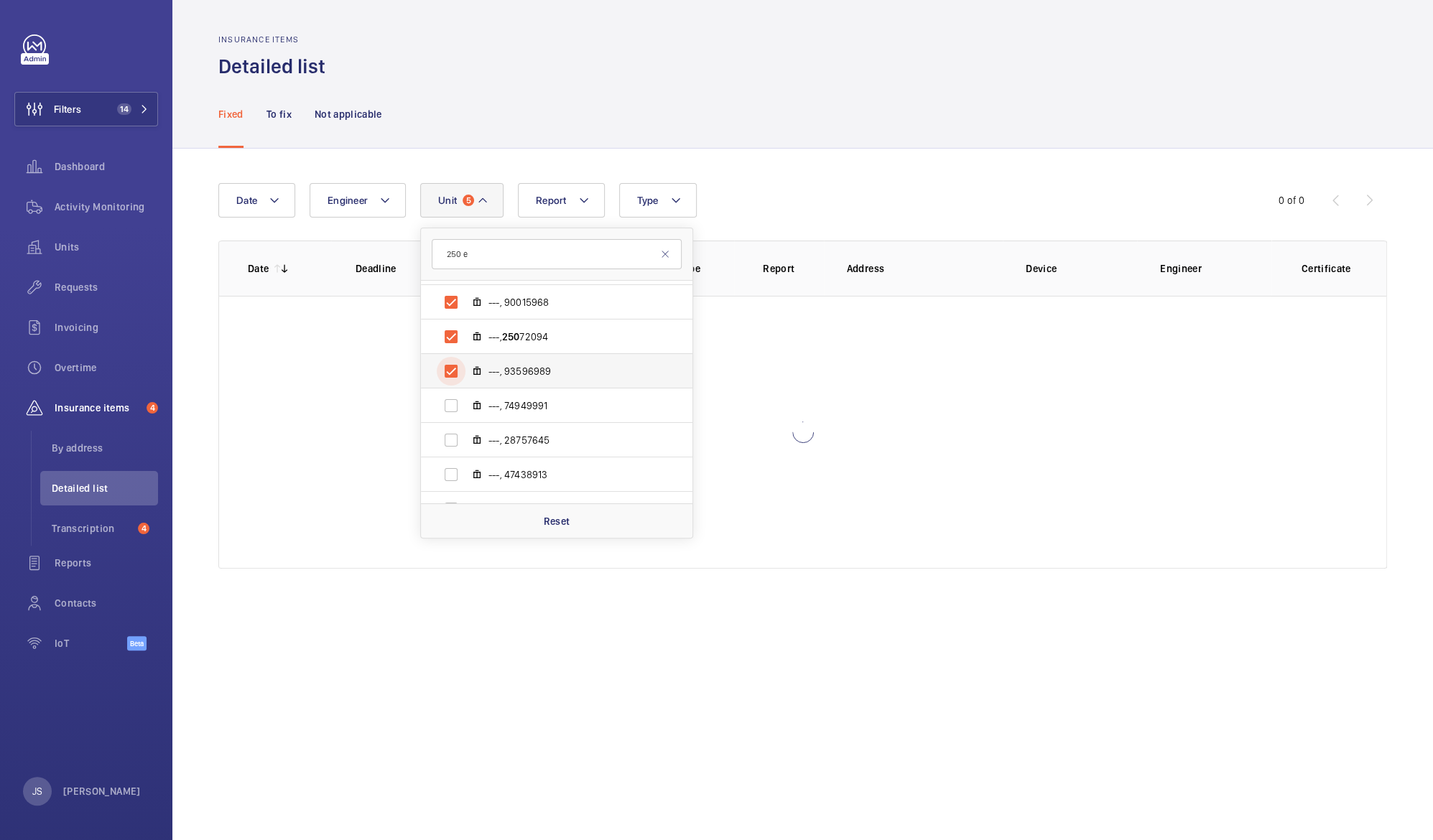
scroll to position [103, 0]
click at [453, 408] on input "---, 74949991" at bounding box center [451, 401] width 29 height 29
checkbox input "true"
click at [468, 449] on label "---, 28757645" at bounding box center [545, 436] width 248 height 34
click at [465, 449] on input "---, 28757645" at bounding box center [451, 436] width 29 height 29
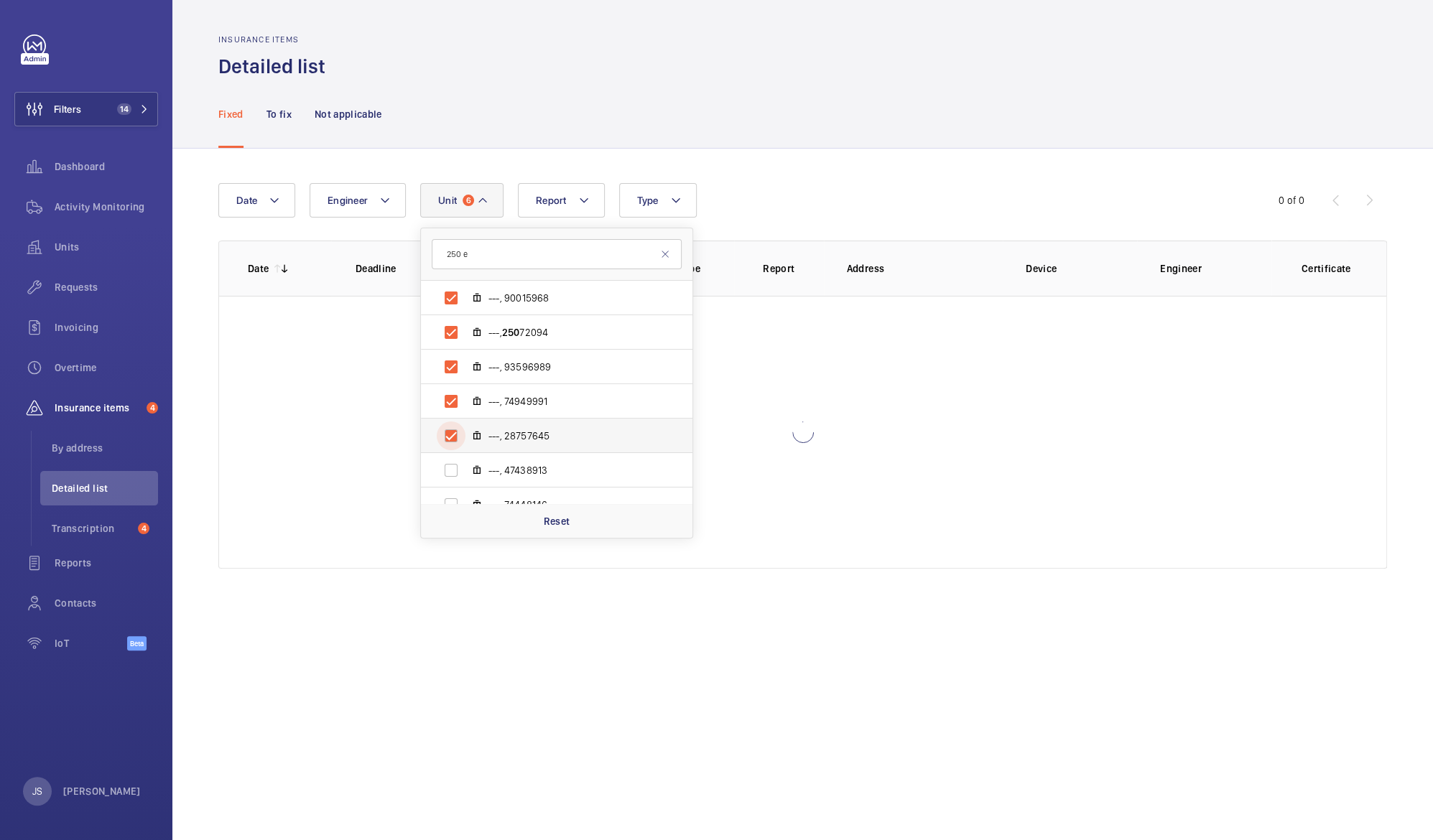
checkbox input "true"
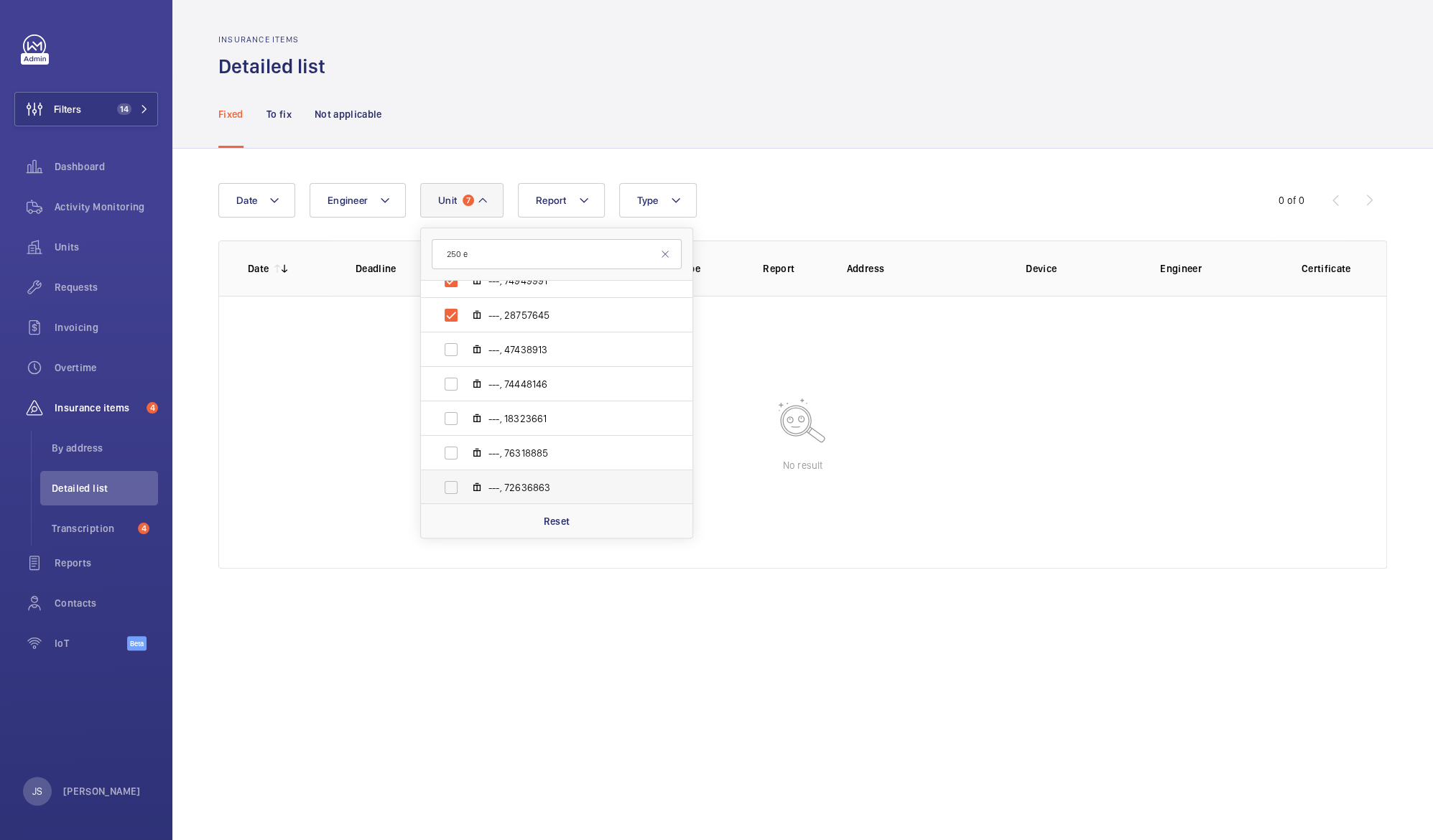
click at [494, 489] on span "---, 72636863" at bounding box center [571, 487] width 166 height 14
click at [465, 489] on input "---, 72636863" at bounding box center [451, 487] width 29 height 29
checkbox input "true"
click at [467, 451] on label "---, 76318885" at bounding box center [545, 453] width 248 height 34
click at [465, 451] on input "---, 76318885" at bounding box center [451, 453] width 29 height 29
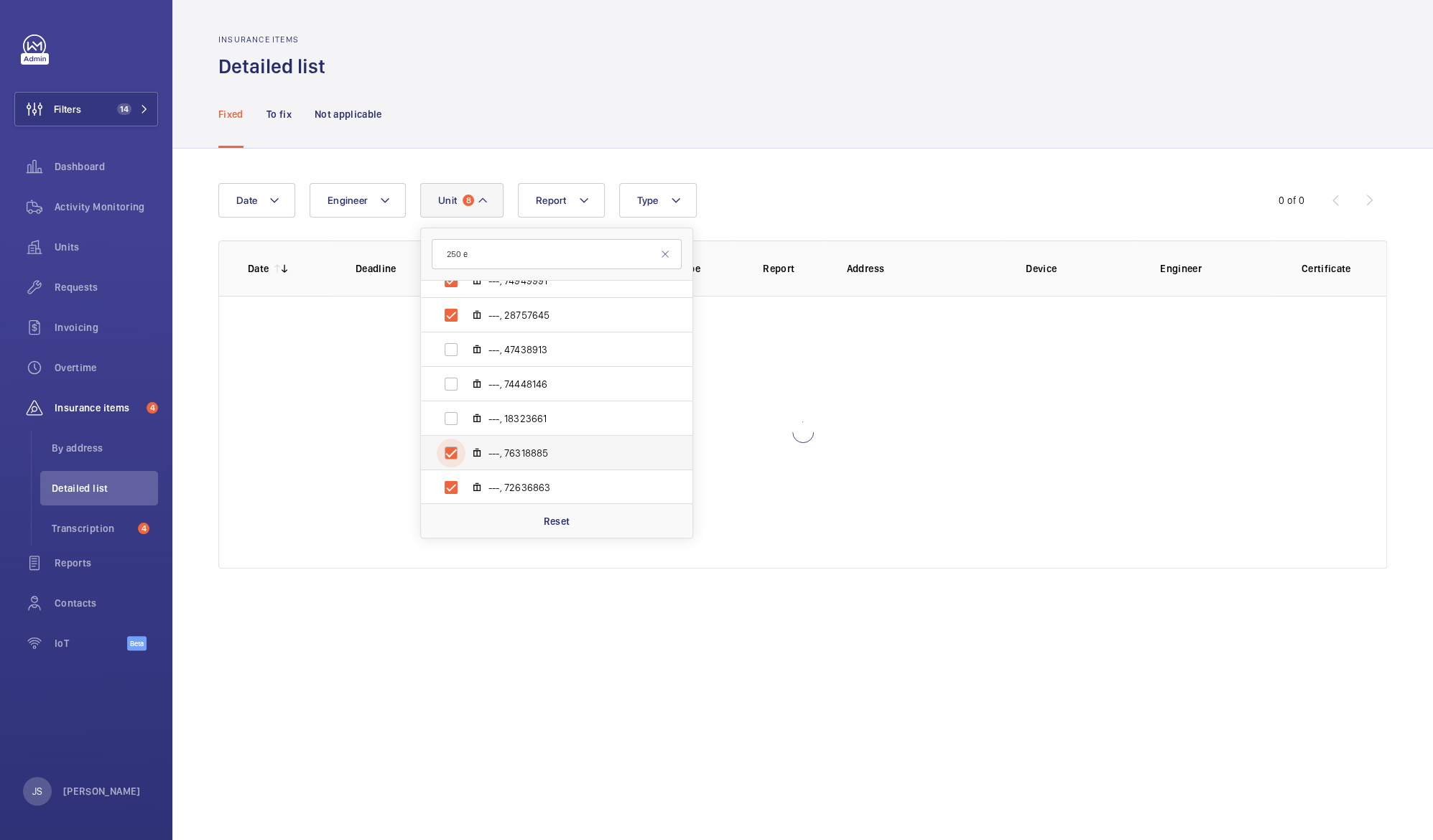
checkbox input "true"
click at [454, 425] on input "---, 18323661" at bounding box center [451, 418] width 29 height 29
checkbox input "true"
click at [451, 389] on input "---, 74448146" at bounding box center [451, 384] width 29 height 29
checkbox input "true"
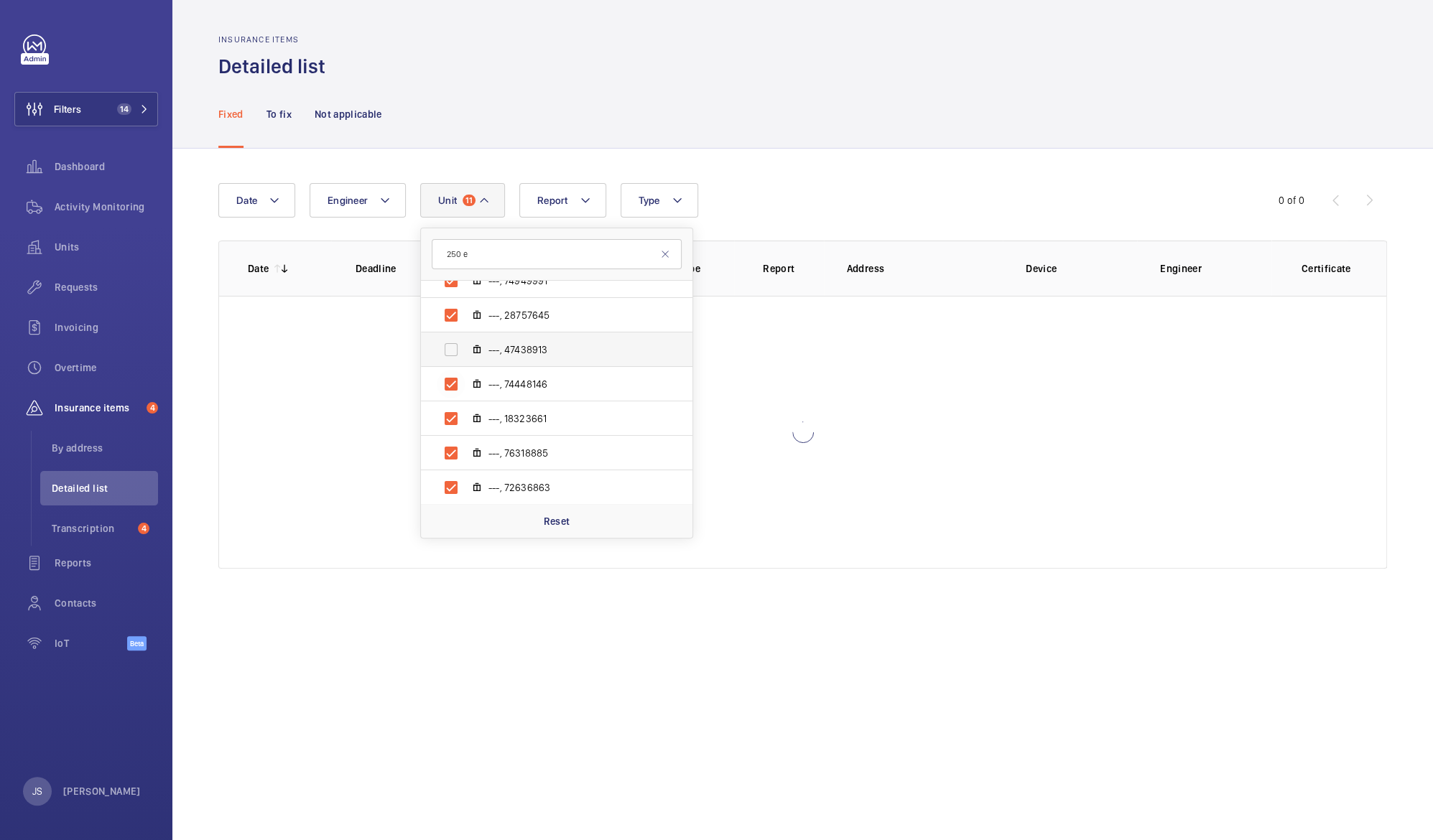
click at [435, 348] on label "---, 47438913" at bounding box center [545, 350] width 248 height 34
click at [437, 348] on input "---, 47438913" at bounding box center [451, 350] width 29 height 29
checkbox input "true"
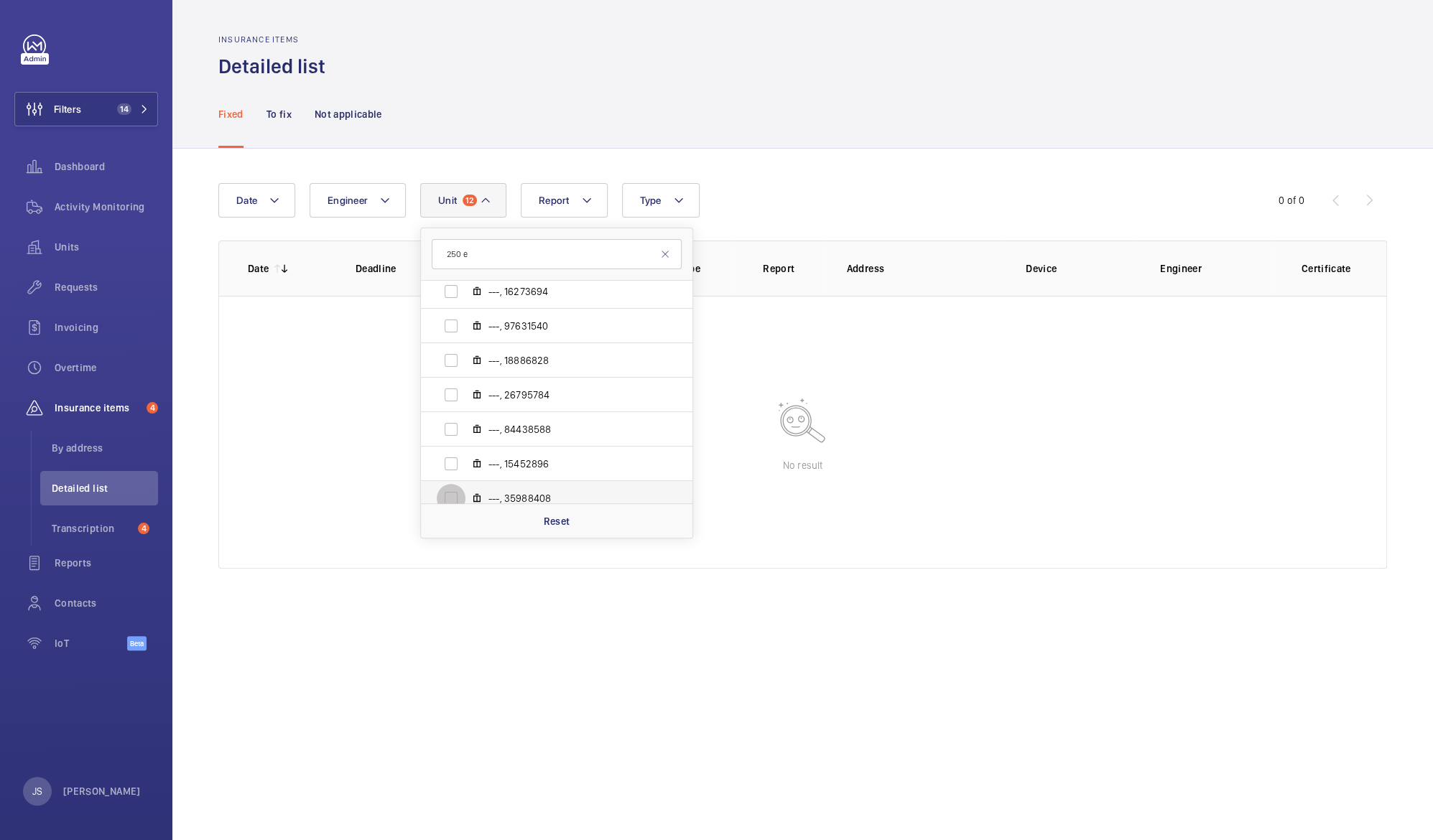
click at [451, 484] on input "---, 35988408" at bounding box center [451, 498] width 29 height 29
checkbox input "true"
click at [448, 452] on input "---, 15452896" at bounding box center [451, 464] width 29 height 29
checkbox input "true"
click at [451, 426] on input "---, 84438588" at bounding box center [451, 429] width 29 height 29
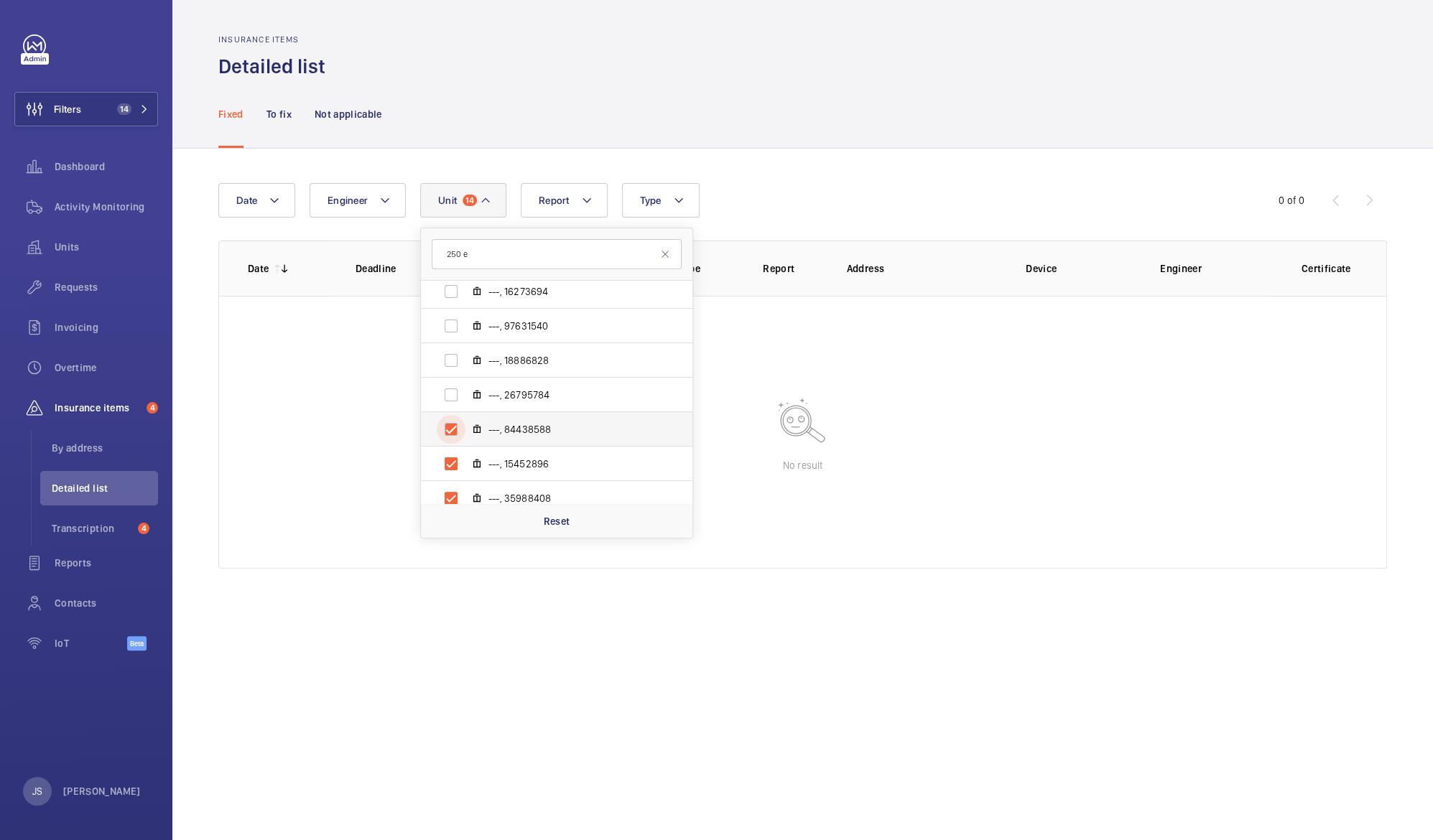
checkbox input "true"
click at [448, 398] on input "---, 26795784" at bounding box center [451, 394] width 29 height 29
checkbox input "true"
click at [450, 370] on input "---, 18886828" at bounding box center [451, 360] width 29 height 29
checkbox input "true"
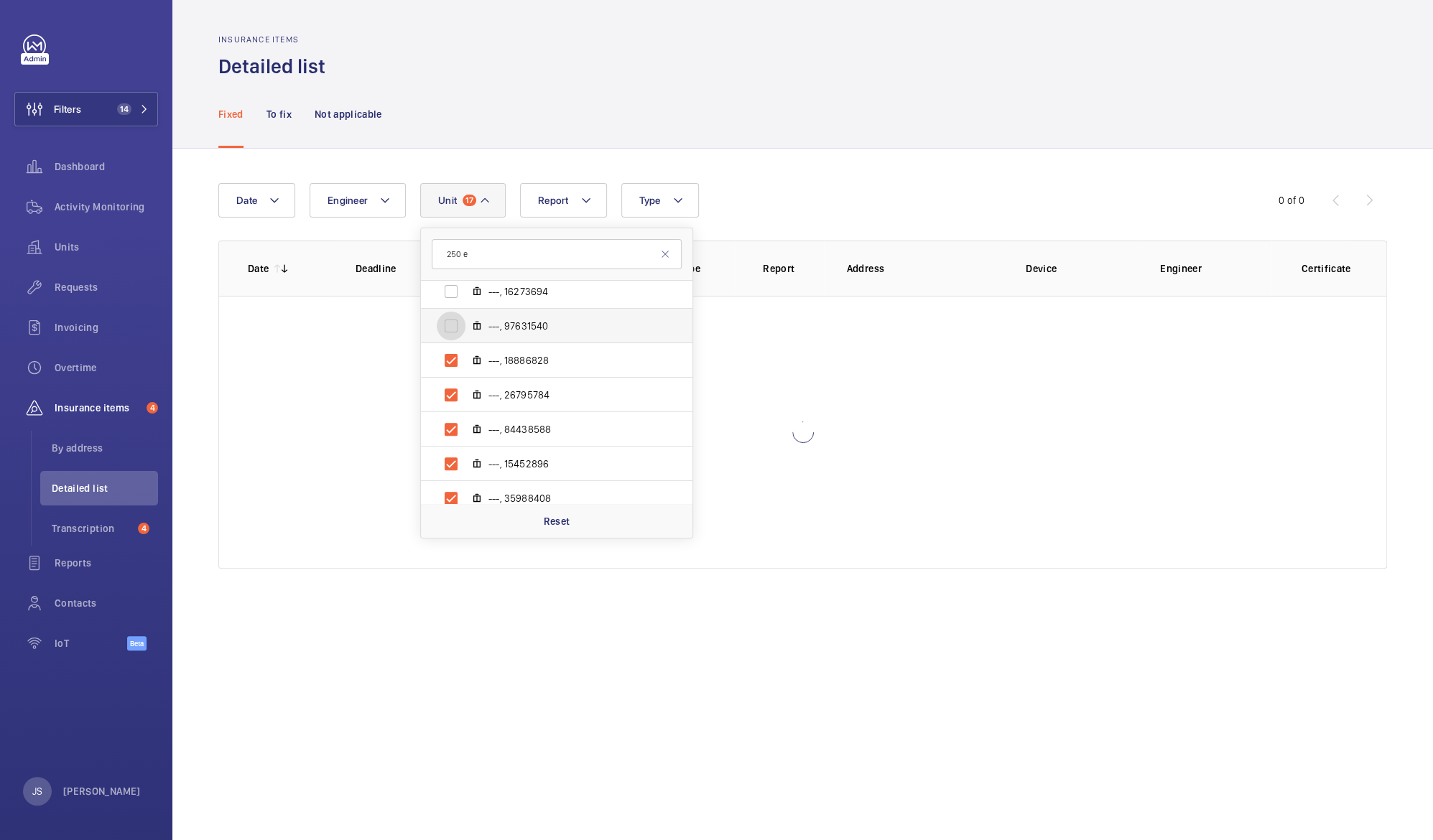
click at [443, 327] on input "---, 97631540" at bounding box center [451, 326] width 29 height 29
checkbox input "true"
click at [433, 287] on label "---, 16273694" at bounding box center [545, 291] width 248 height 34
click at [437, 287] on input "---, 16273694" at bounding box center [451, 291] width 29 height 29
checkbox input "true"
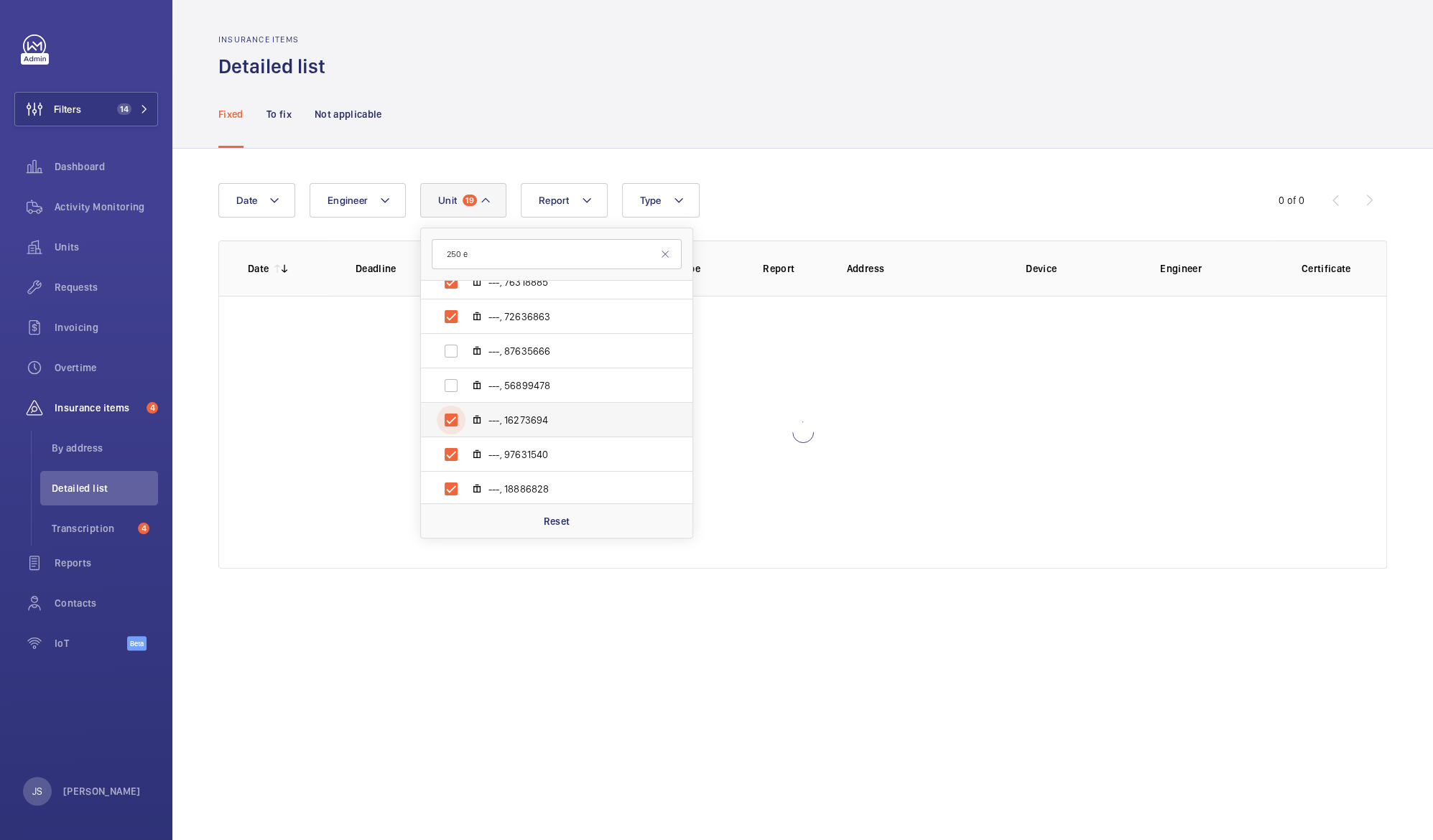
scroll to position [391, 0]
click at [452, 394] on input "---, 56899478" at bounding box center [451, 389] width 29 height 29
checkbox input "true"
click at [449, 362] on input "---, 87635666" at bounding box center [451, 354] width 29 height 29
checkbox input "true"
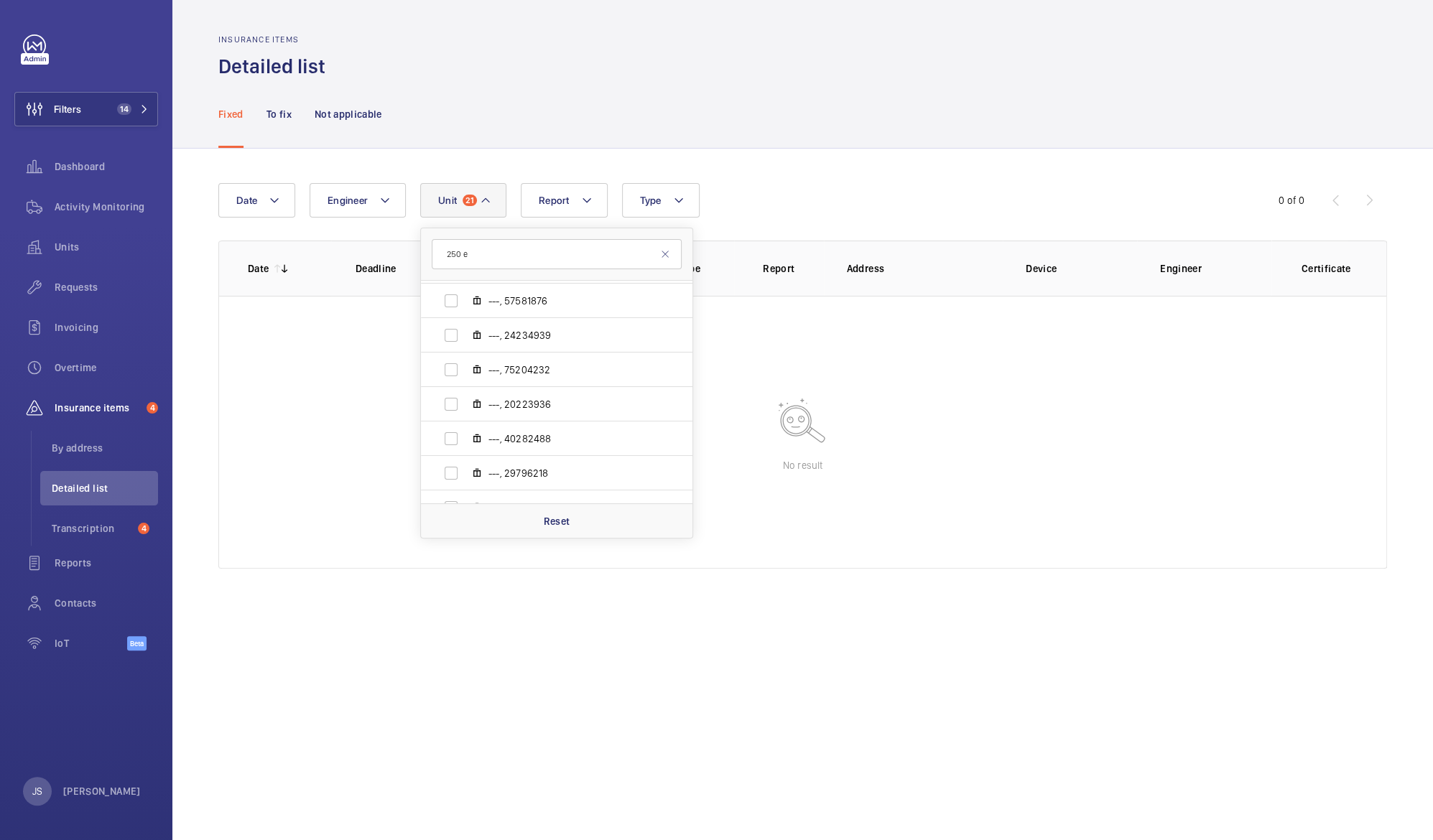
scroll to position [763, 0]
click at [453, 500] on input "---, 86682044" at bounding box center [451, 500] width 29 height 29
checkbox input "true"
click at [450, 469] on input "---, 29796218" at bounding box center [451, 466] width 29 height 29
checkbox input "true"
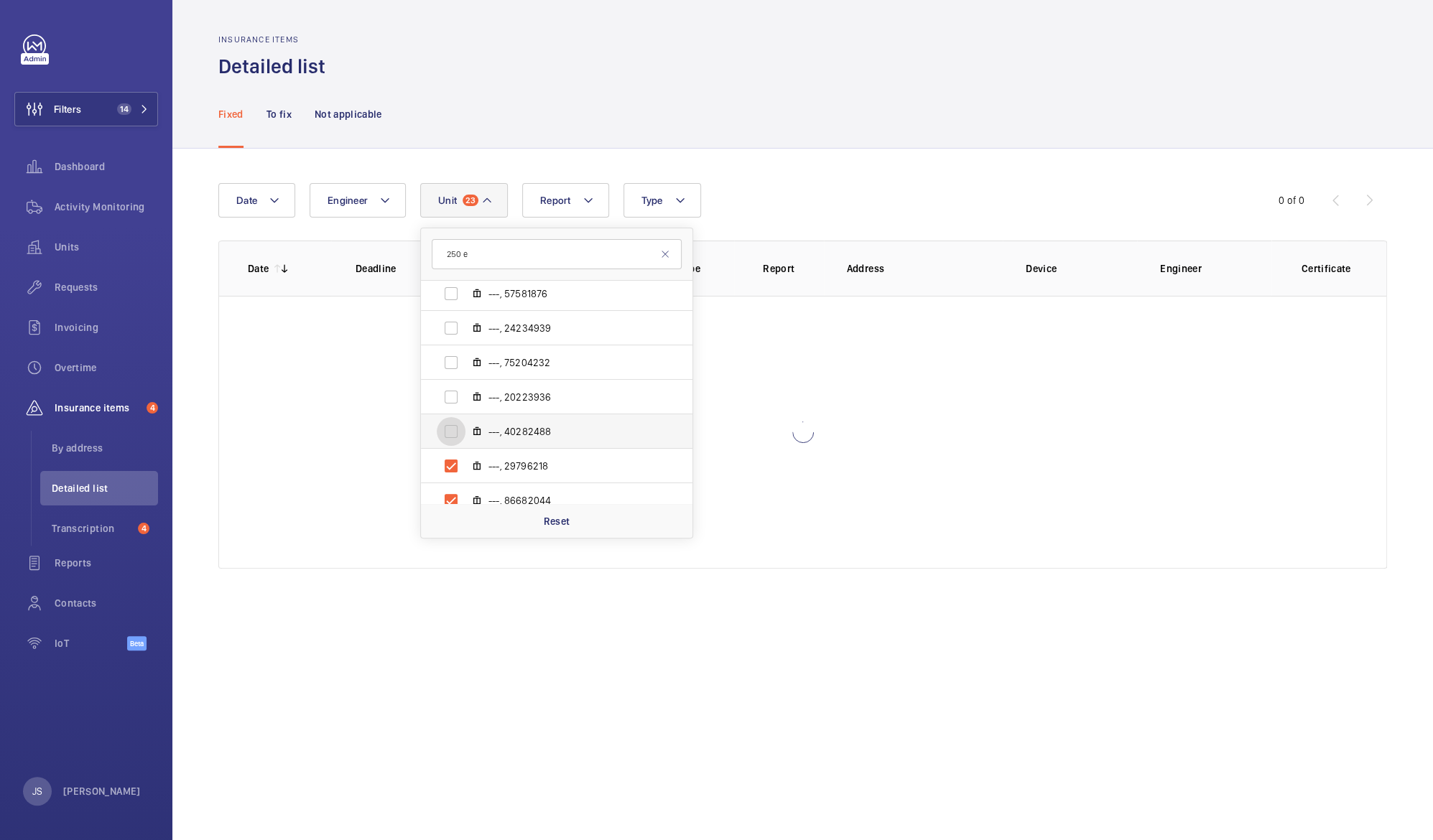
click at [450, 436] on input "---, 40282488" at bounding box center [451, 431] width 29 height 29
checkbox input "true"
click at [449, 401] on input "---, 20223936" at bounding box center [451, 397] width 29 height 29
checkbox input "true"
click at [442, 360] on input "---, 75204232" at bounding box center [451, 362] width 29 height 29
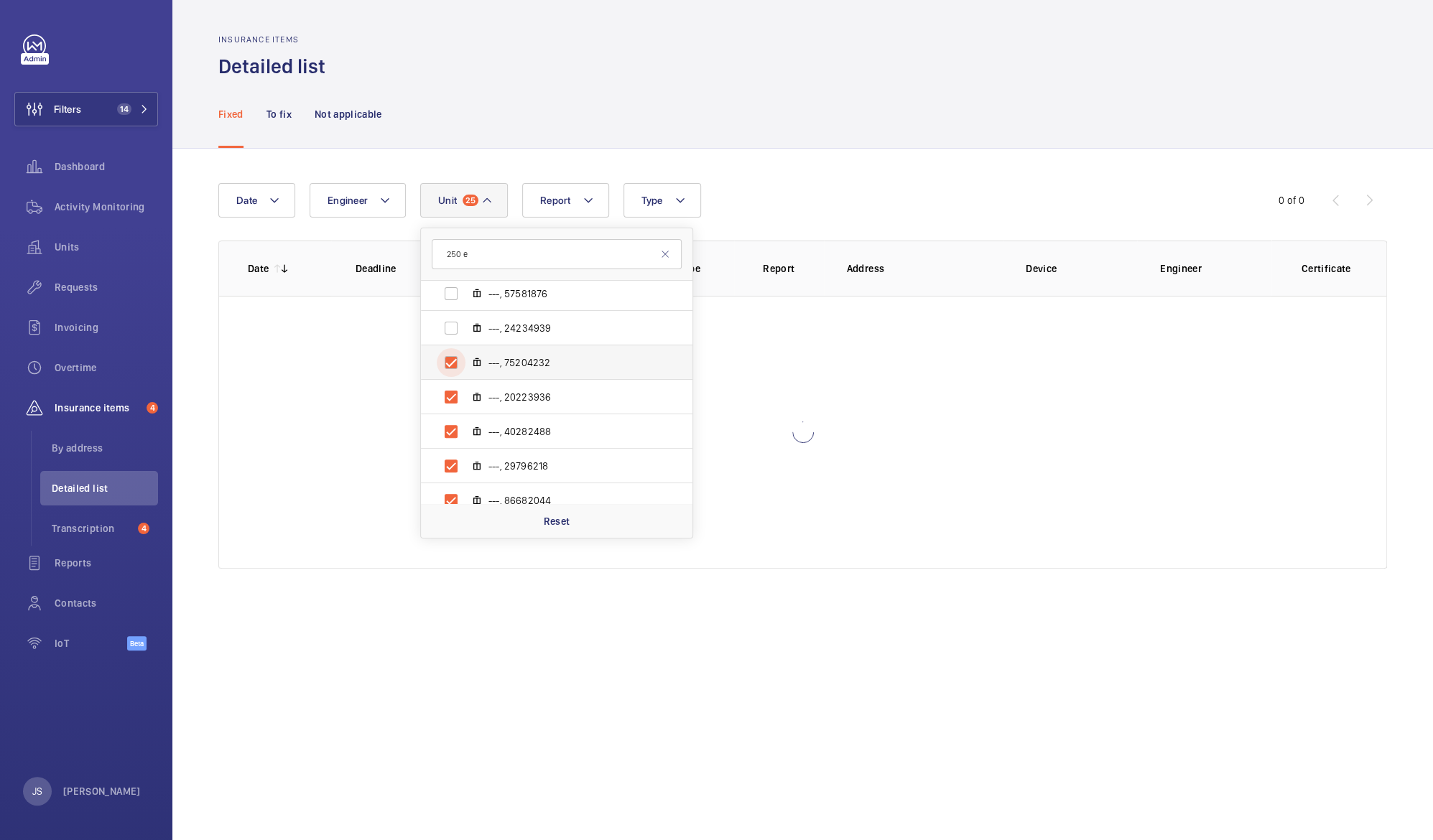
checkbox input "true"
click at [441, 327] on input "---, 24234939" at bounding box center [451, 328] width 29 height 29
checkbox input "true"
click at [443, 287] on input "---, 57581876" at bounding box center [451, 294] width 29 height 29
checkbox input "true"
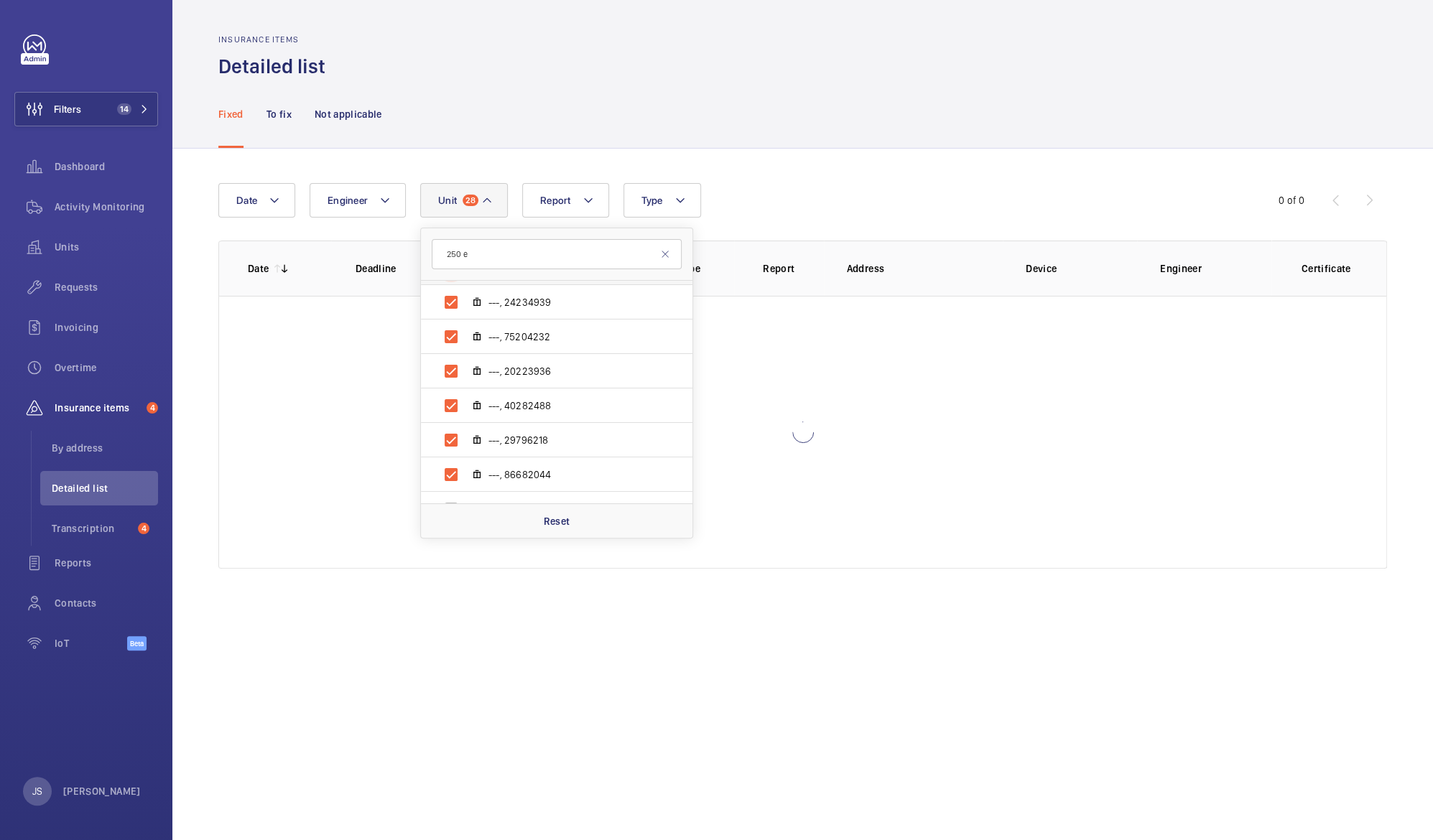
scroll to position [891, 0]
click at [443, 400] on input "---, 57435825" at bounding box center [451, 406] width 29 height 29
checkbox input "true"
click at [452, 447] on input "---, 39031005" at bounding box center [451, 440] width 29 height 29
checkbox input "true"
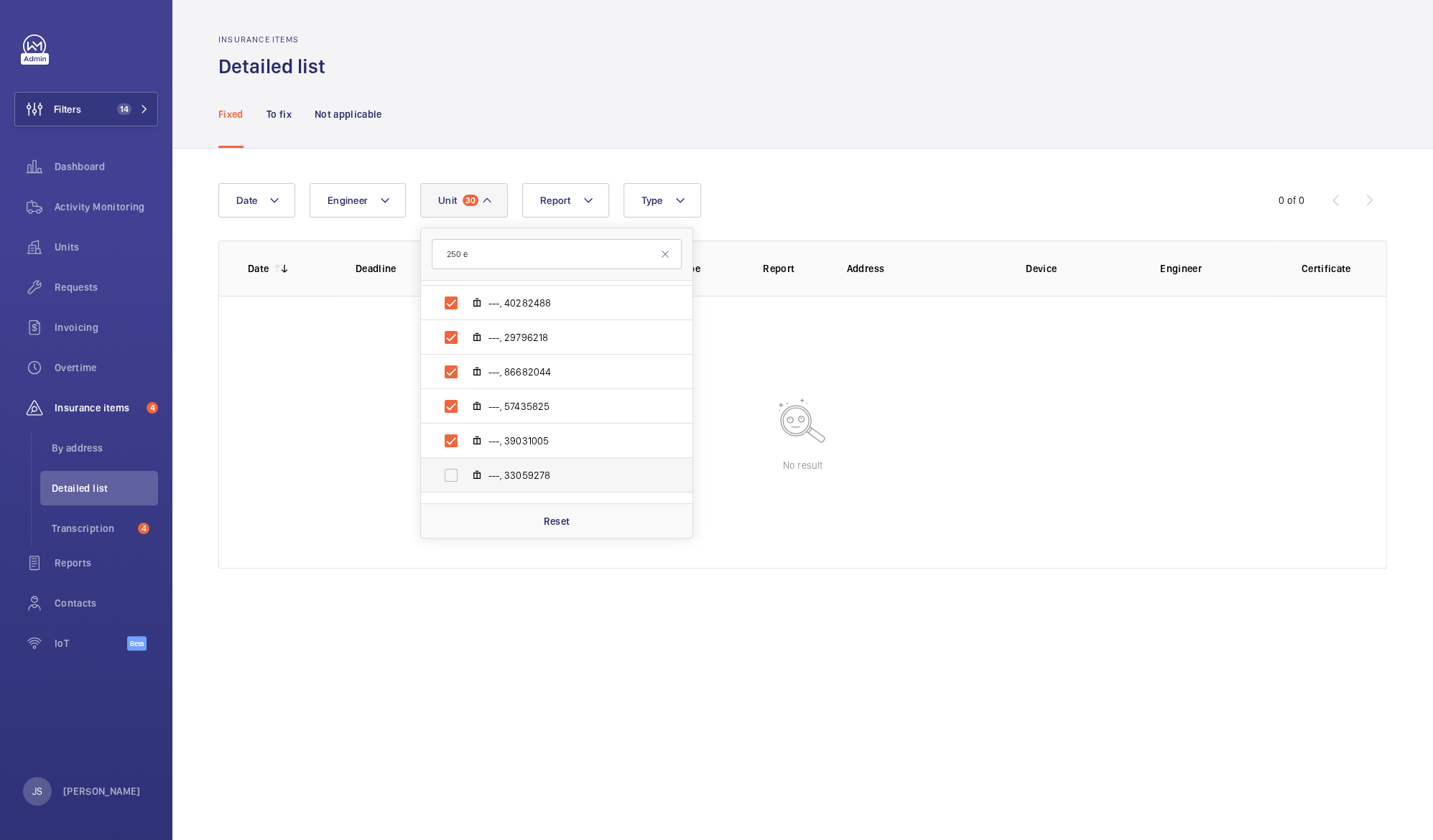
click at [462, 489] on label "---, 33059278" at bounding box center [545, 475] width 248 height 34
click at [462, 489] on input "---, 33059278" at bounding box center [451, 475] width 29 height 29
checkbox input "true"
click at [452, 454] on label "---, 27820002" at bounding box center [545, 441] width 248 height 34
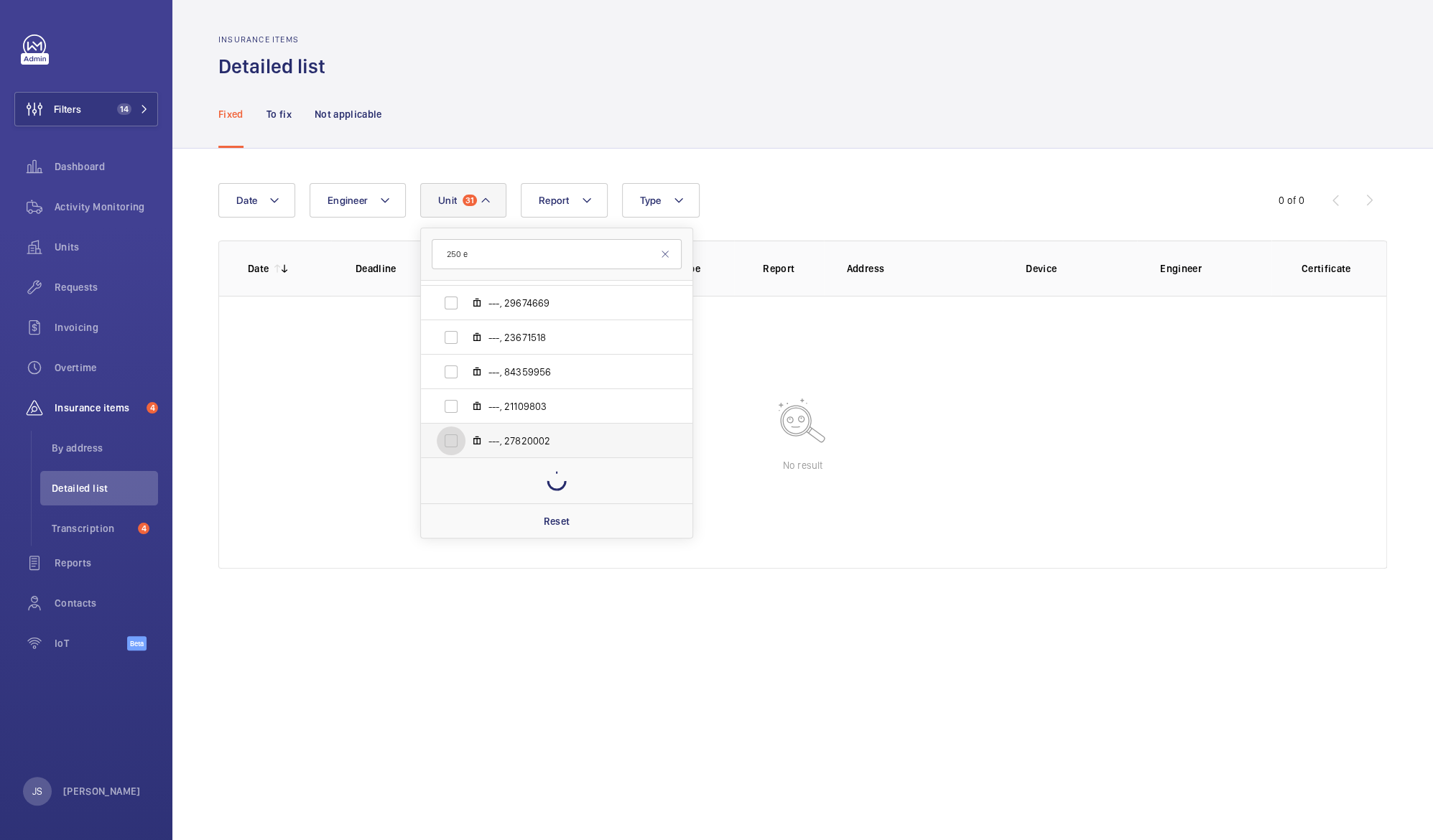
click at [452, 454] on input "---, 27820002" at bounding box center [451, 440] width 29 height 29
checkbox input "true"
click at [447, 412] on input "---, 21109803" at bounding box center [451, 406] width 29 height 29
checkbox input "true"
click at [439, 368] on input "---, 84359956" at bounding box center [451, 372] width 29 height 29
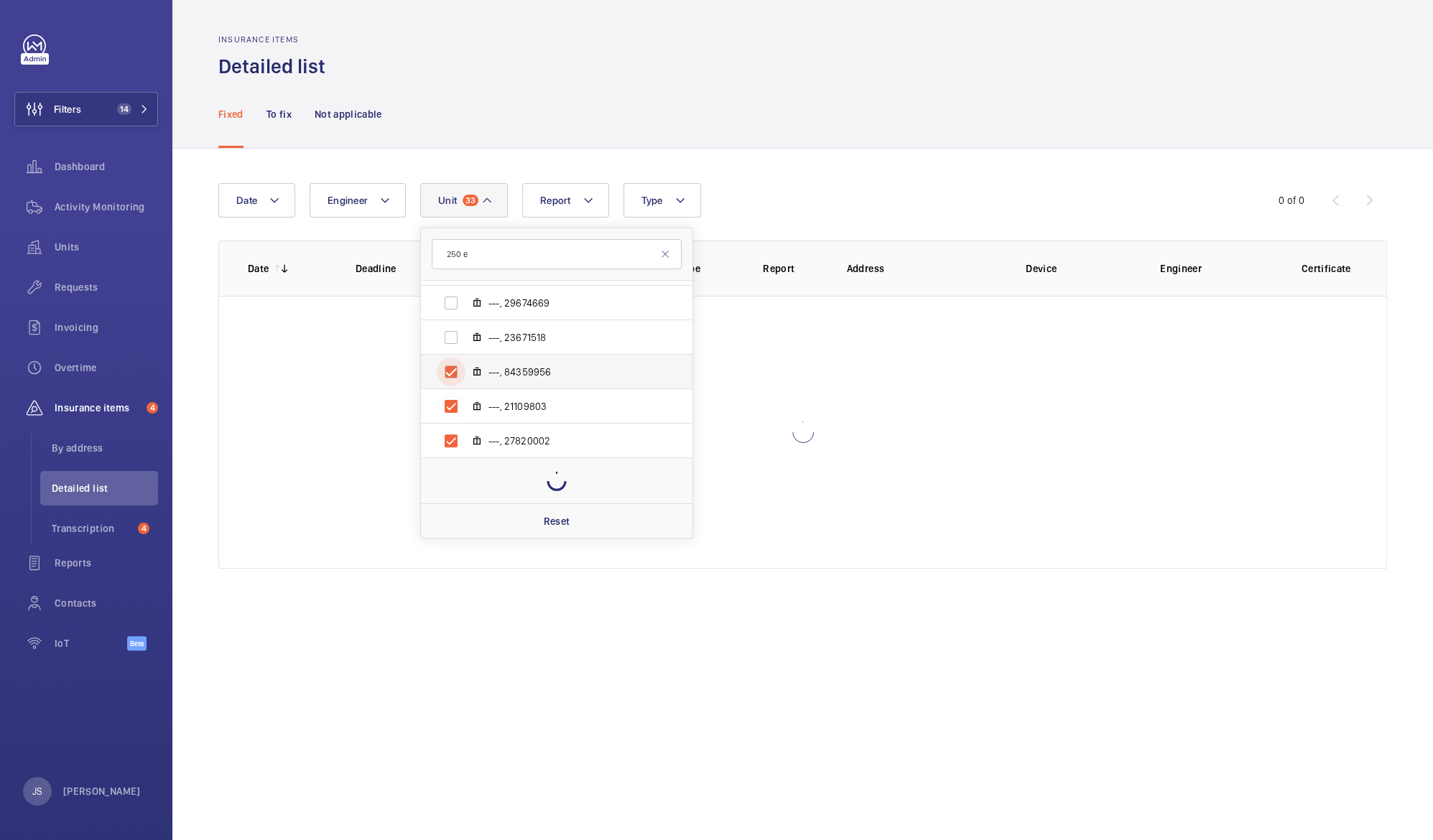
checkbox input "true"
click at [452, 328] on input "---, 23671518" at bounding box center [451, 337] width 29 height 29
checkbox input "true"
click at [479, 447] on mat-icon at bounding box center [476, 448] width 12 height 12
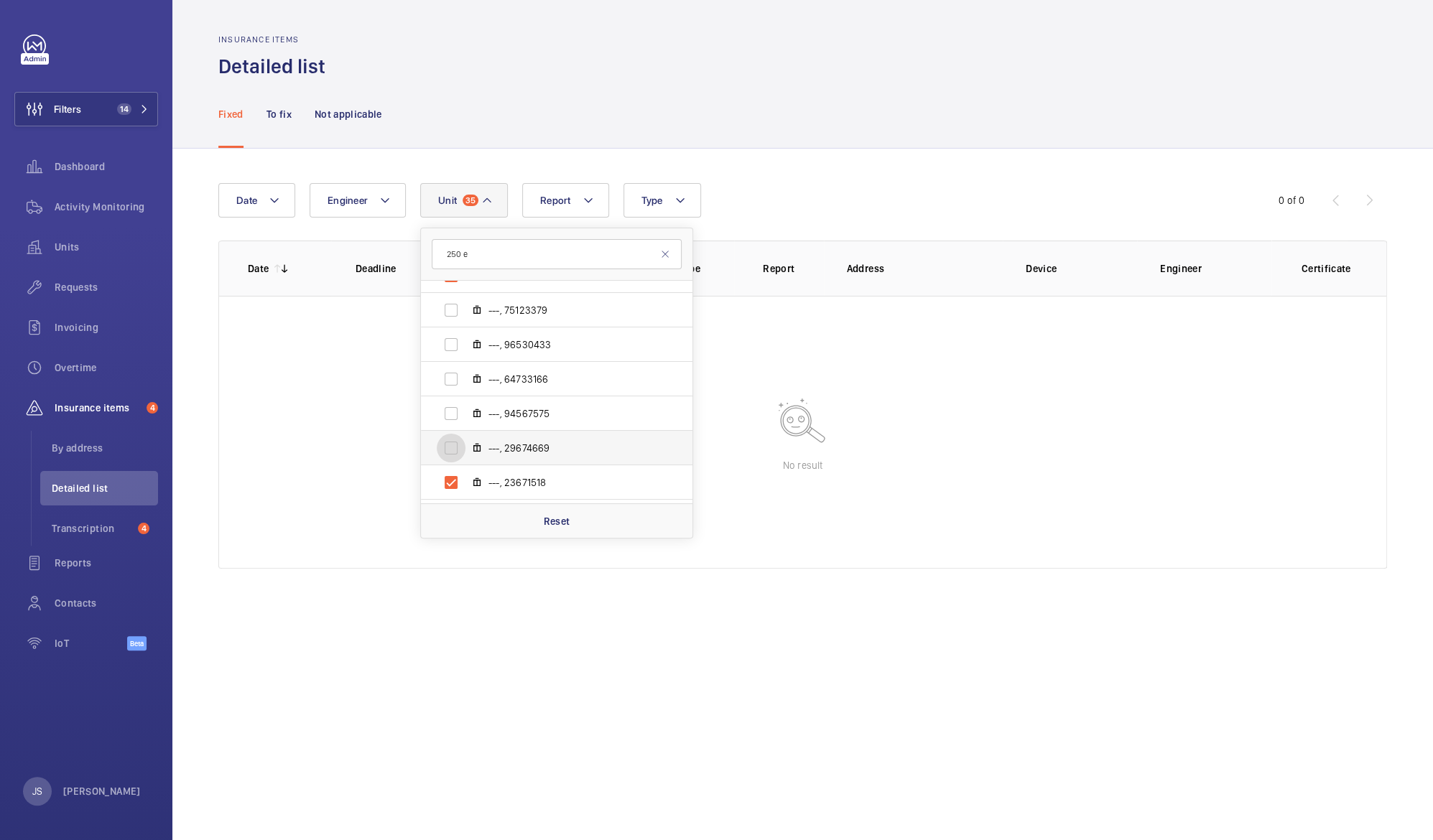
click at [465, 447] on input "---, 29674669" at bounding box center [451, 448] width 29 height 29
checkbox input "true"
click at [477, 416] on mat-icon at bounding box center [476, 413] width 12 height 12
click at [465, 416] on input "---, 94567575" at bounding box center [451, 413] width 29 height 29
checkbox input "true"
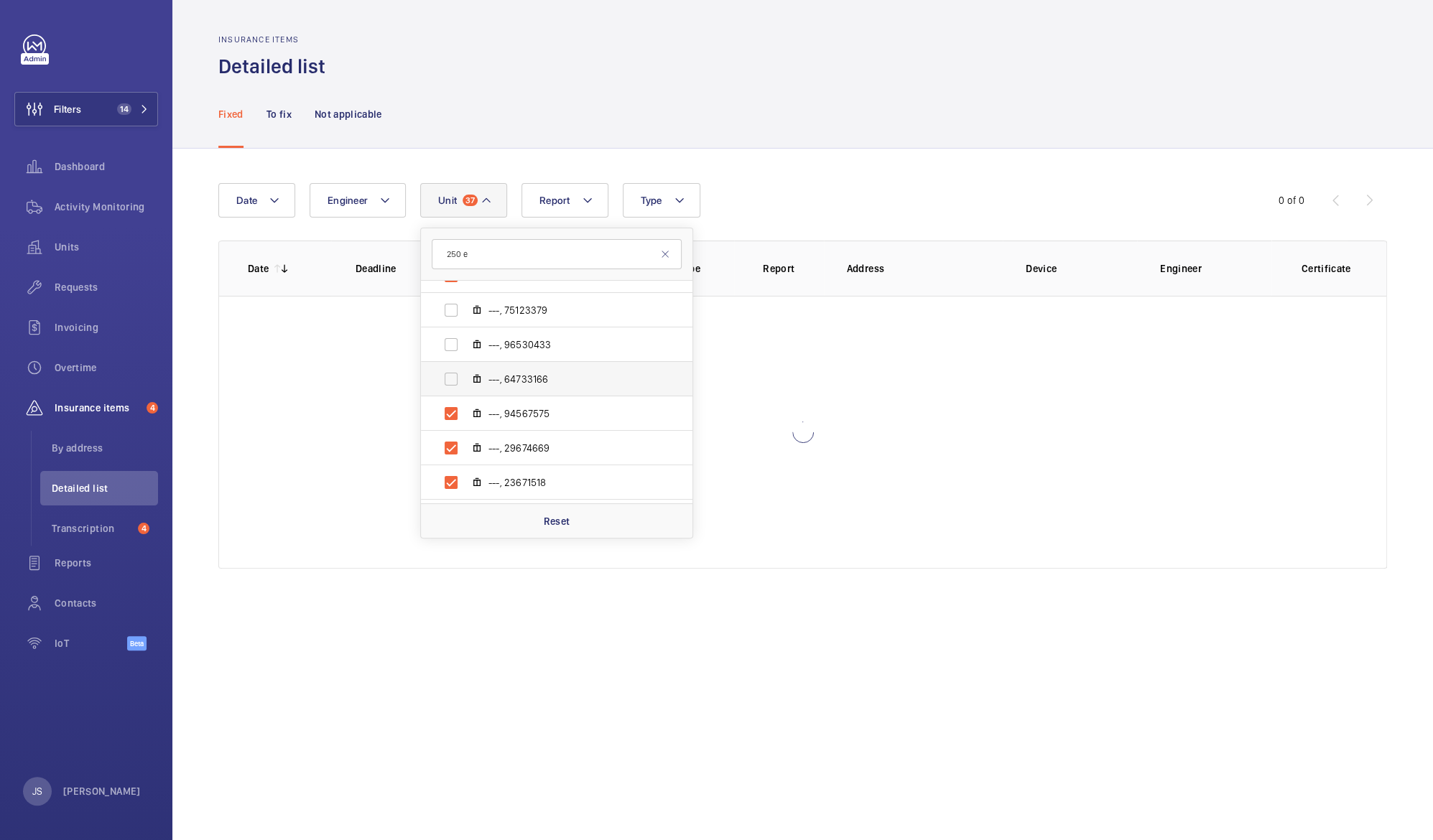
click at [474, 384] on mat-icon at bounding box center [476, 379] width 12 height 12
click at [465, 384] on input "---, 64733166" at bounding box center [451, 379] width 29 height 29
checkbox input "true"
click at [471, 347] on mat-icon at bounding box center [476, 344] width 12 height 12
click at [465, 347] on input "---, 96530433" at bounding box center [451, 344] width 29 height 29
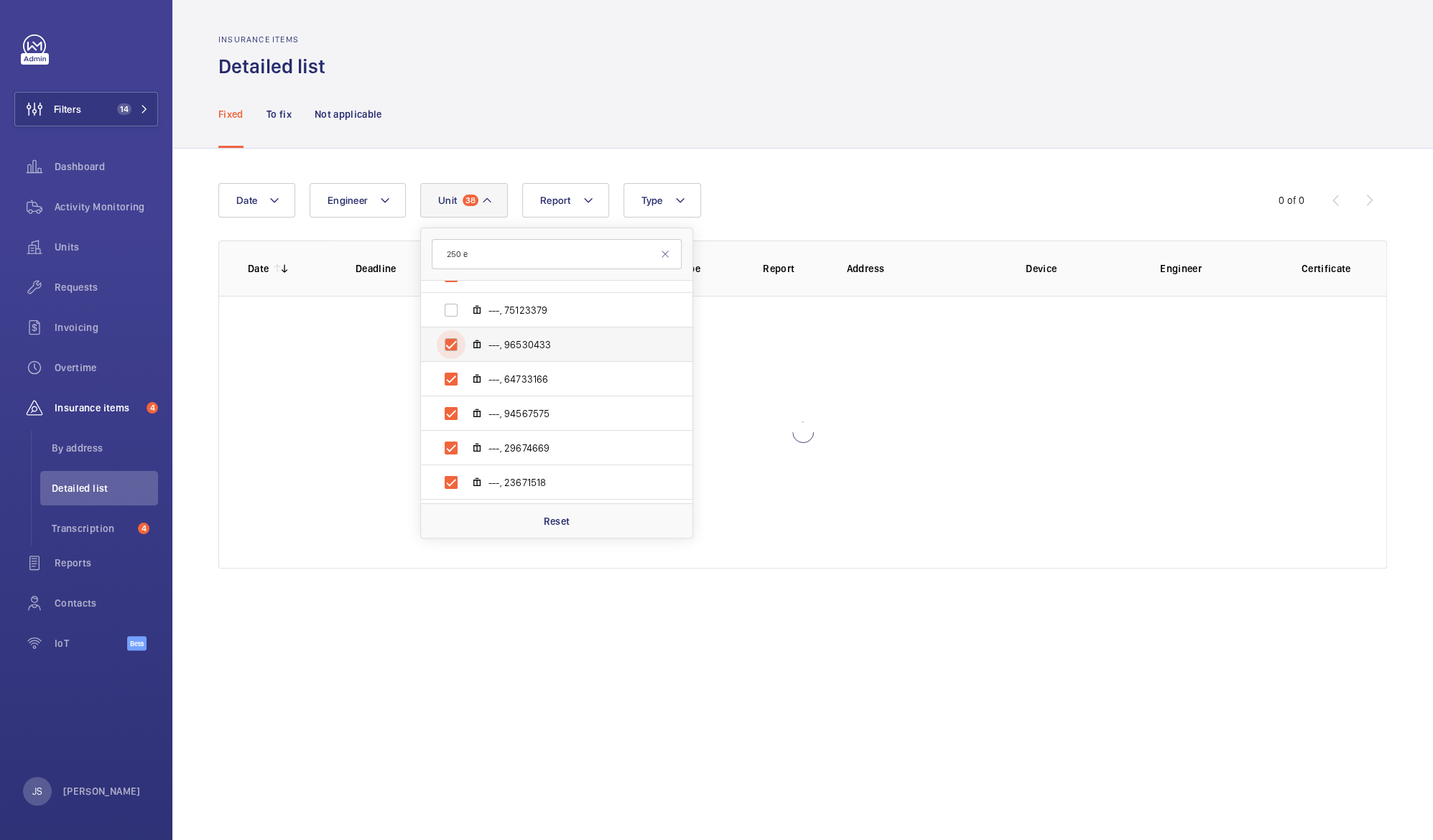
checkbox input "true"
click at [476, 309] on mat-icon at bounding box center [476, 310] width 12 height 12
click at [465, 309] on input "---, 75123379" at bounding box center [451, 310] width 29 height 29
checkbox input "true"
click at [267, 496] on wm-front-table-empty-state "No result" at bounding box center [803, 432] width 1167 height 272
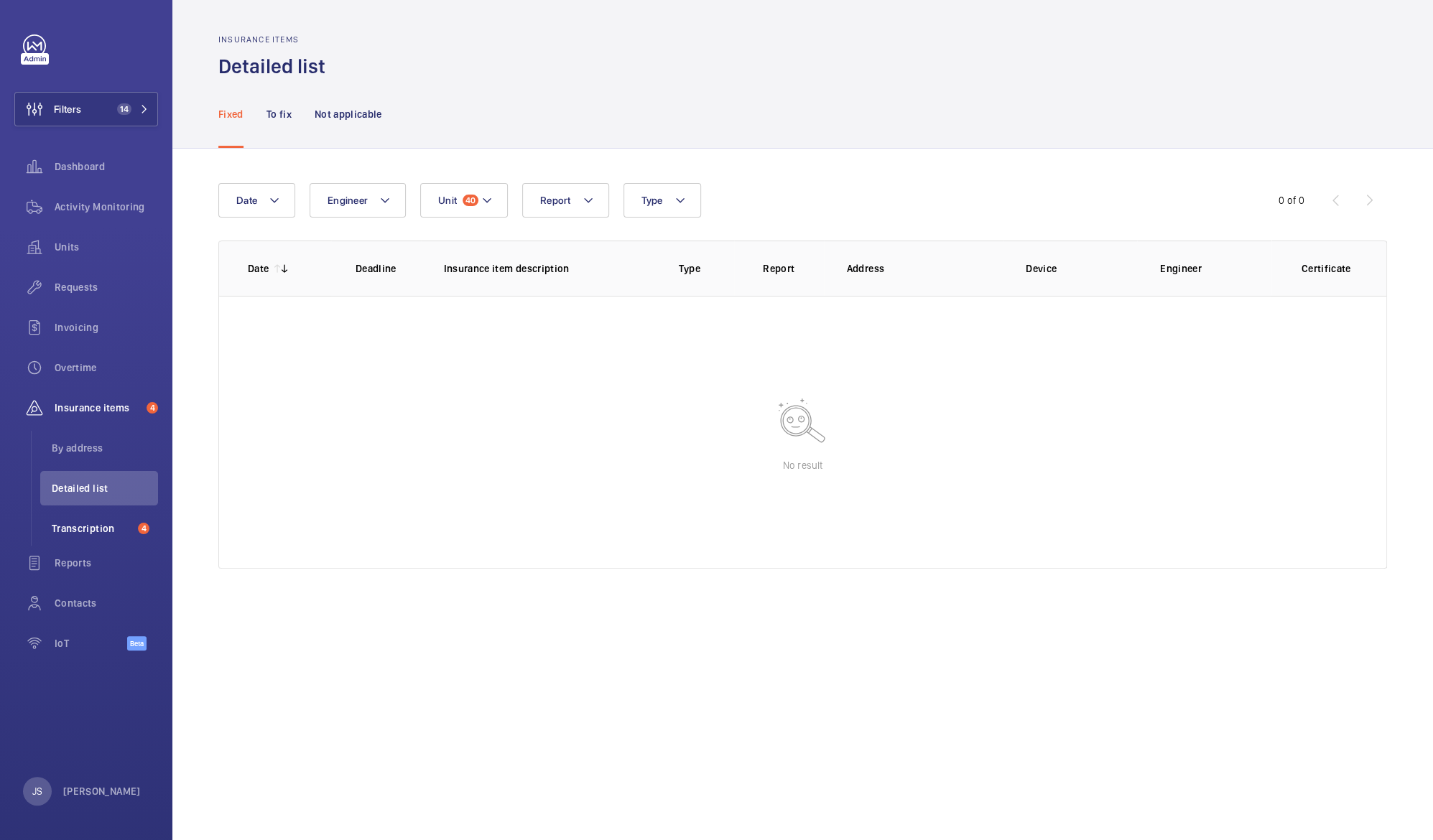
click at [79, 533] on span "Transcription" at bounding box center [91, 529] width 80 height 14
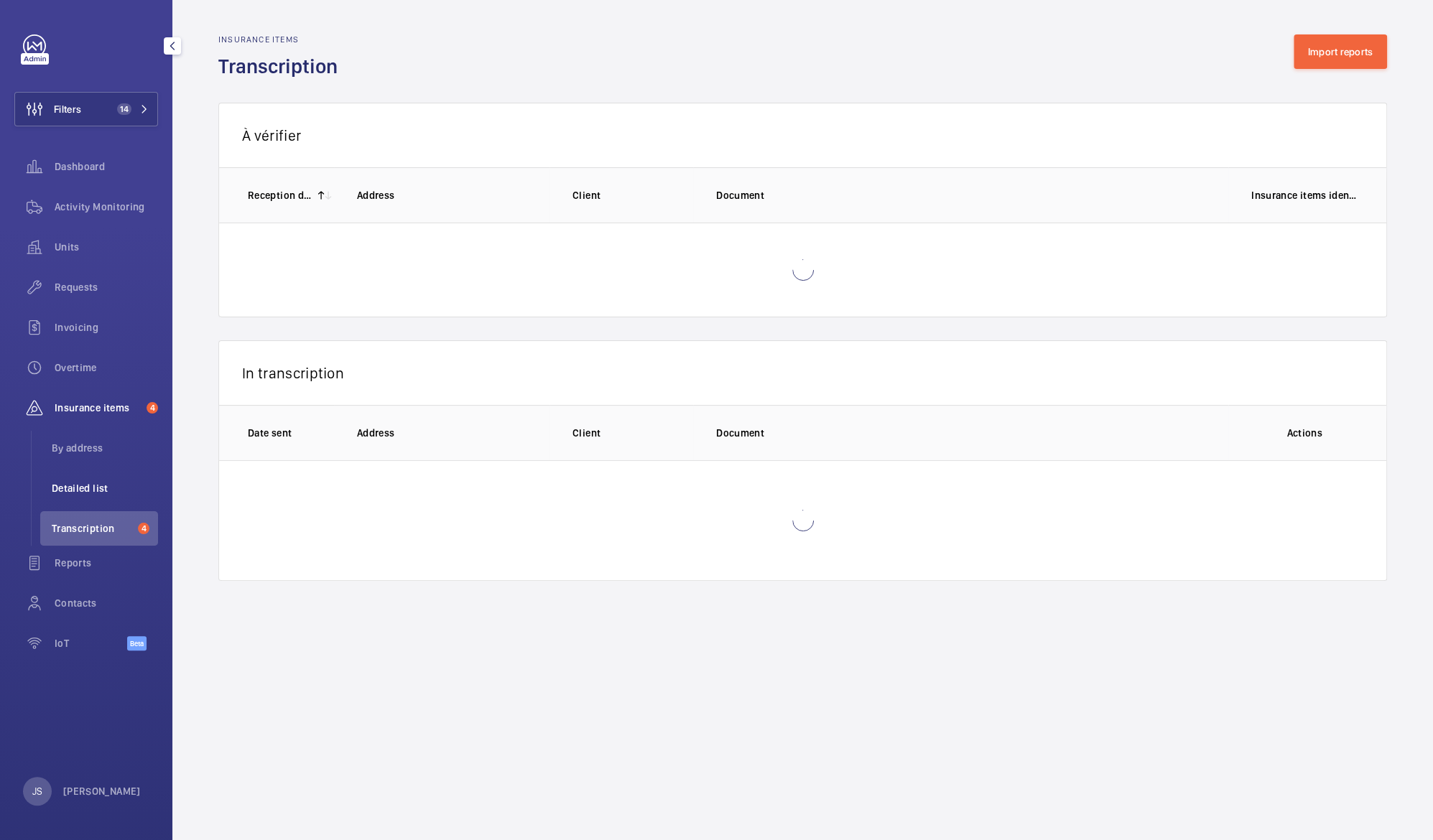
click at [64, 487] on span "Detailed list" at bounding box center [105, 488] width 106 height 14
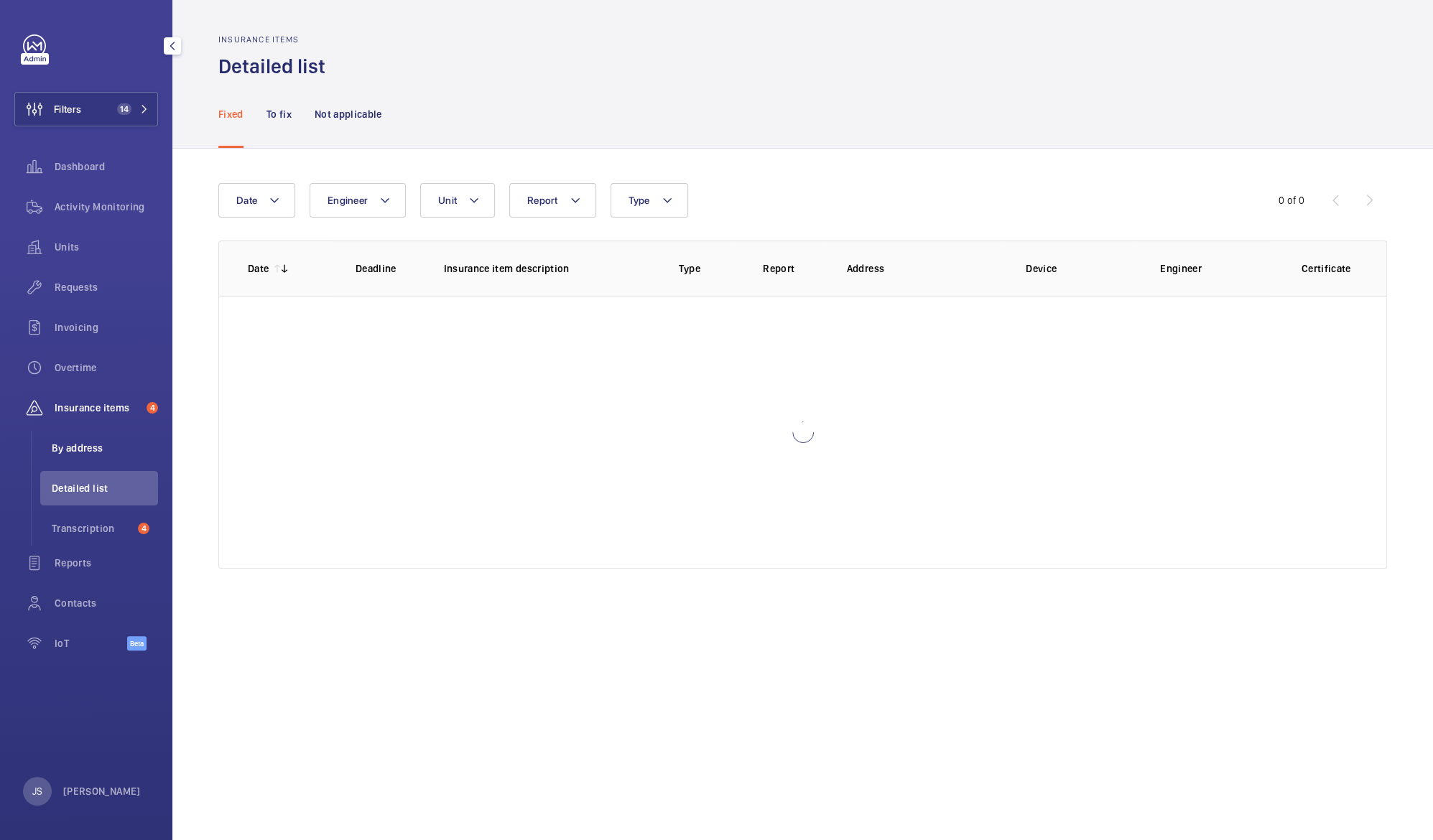
click at [85, 447] on span "By address" at bounding box center [105, 448] width 106 height 14
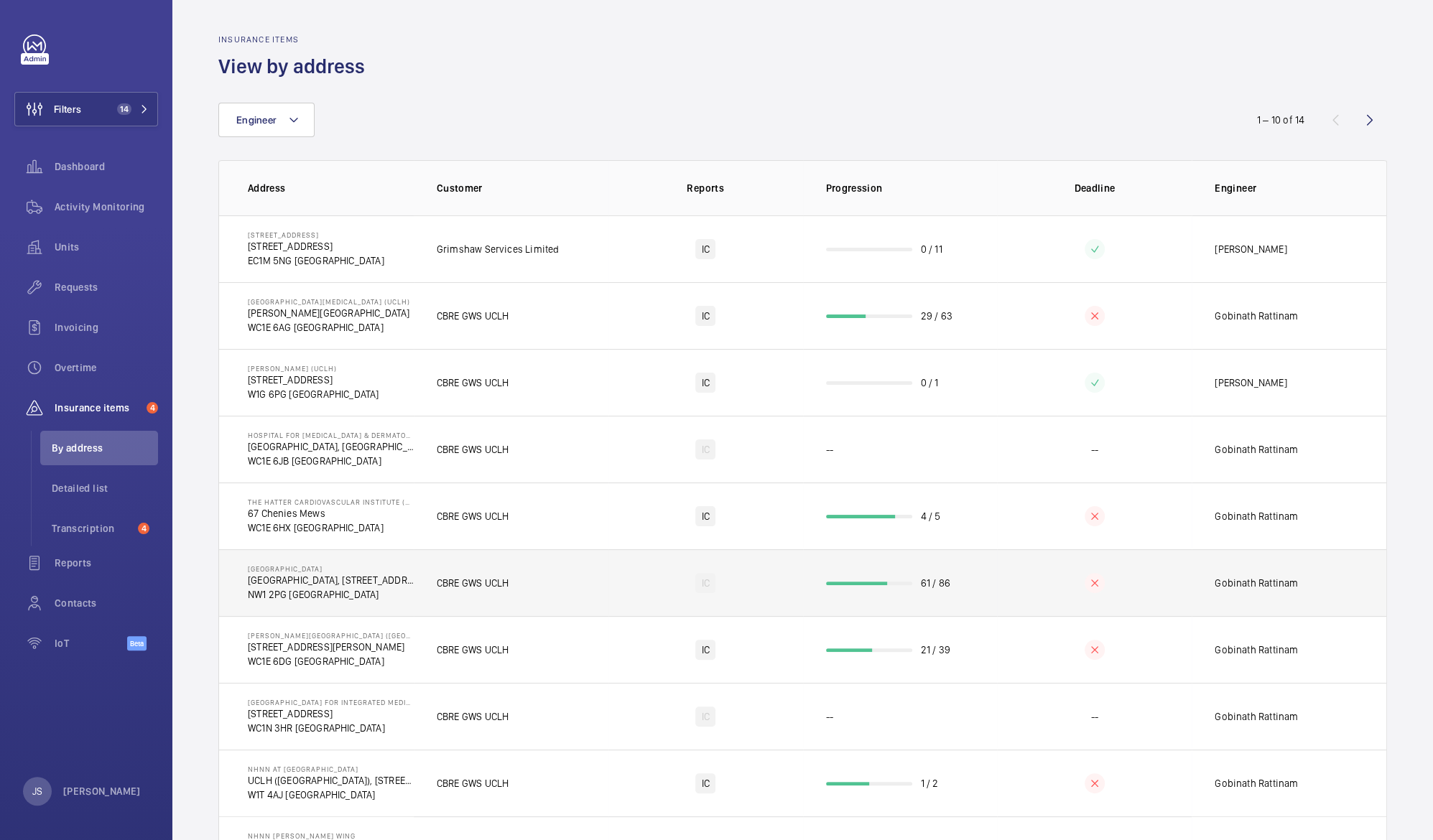
click at [278, 593] on p "NW1 2PG [GEOGRAPHIC_DATA]" at bounding box center [330, 594] width 166 height 14
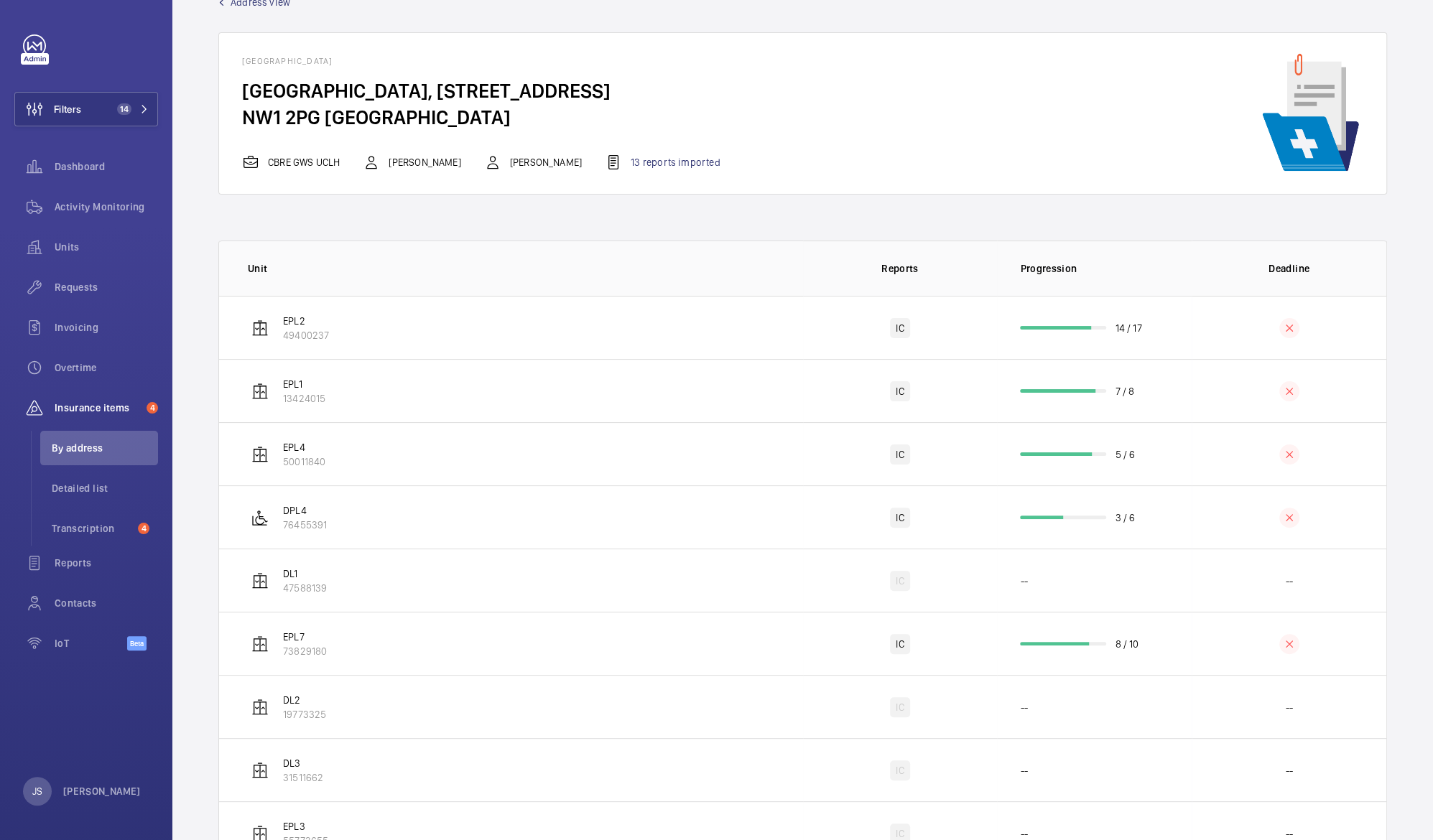
scroll to position [71, 0]
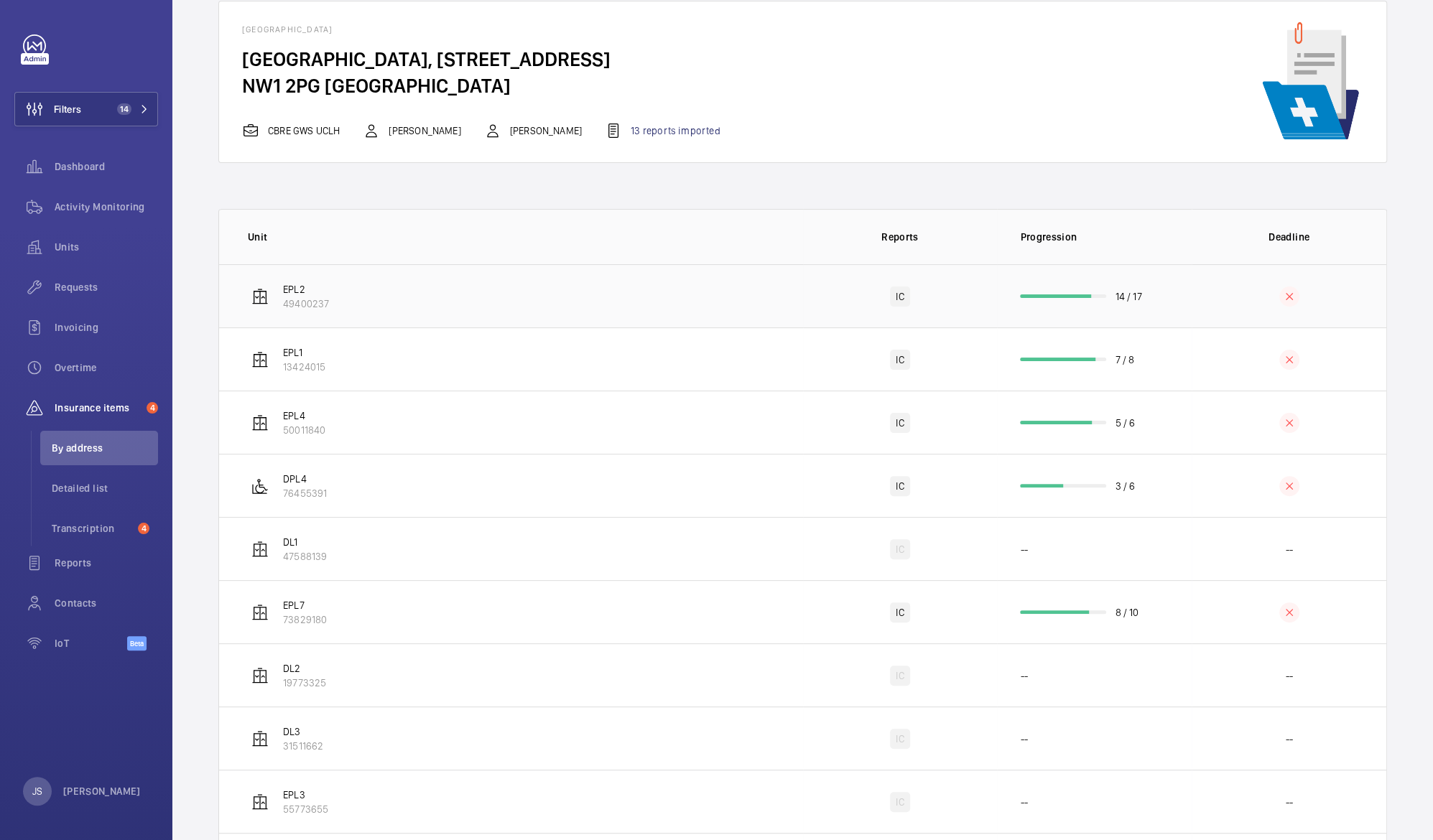
click at [308, 303] on p "49400237" at bounding box center [305, 304] width 46 height 14
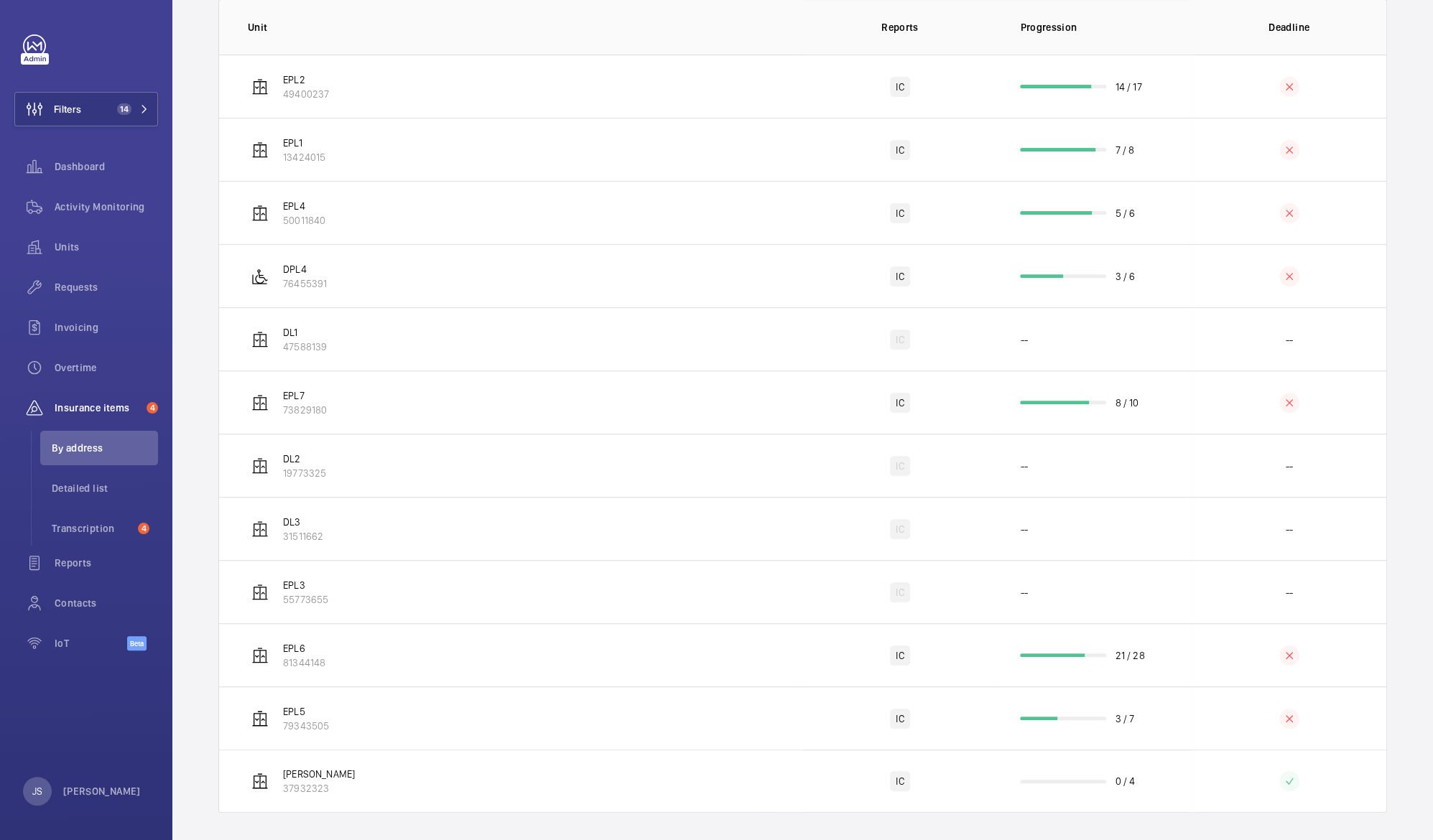
scroll to position [287, 0]
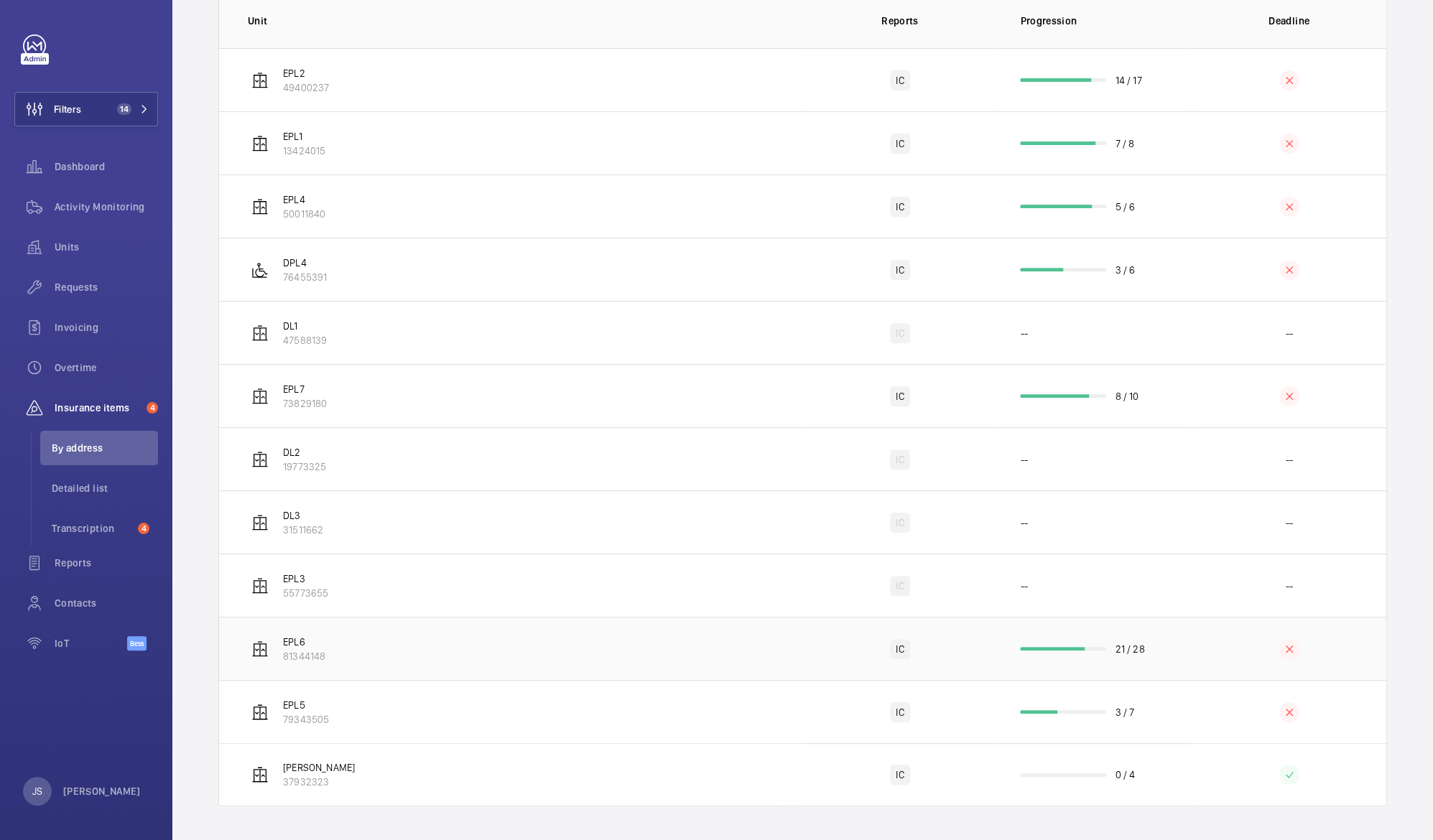
click at [292, 649] on p "81344148" at bounding box center [304, 656] width 42 height 14
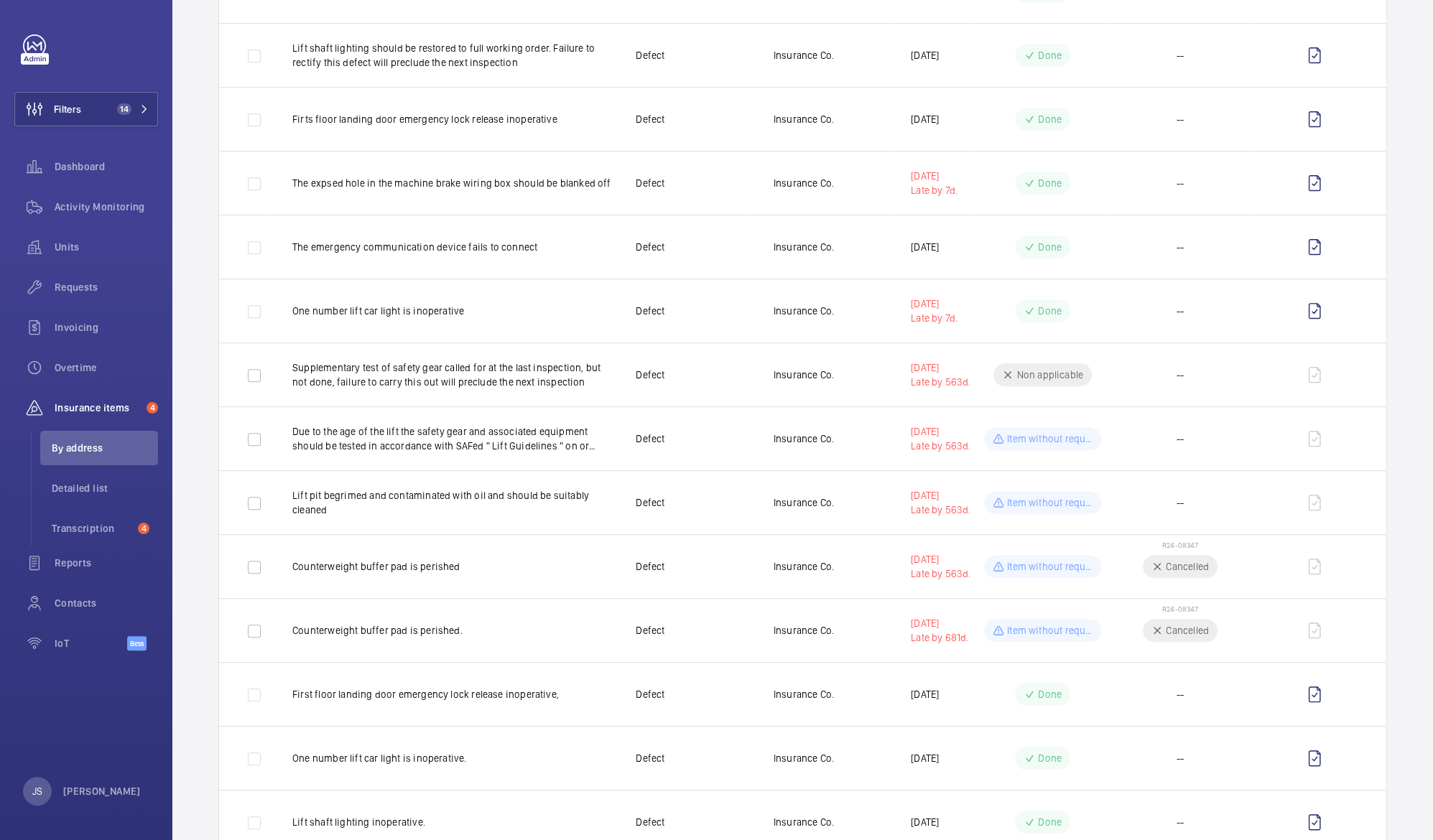
scroll to position [604, 0]
